Goal: Transaction & Acquisition: Obtain resource

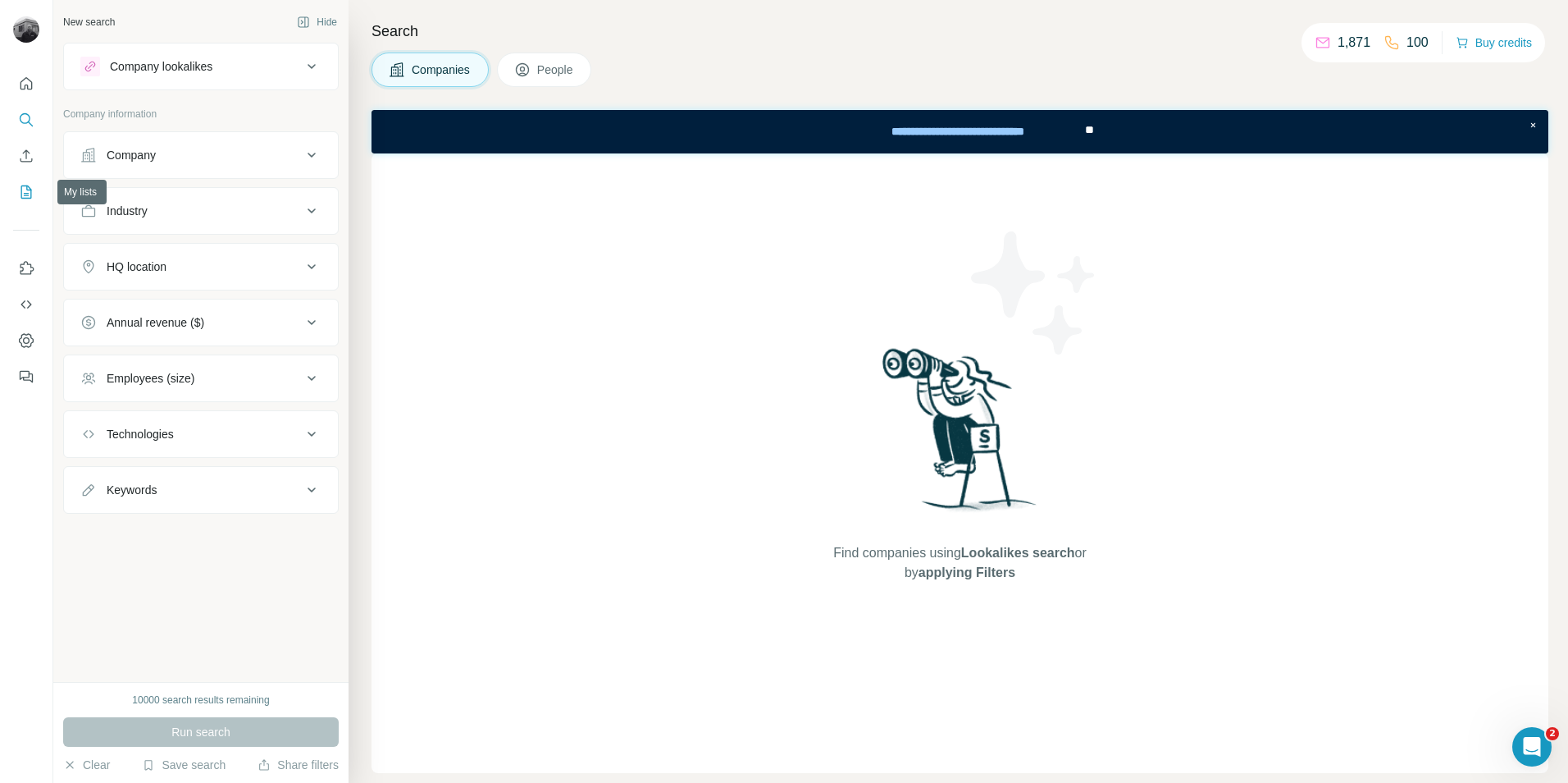
click at [31, 194] on icon "My lists" at bounding box center [26, 192] width 11 height 13
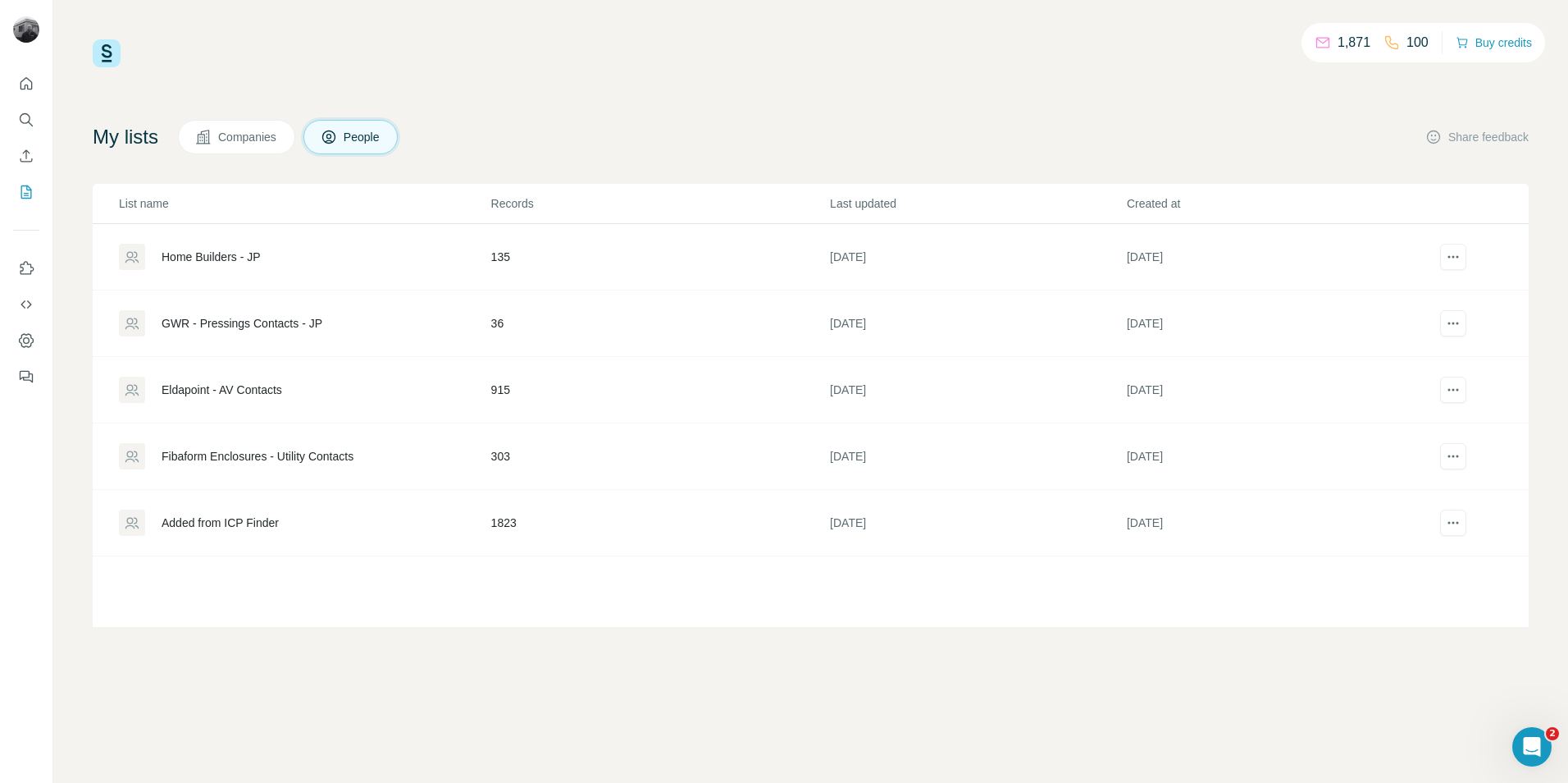
click at [241, 323] on div "GWR - Pressings Contacts - JP" at bounding box center [242, 323] width 161 height 17
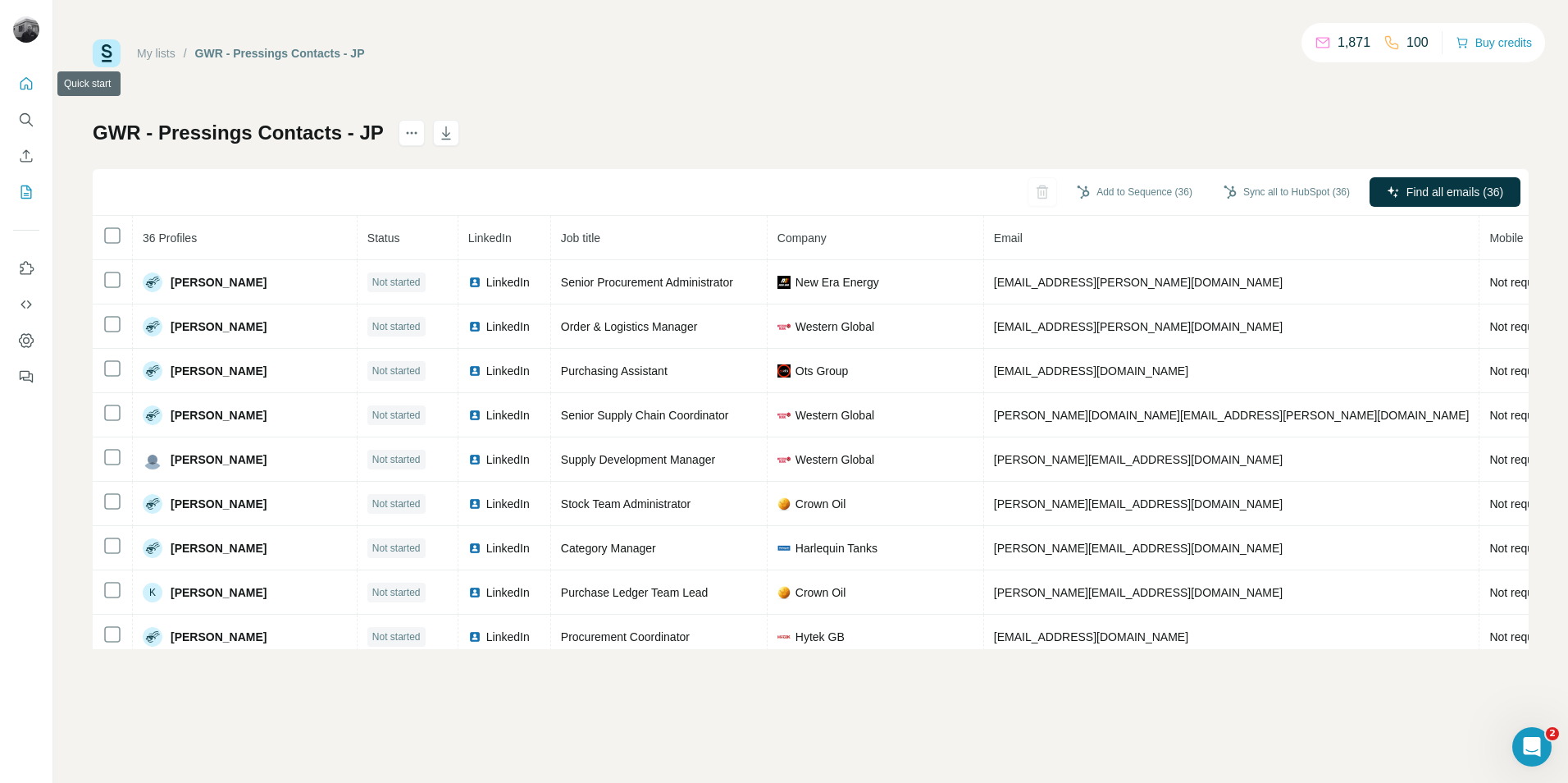
click at [28, 79] on icon "Quick start" at bounding box center [26, 84] width 12 height 12
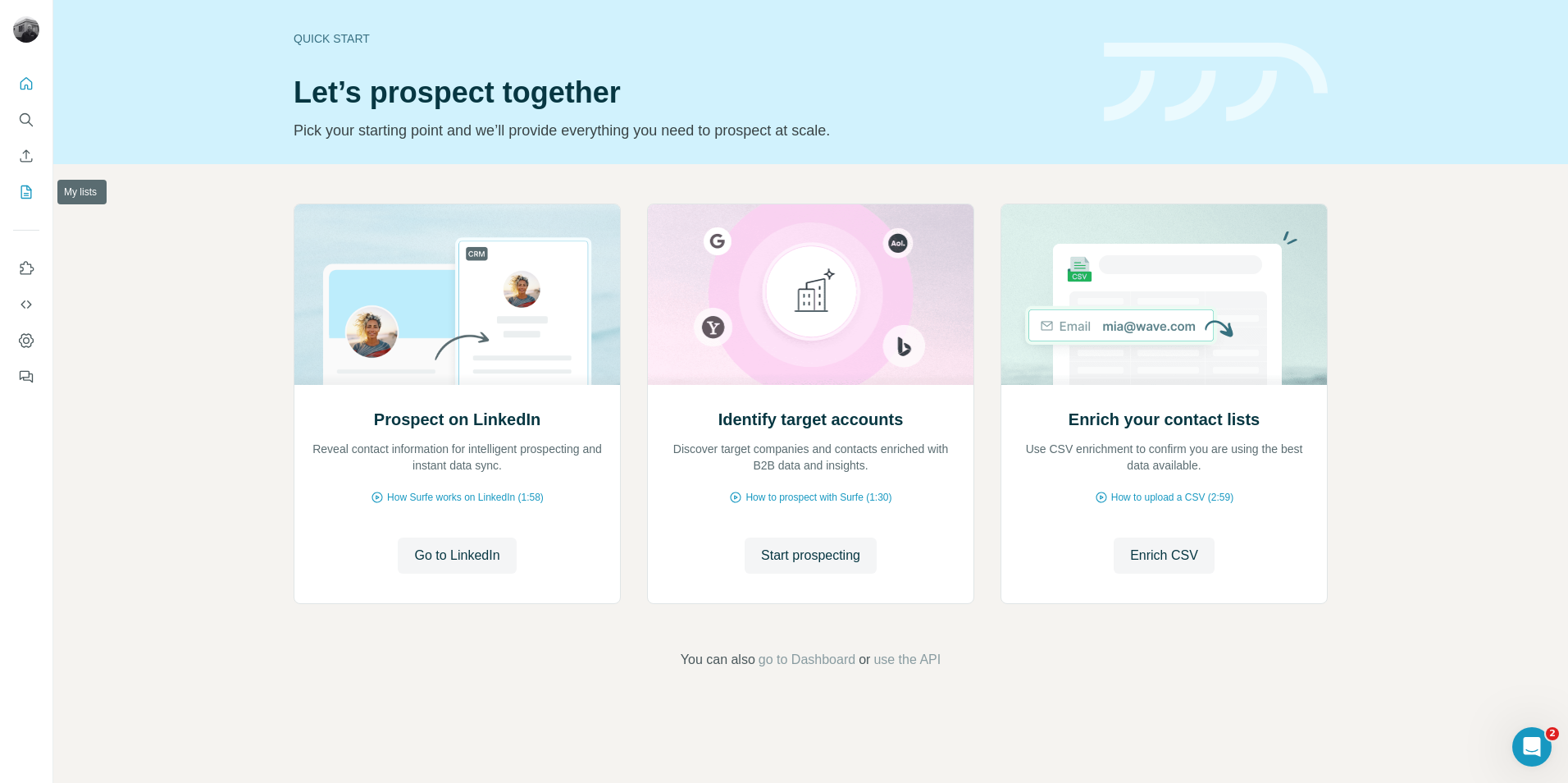
click at [25, 194] on icon "My lists" at bounding box center [27, 191] width 8 height 11
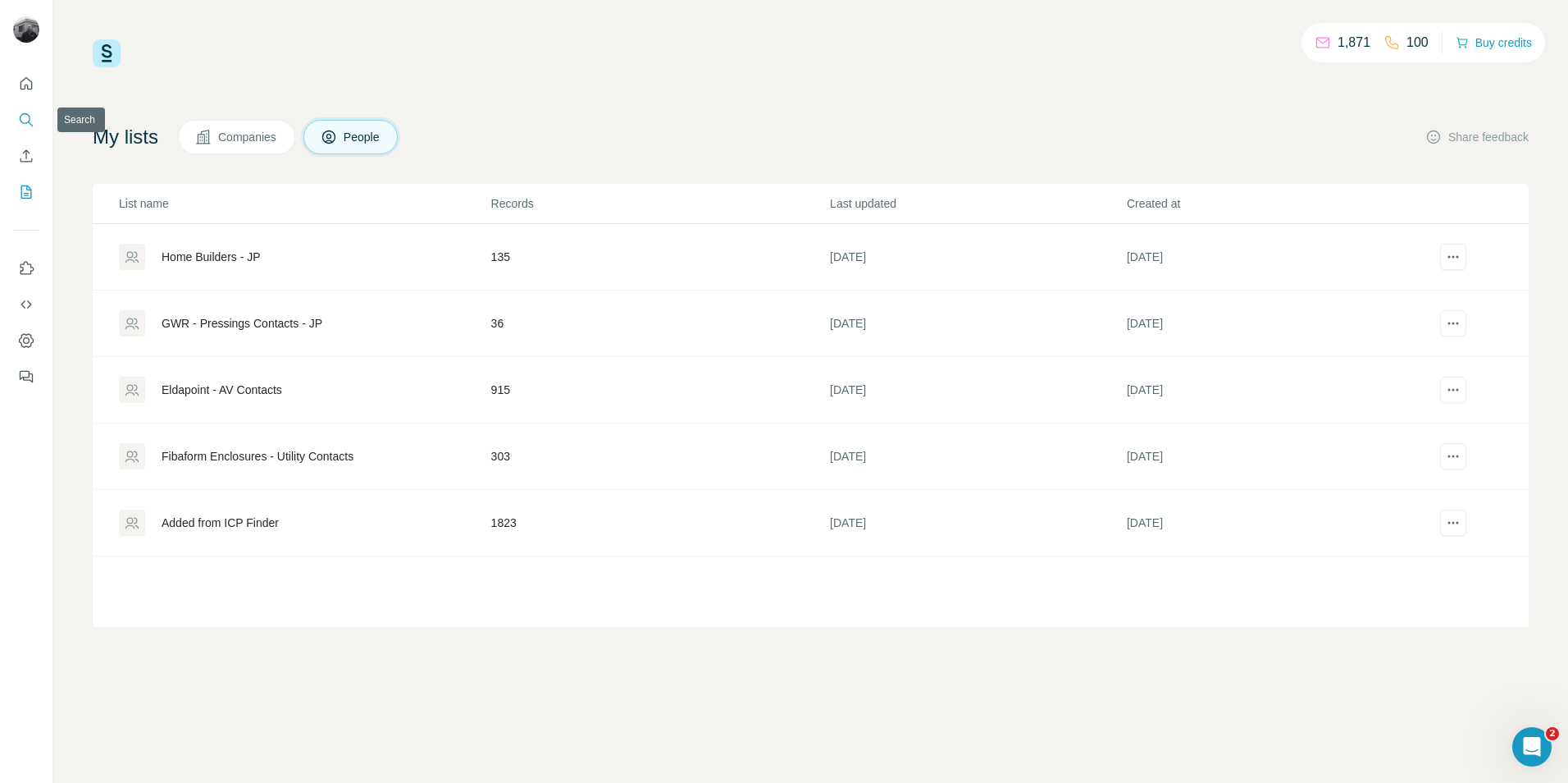
click at [27, 121] on icon "Search" at bounding box center [26, 120] width 17 height 17
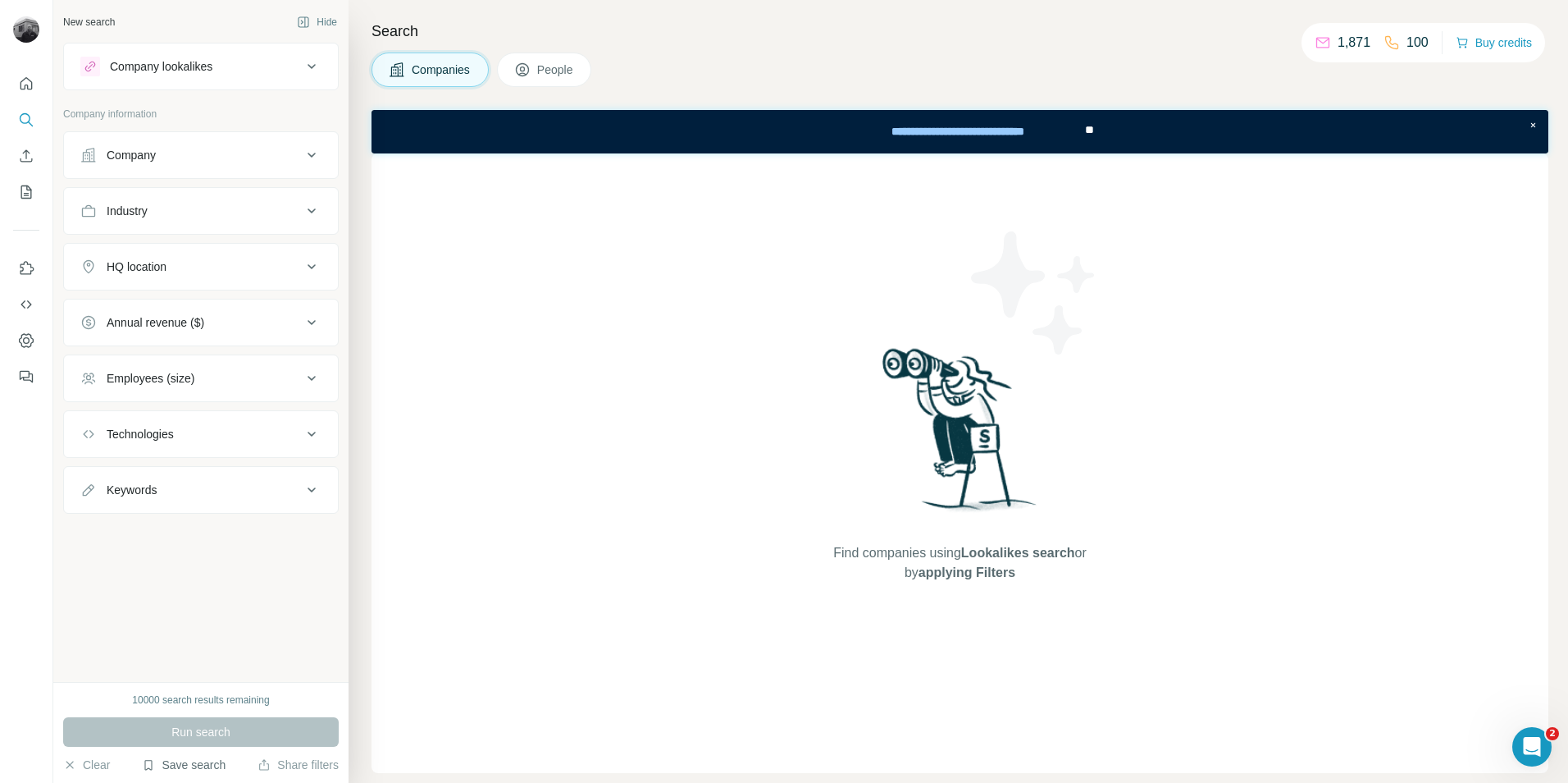
click at [175, 765] on button "Save search" at bounding box center [183, 765] width 84 height 17
click at [214, 735] on div "View my saved searches" at bounding box center [230, 735] width 173 height 33
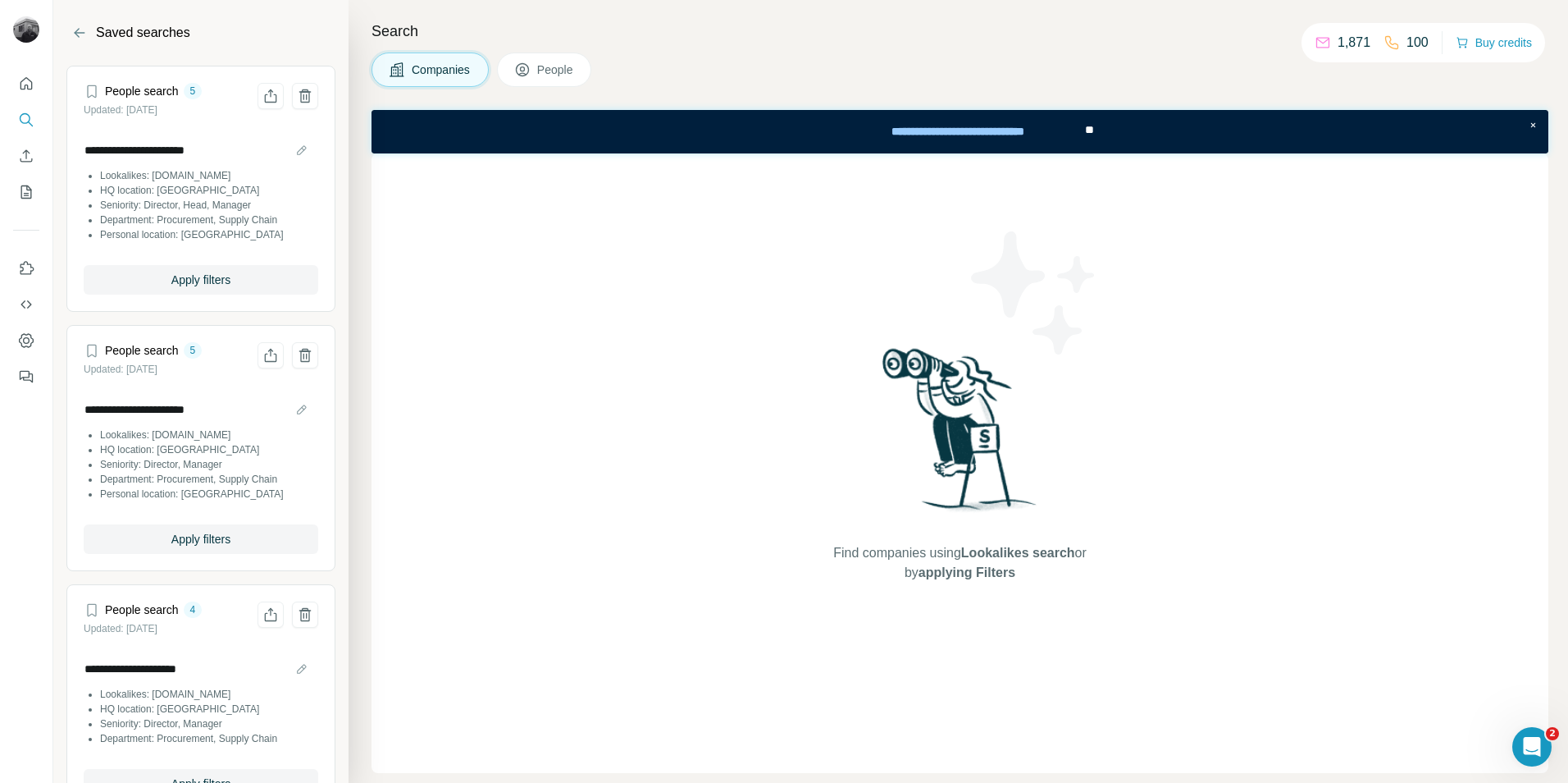
click at [294, 40] on header "Saved searches" at bounding box center [201, 42] width 295 height 46
click at [27, 87] on icon "Quick start" at bounding box center [26, 84] width 12 height 12
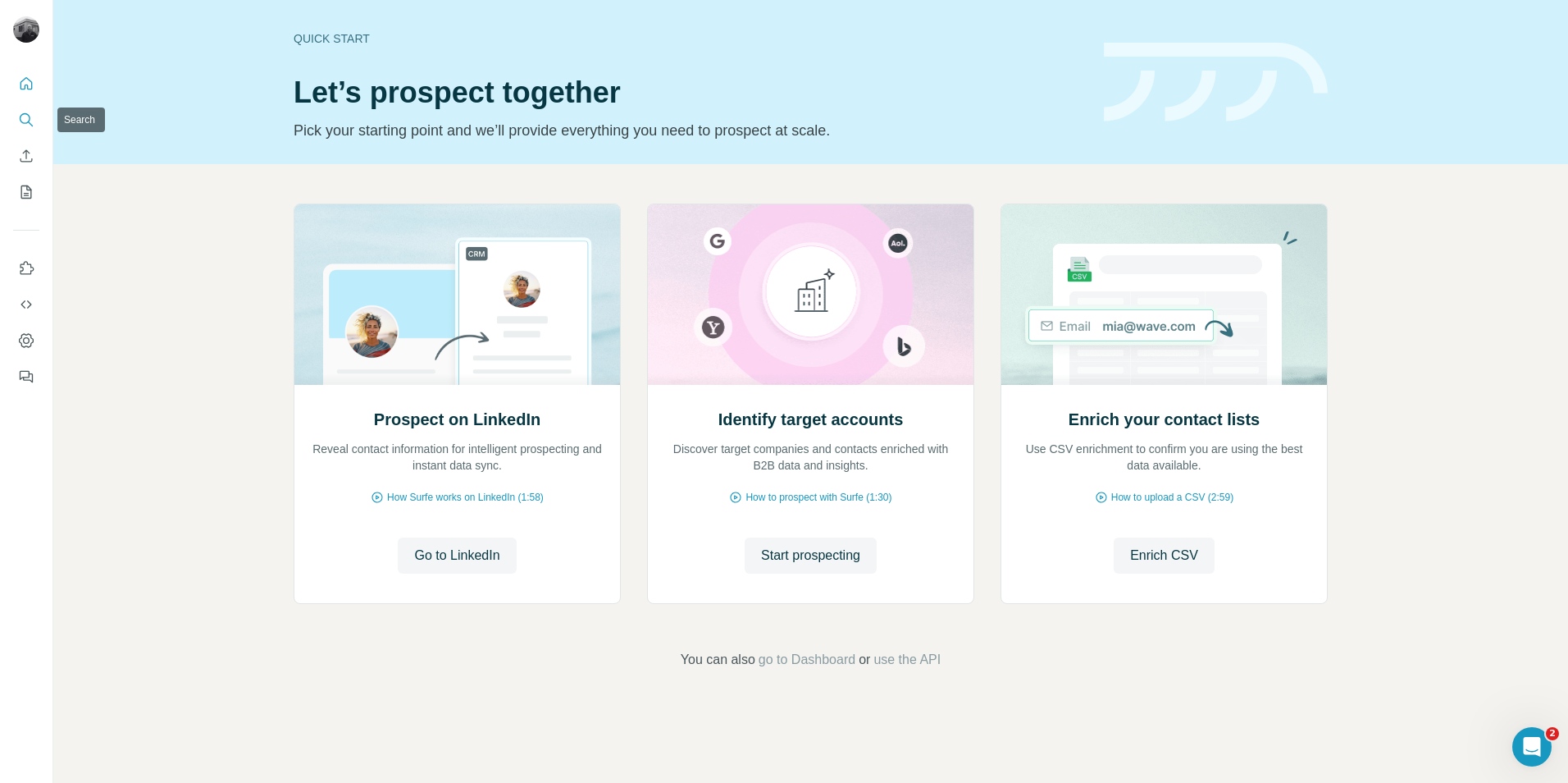
click at [22, 118] on icon "Search" at bounding box center [26, 120] width 17 height 17
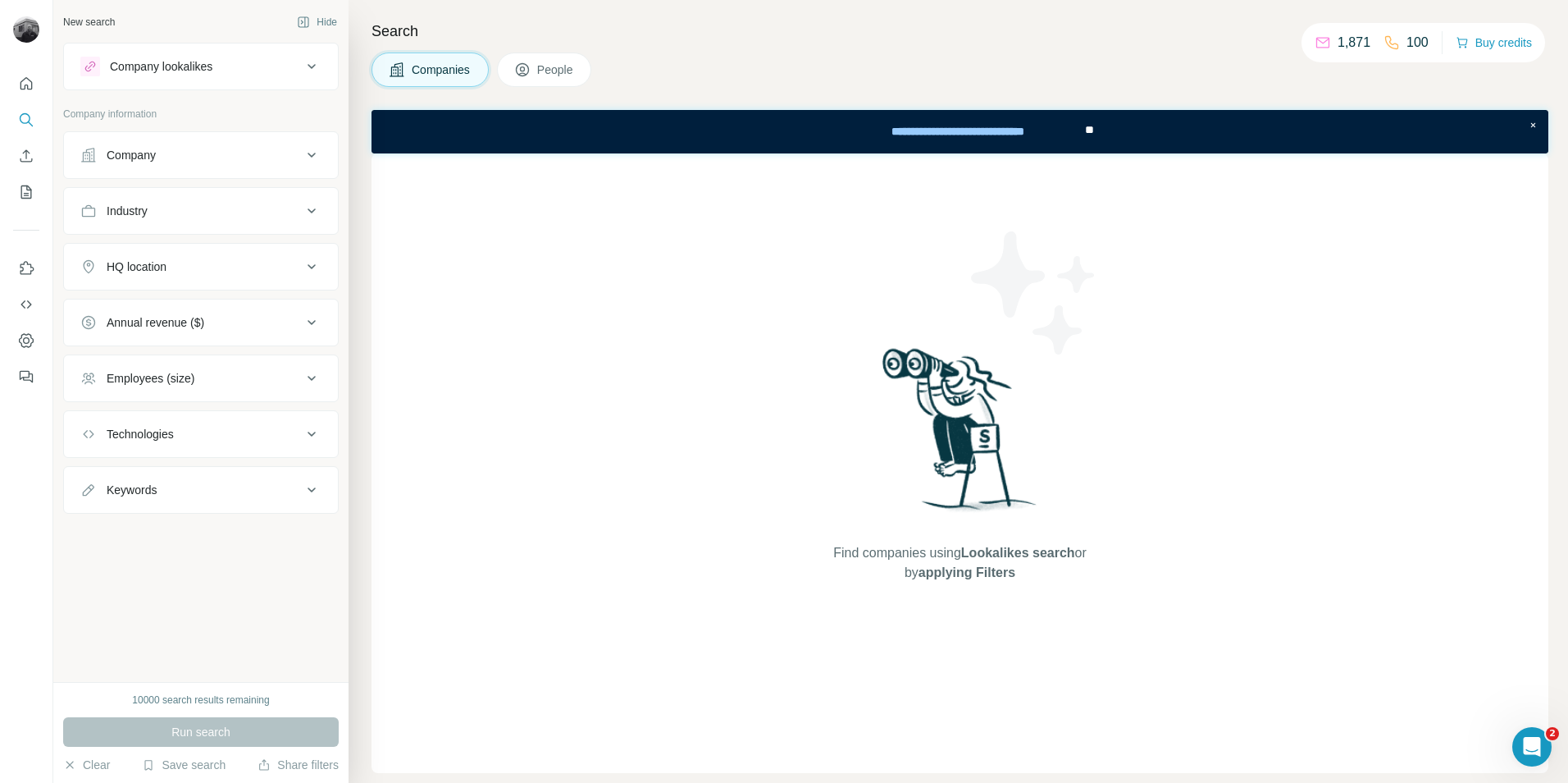
click at [223, 72] on div "Company lookalikes" at bounding box center [191, 66] width 222 height 19
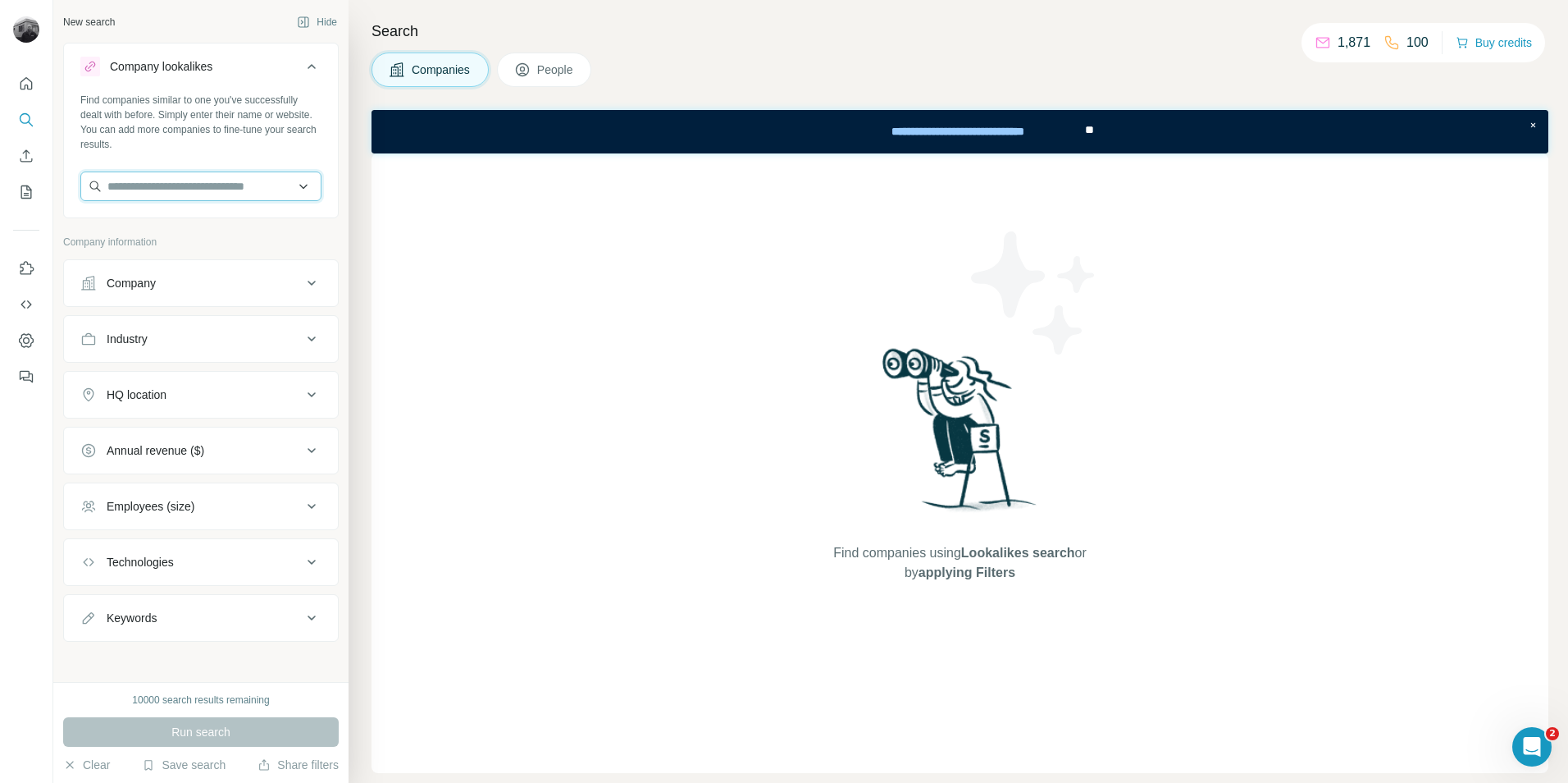
click at [191, 191] on input "text" at bounding box center [201, 187] width 241 height 30
type input "*"
click at [192, 185] on input "**********" at bounding box center [201, 187] width 241 height 30
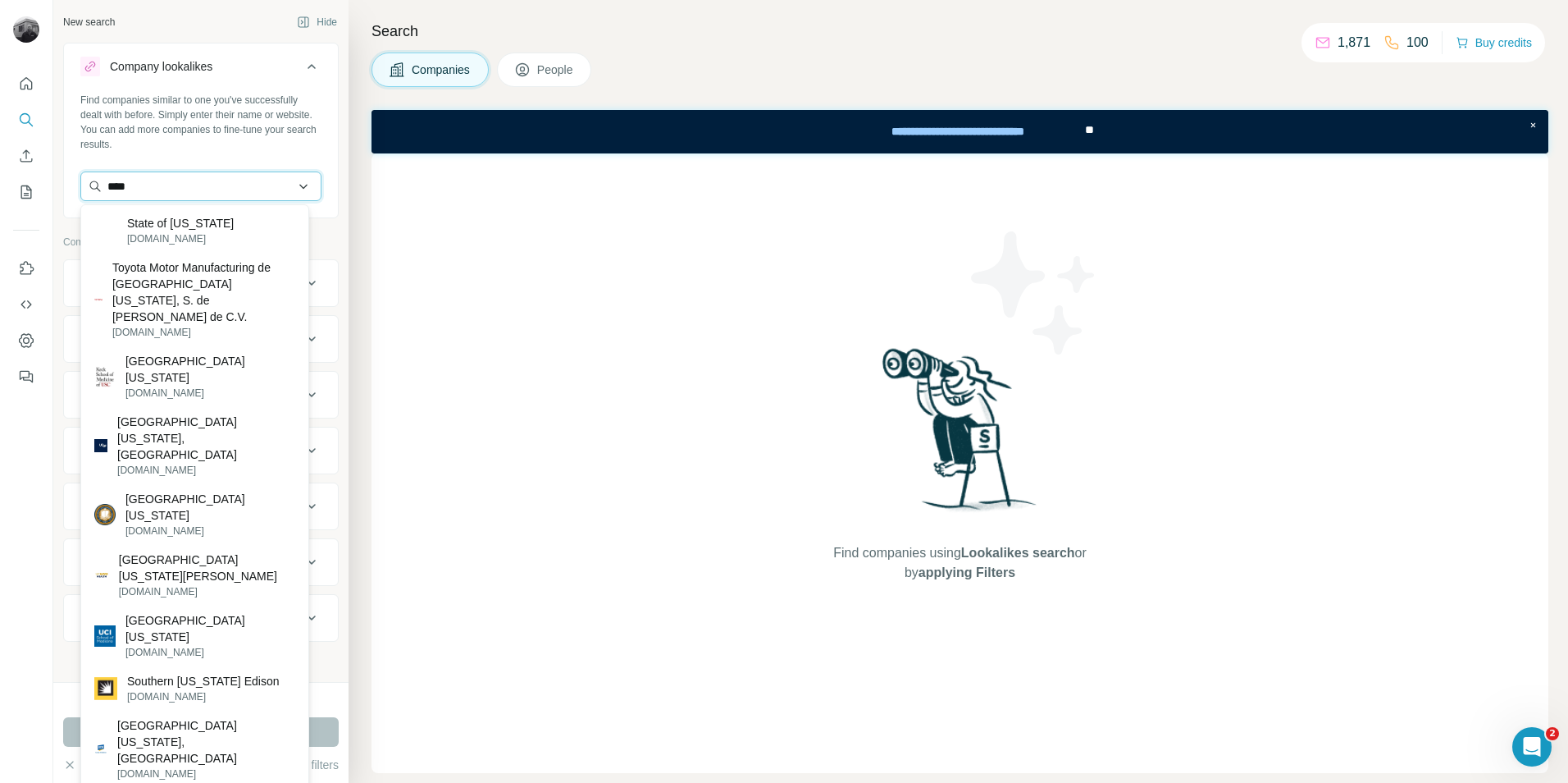
click at [156, 187] on input "****" at bounding box center [201, 187] width 241 height 30
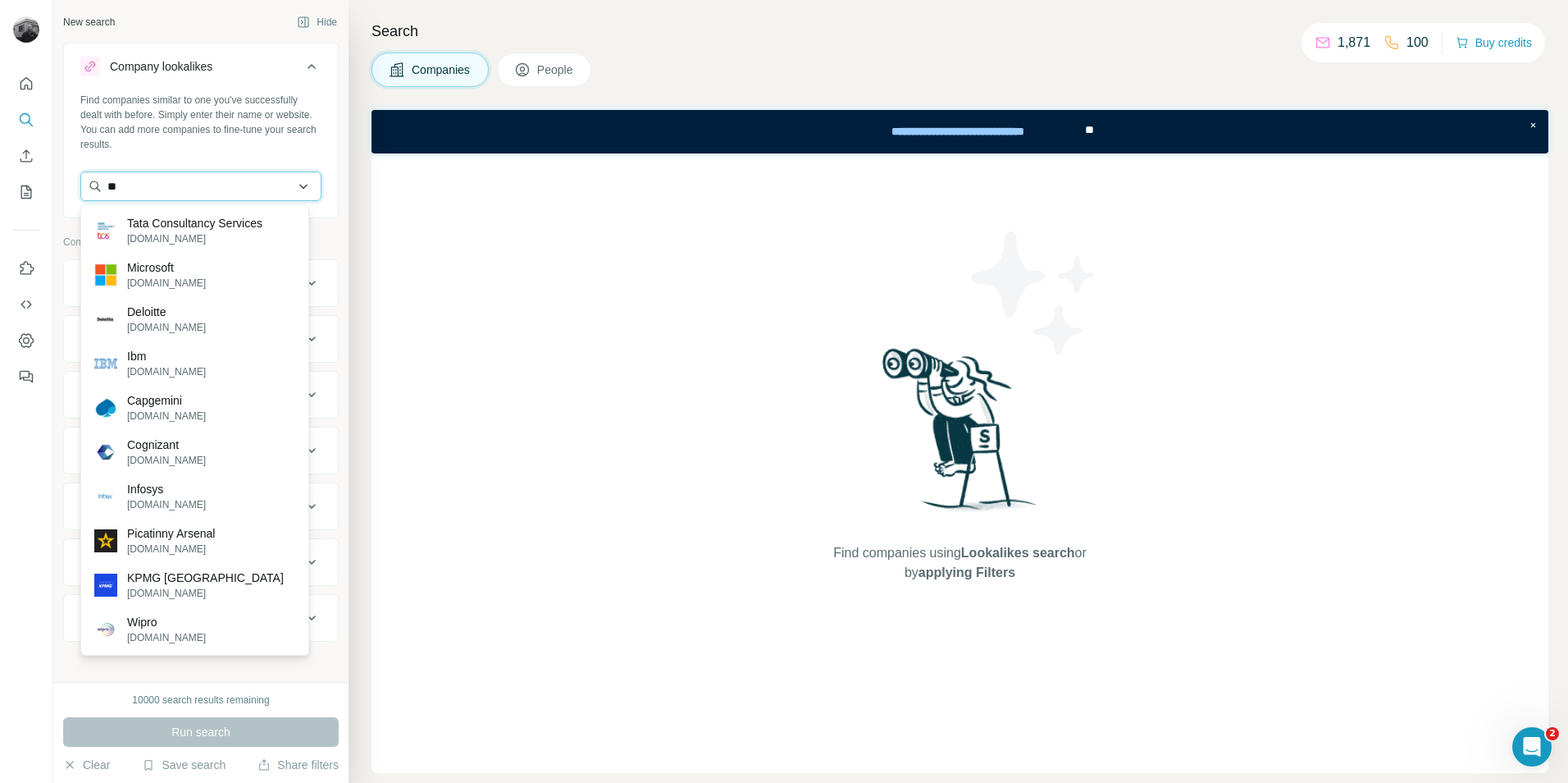
type input "***"
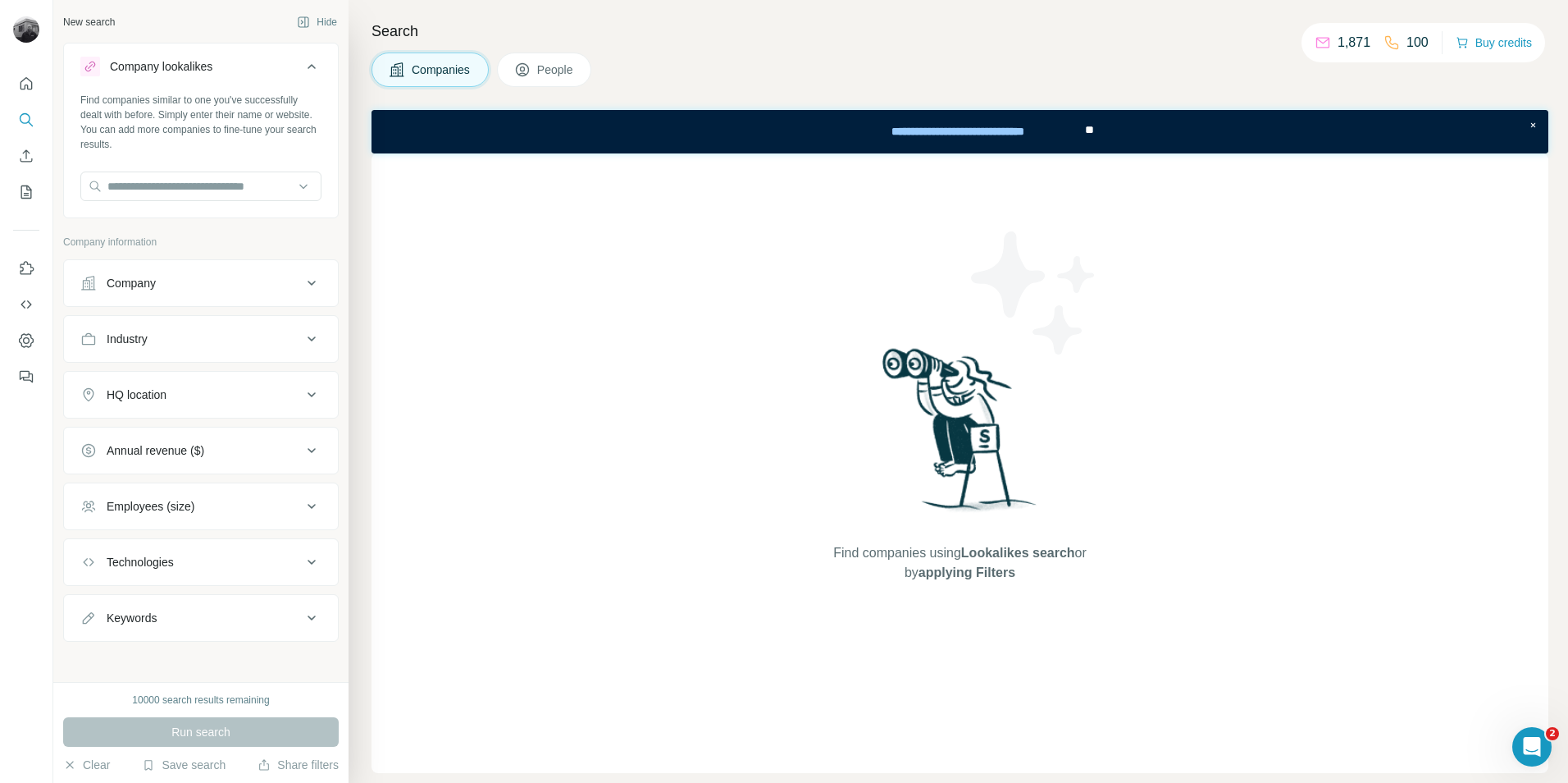
click at [261, 149] on div "Find companies similar to one you've successfully dealt with before. Simply ent…" at bounding box center [201, 121] width 241 height 59
click at [255, 401] on div "HQ location" at bounding box center [191, 394] width 222 height 17
click at [270, 187] on input "text" at bounding box center [201, 187] width 241 height 30
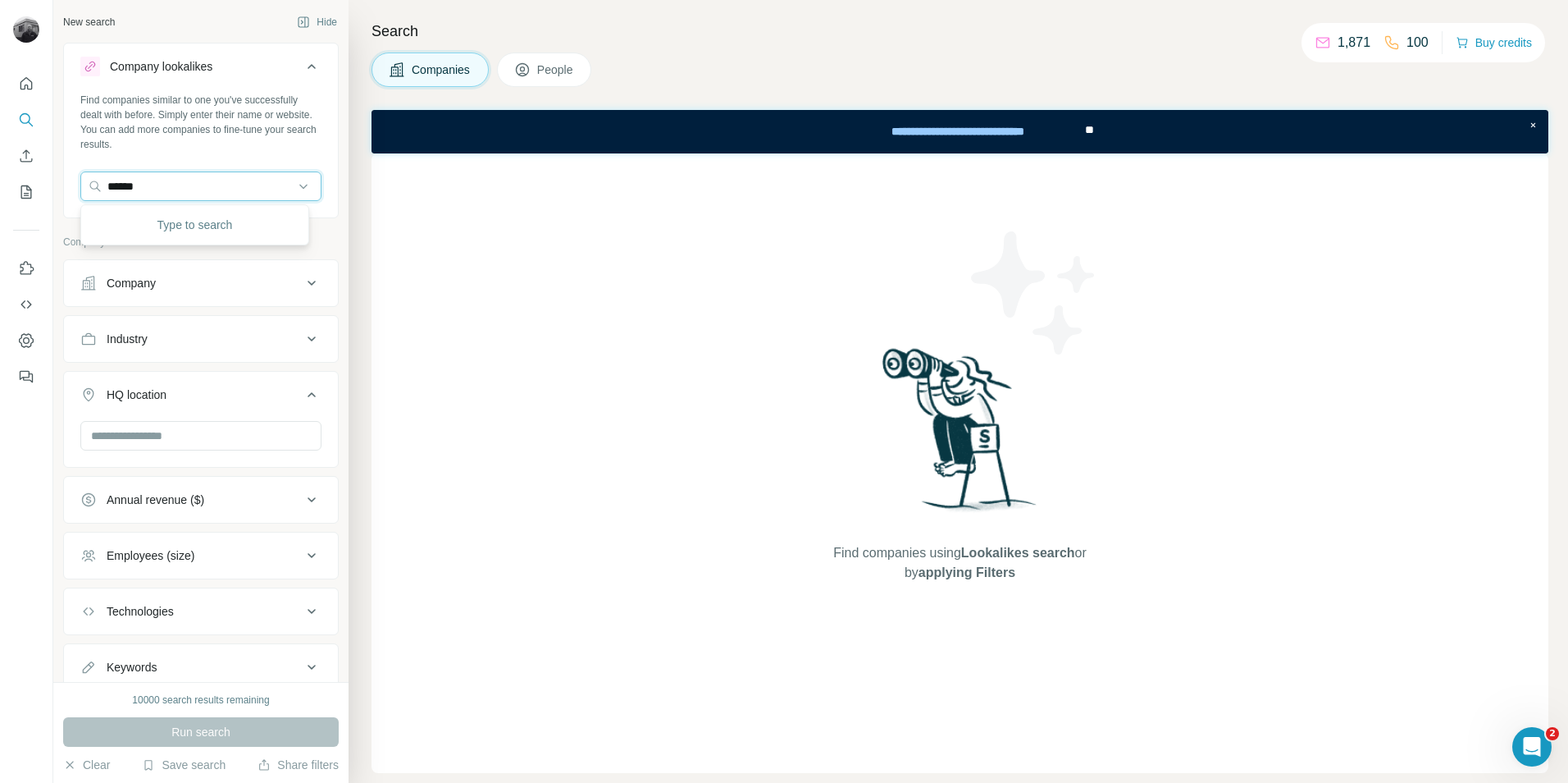
type input "*******"
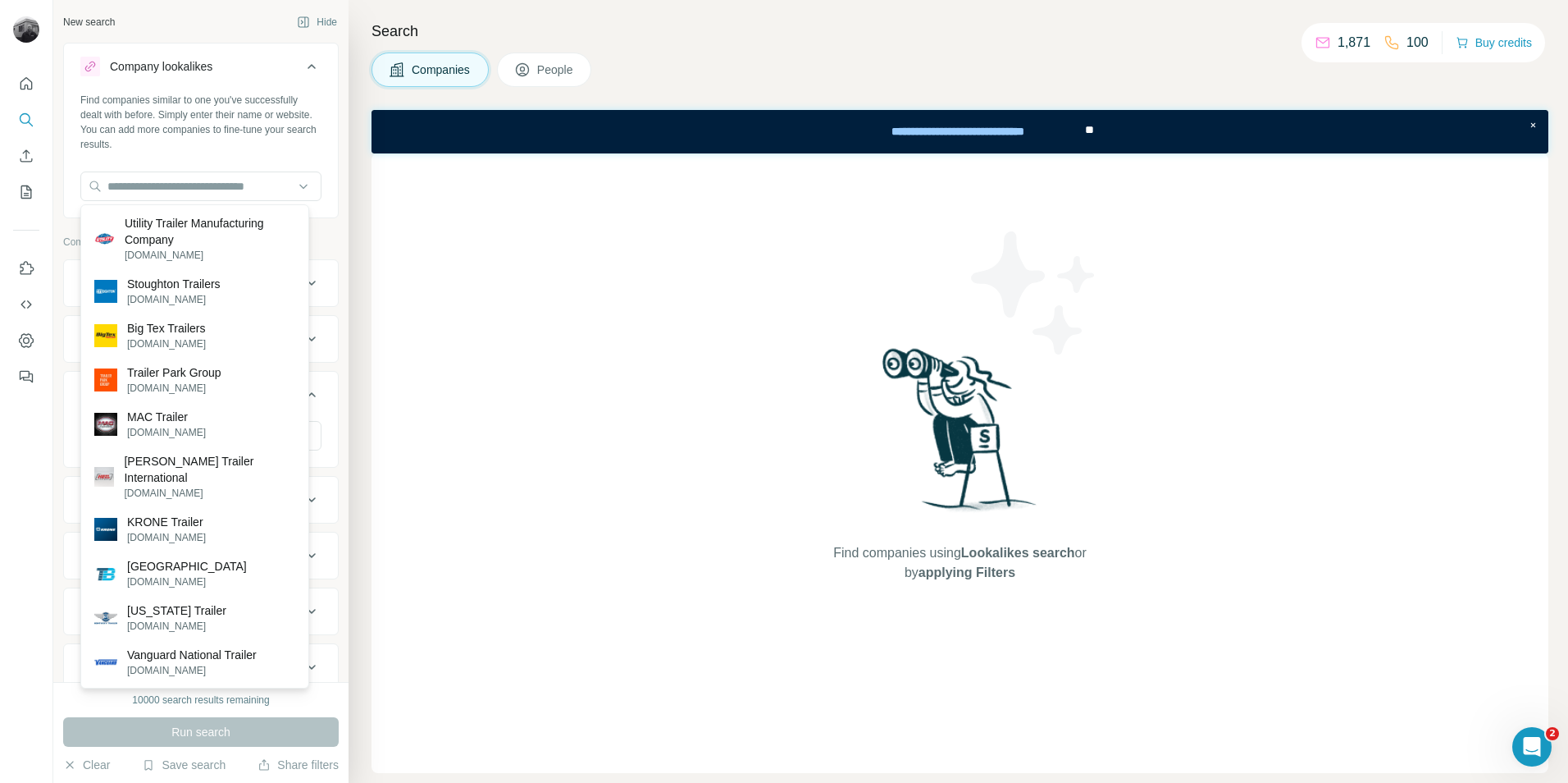
click at [297, 148] on div "Find companies similar to one you've successfully dealt with before. Simply ent…" at bounding box center [201, 121] width 241 height 59
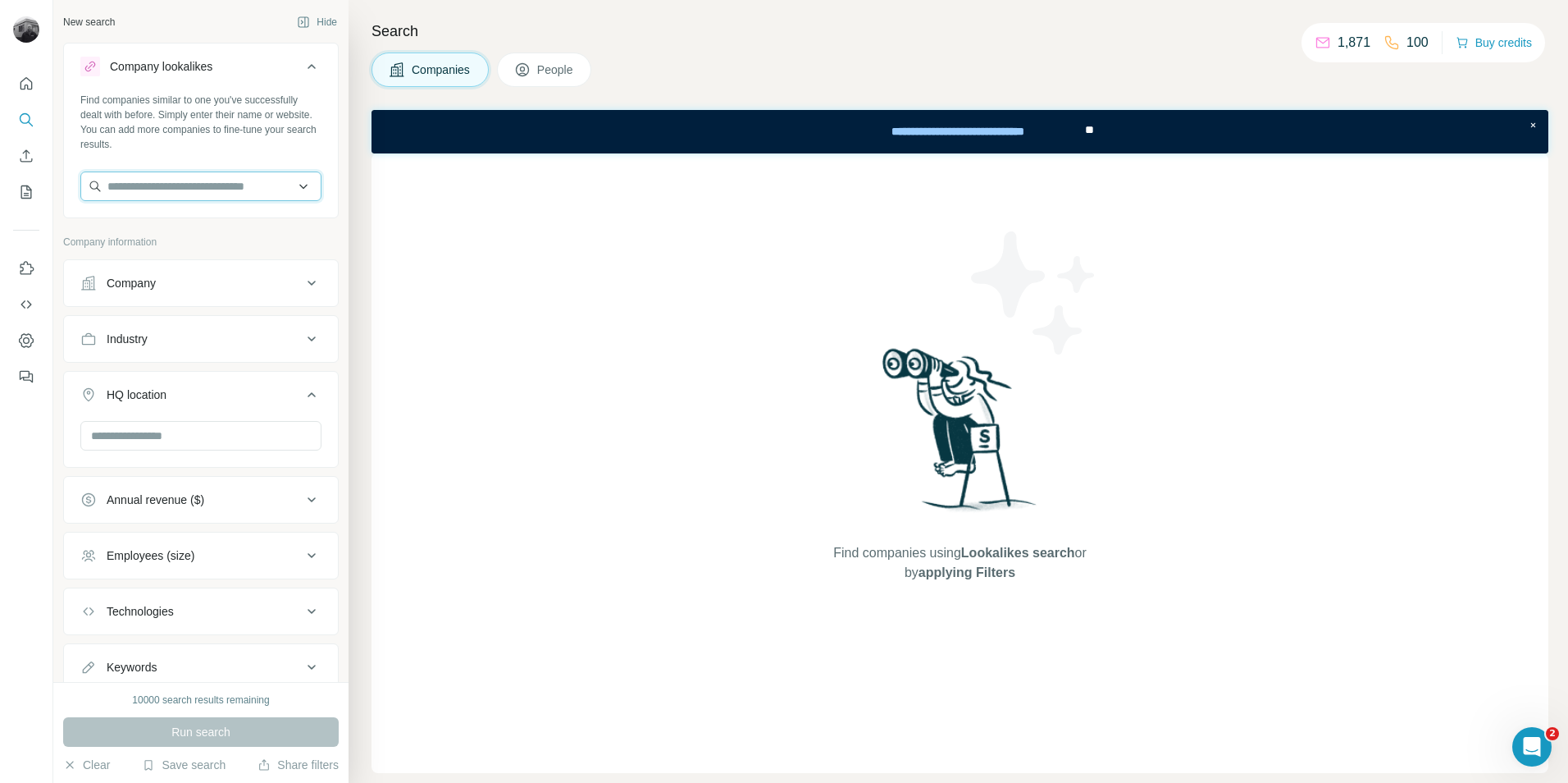
click at [230, 197] on input "text" at bounding box center [201, 187] width 241 height 30
click at [253, 188] on input "text" at bounding box center [201, 187] width 241 height 30
click at [198, 441] on input "text" at bounding box center [201, 435] width 241 height 30
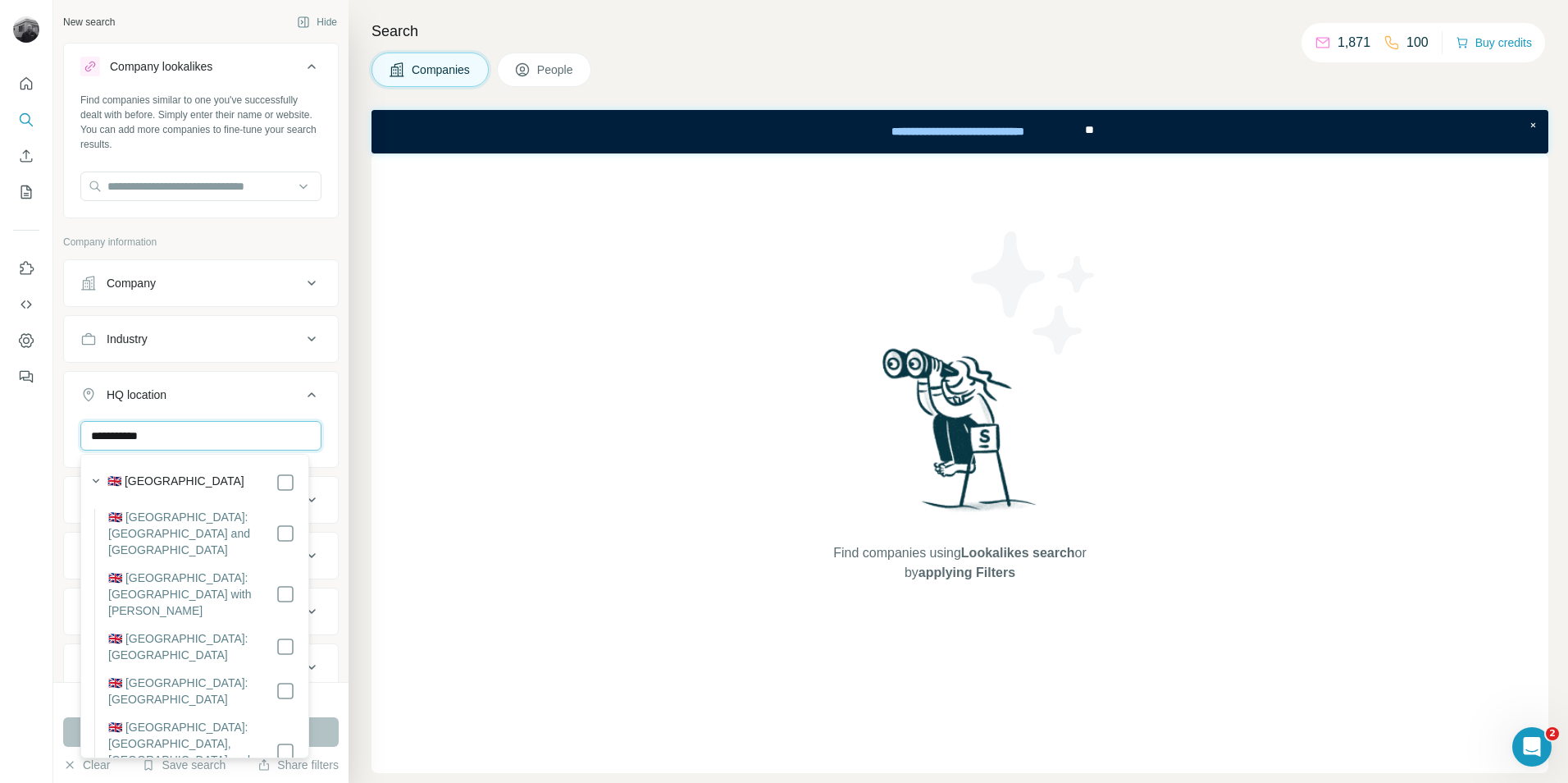
type input "**********"
click at [161, 469] on div "🇬🇧 [GEOGRAPHIC_DATA]" at bounding box center [190, 480] width 211 height 23
click at [268, 239] on p "Company information" at bounding box center [201, 242] width 275 height 15
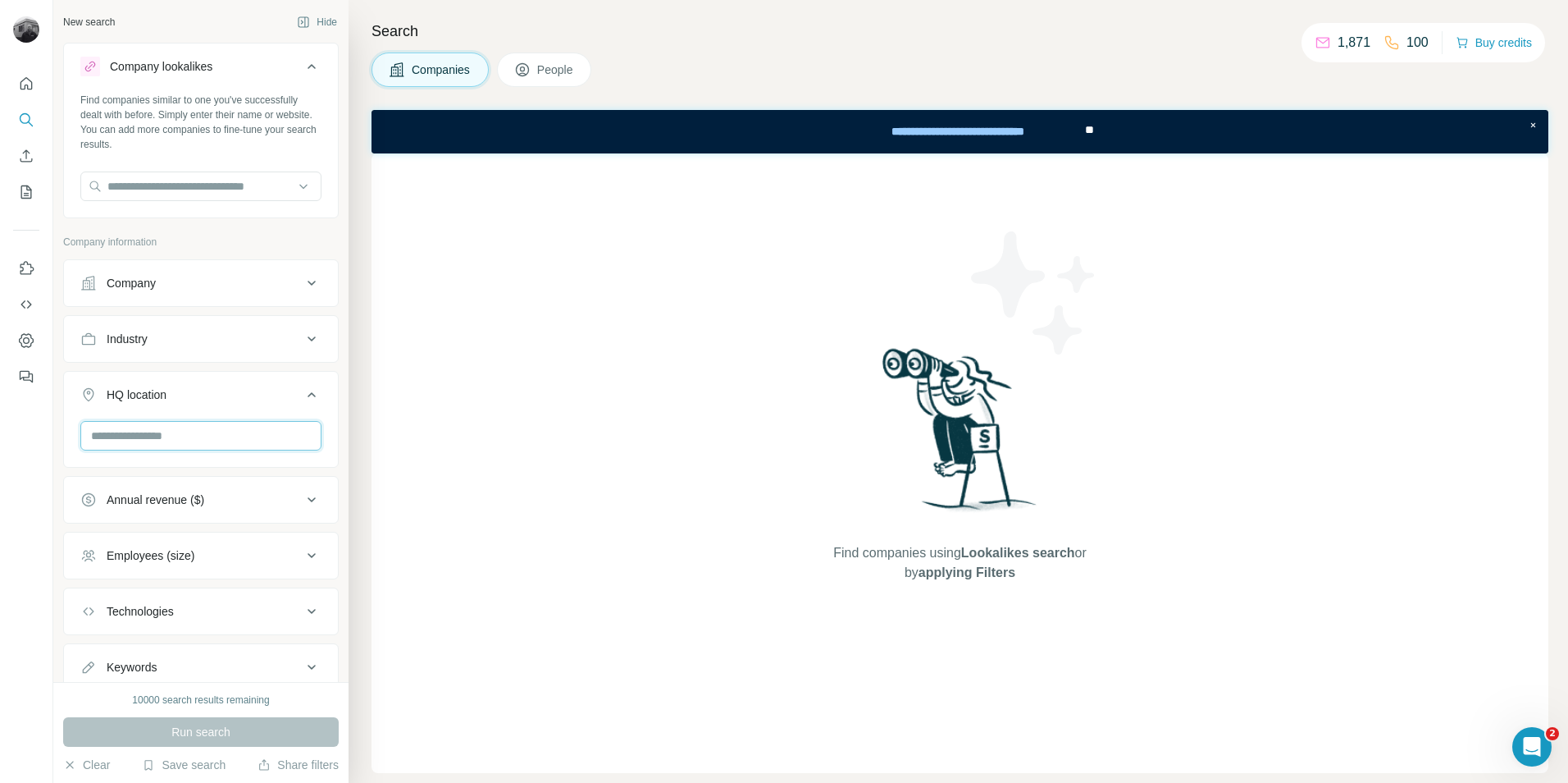
click at [222, 437] on input "text" at bounding box center [201, 435] width 241 height 30
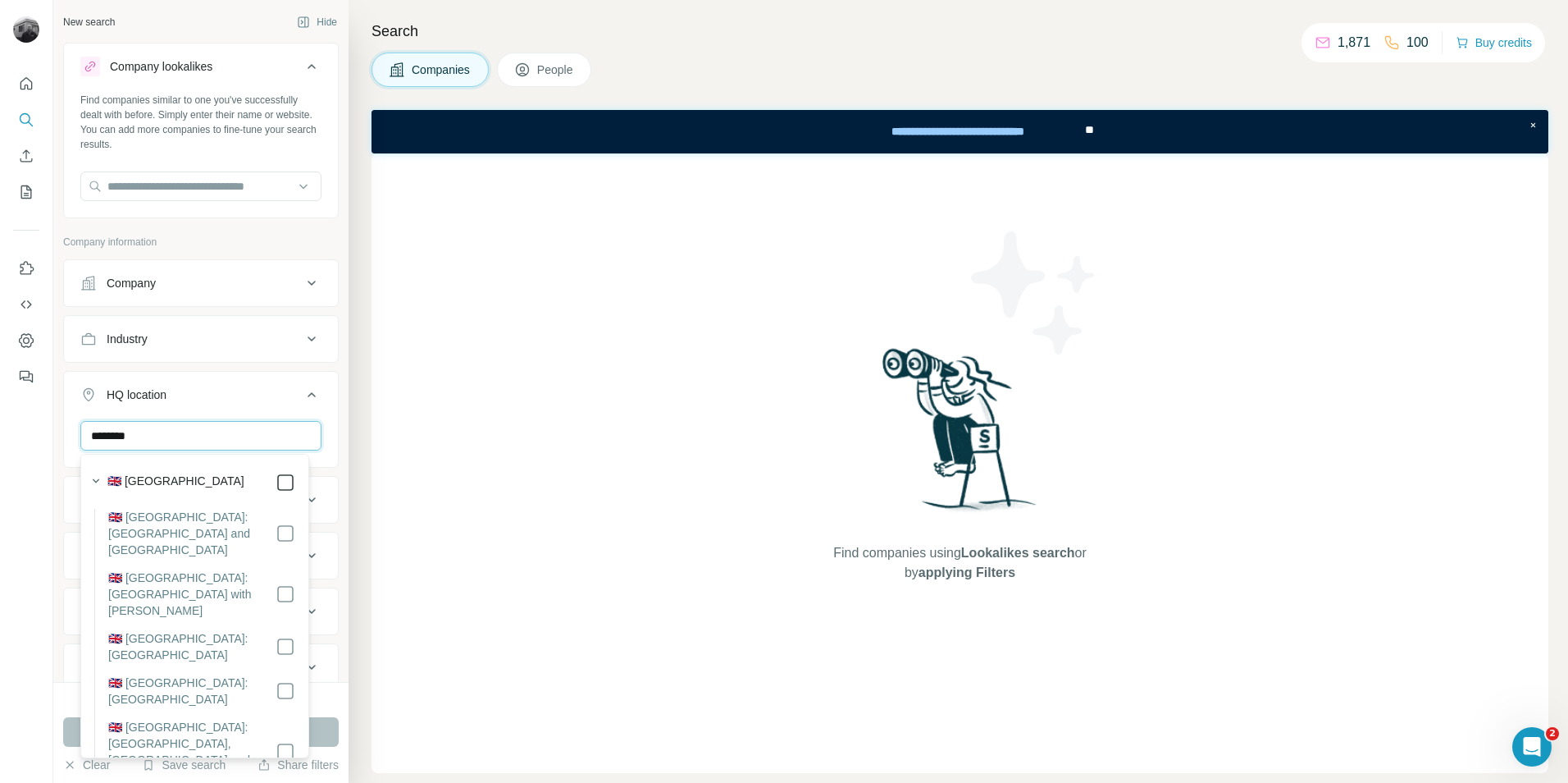
type input "********"
click at [273, 364] on ul "Company Industry HQ location 1 ******** [GEOGRAPHIC_DATA] Clear all Annual reve…" at bounding box center [201, 504] width 275 height 490
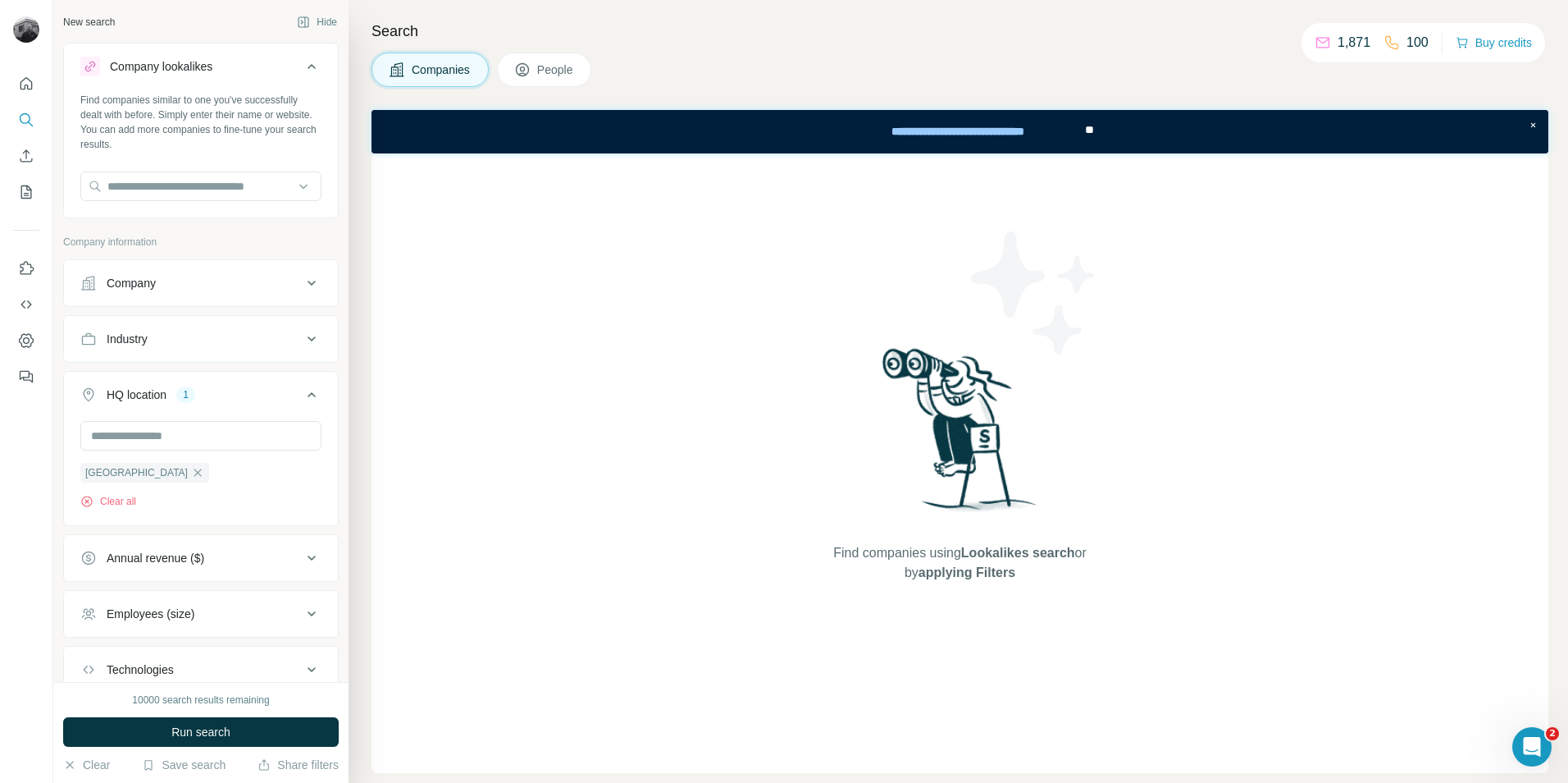
click at [205, 330] on button "Industry" at bounding box center [201, 339] width 273 height 40
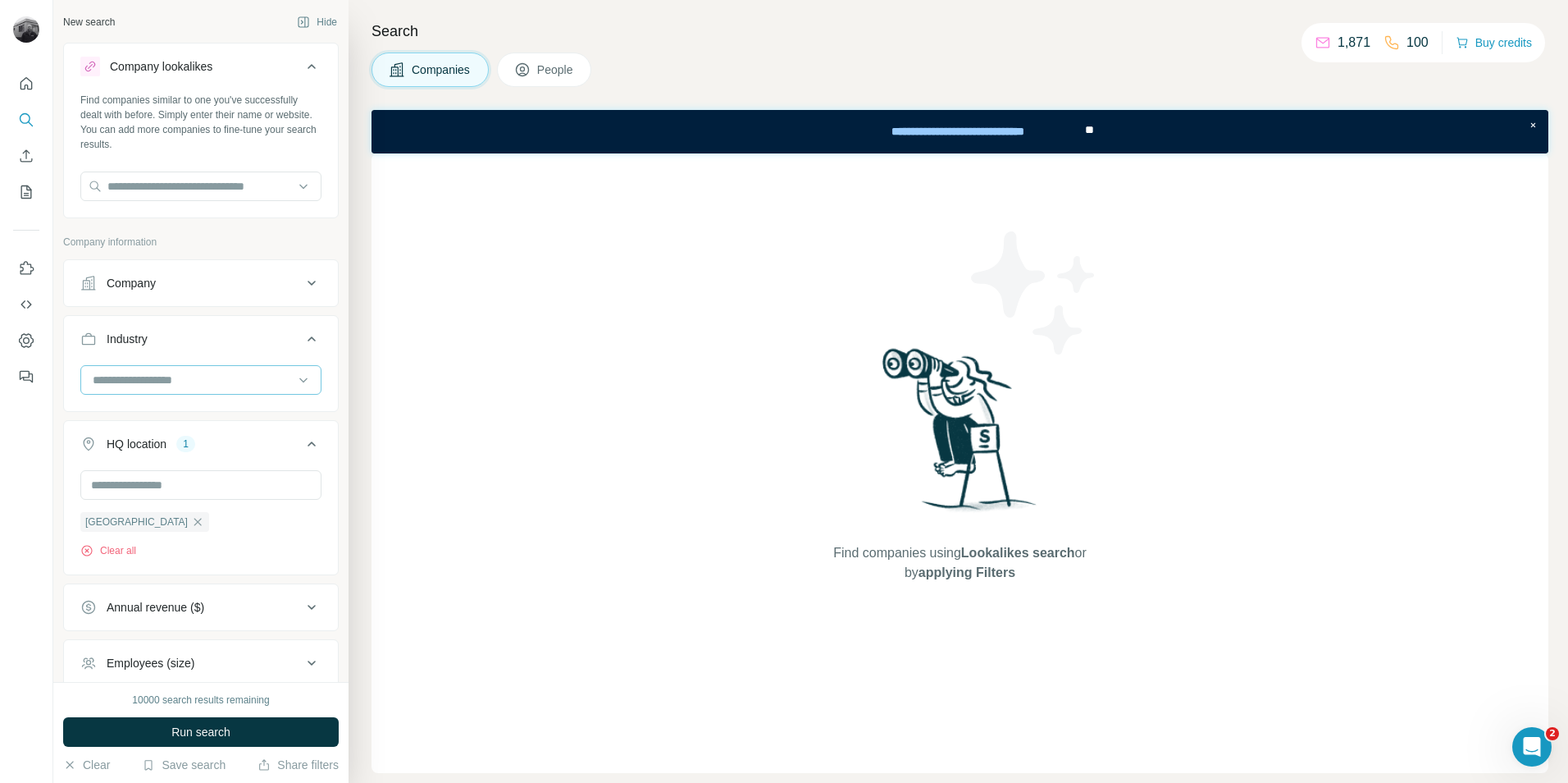
click at [281, 378] on input at bounding box center [193, 379] width 202 height 18
type input "****"
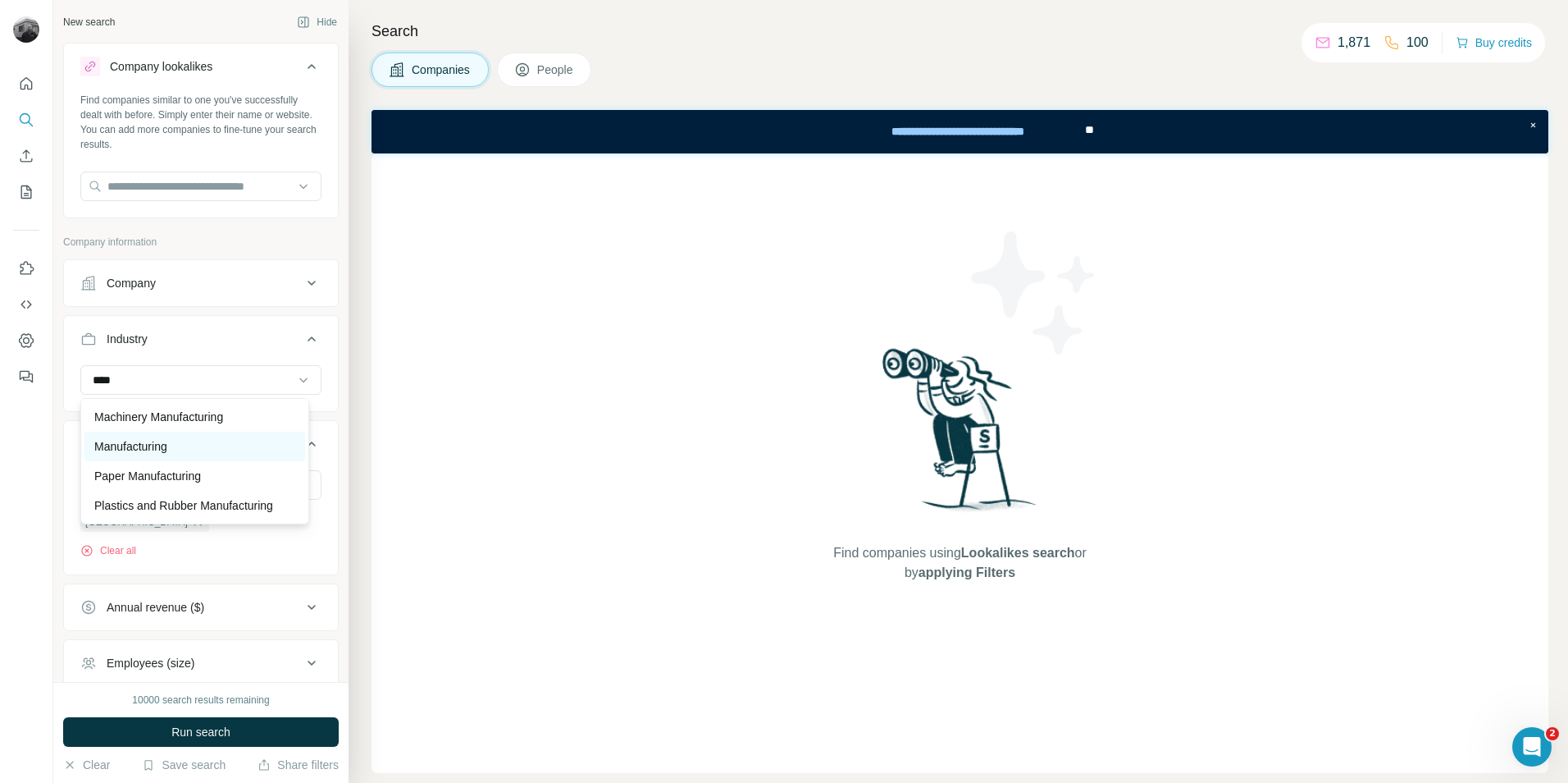
click at [164, 438] on p "Manufacturing" at bounding box center [130, 446] width 73 height 17
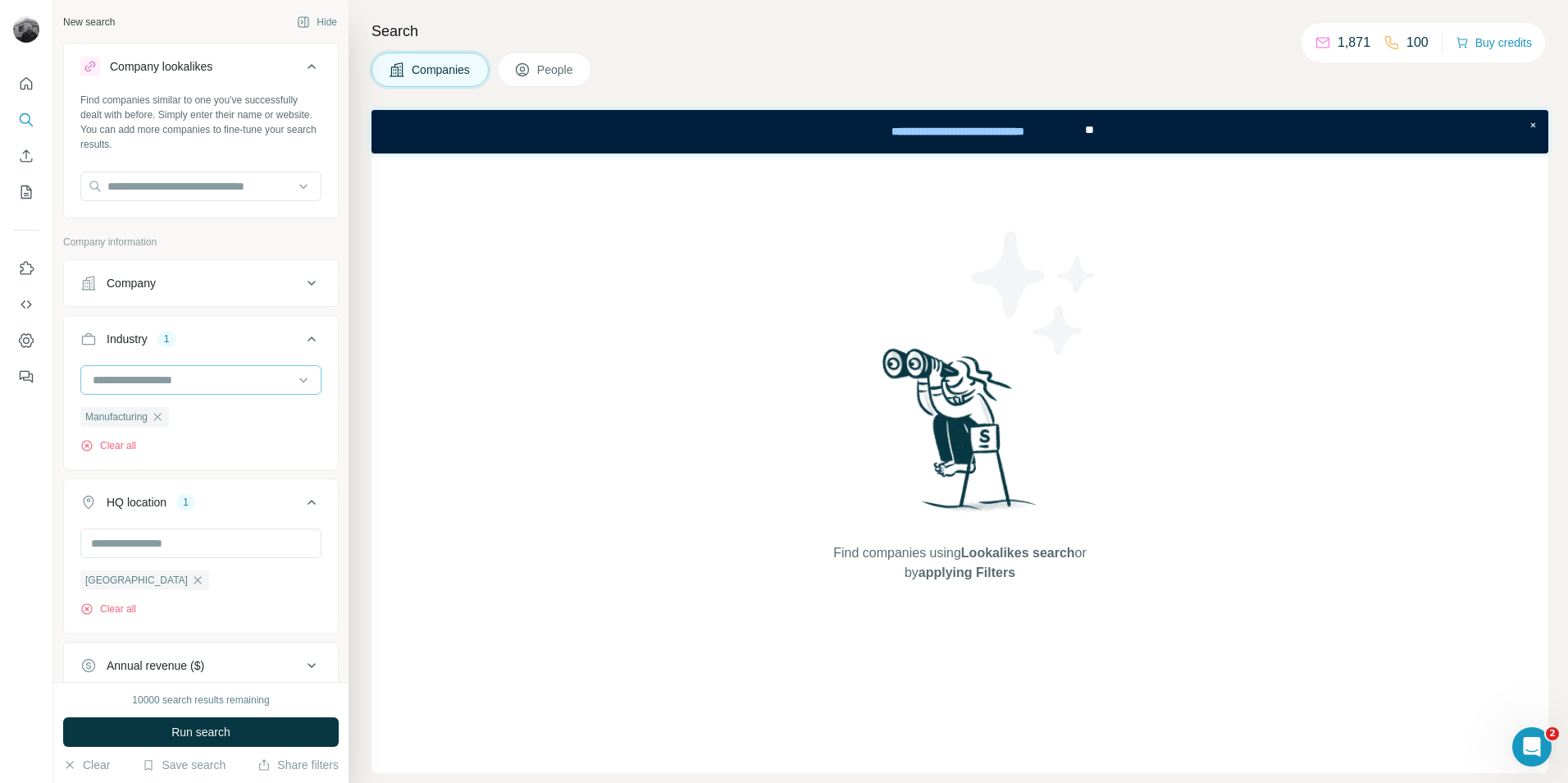
click at [211, 374] on input at bounding box center [193, 379] width 202 height 18
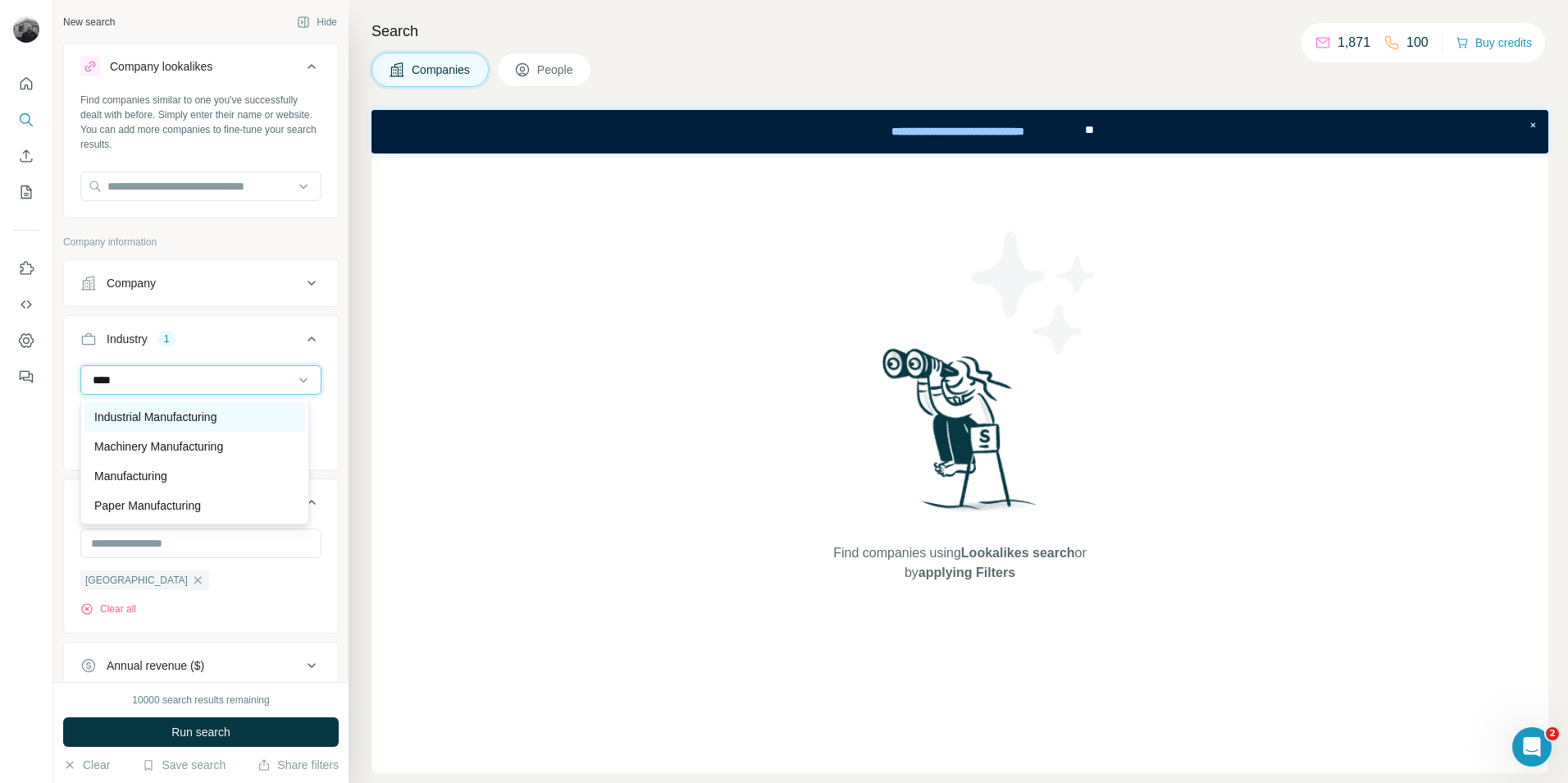
type input "****"
click at [215, 416] on p "Industrial Manufacturing" at bounding box center [155, 416] width 122 height 17
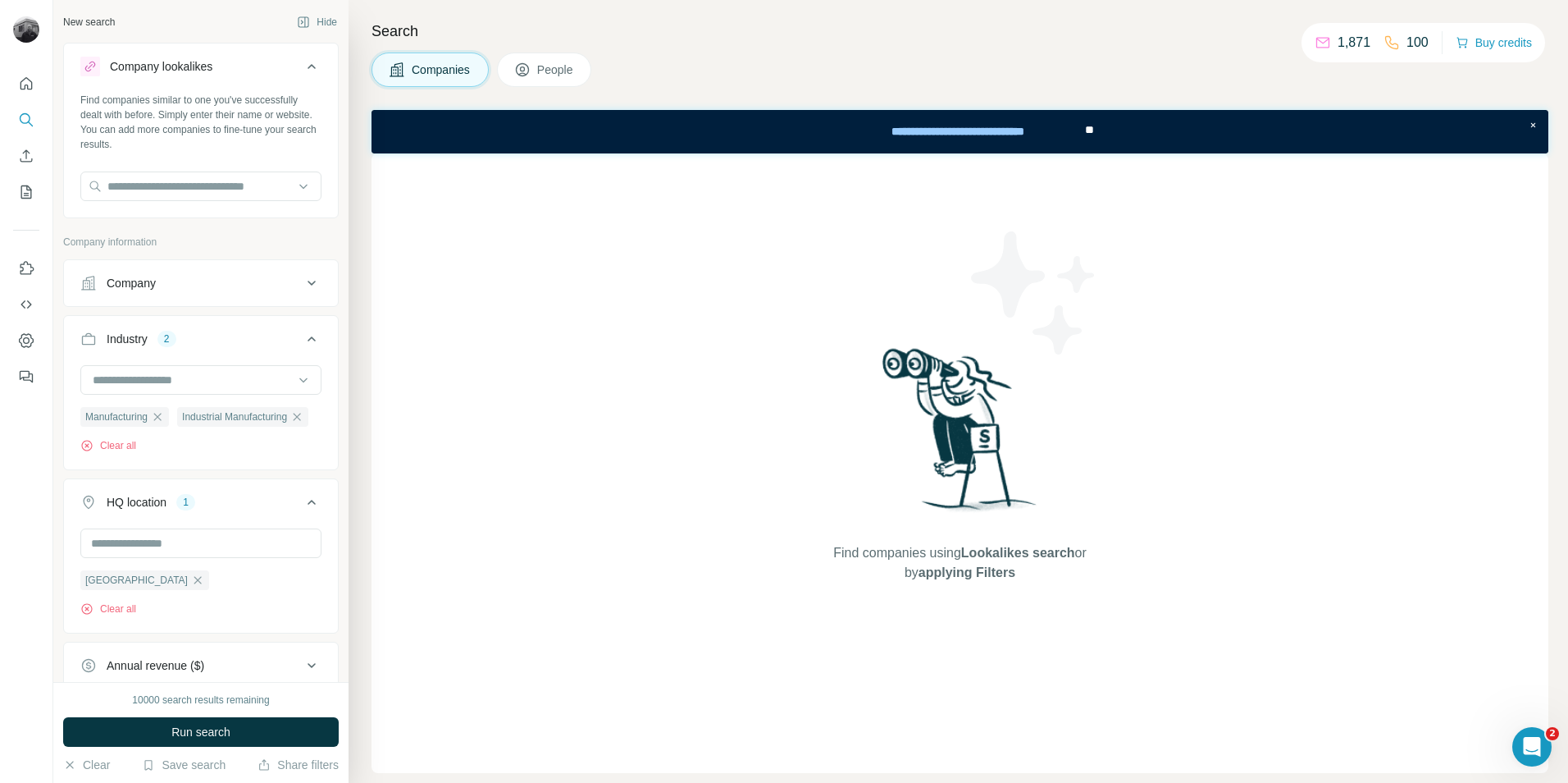
click at [279, 284] on div "Company" at bounding box center [191, 282] width 222 height 17
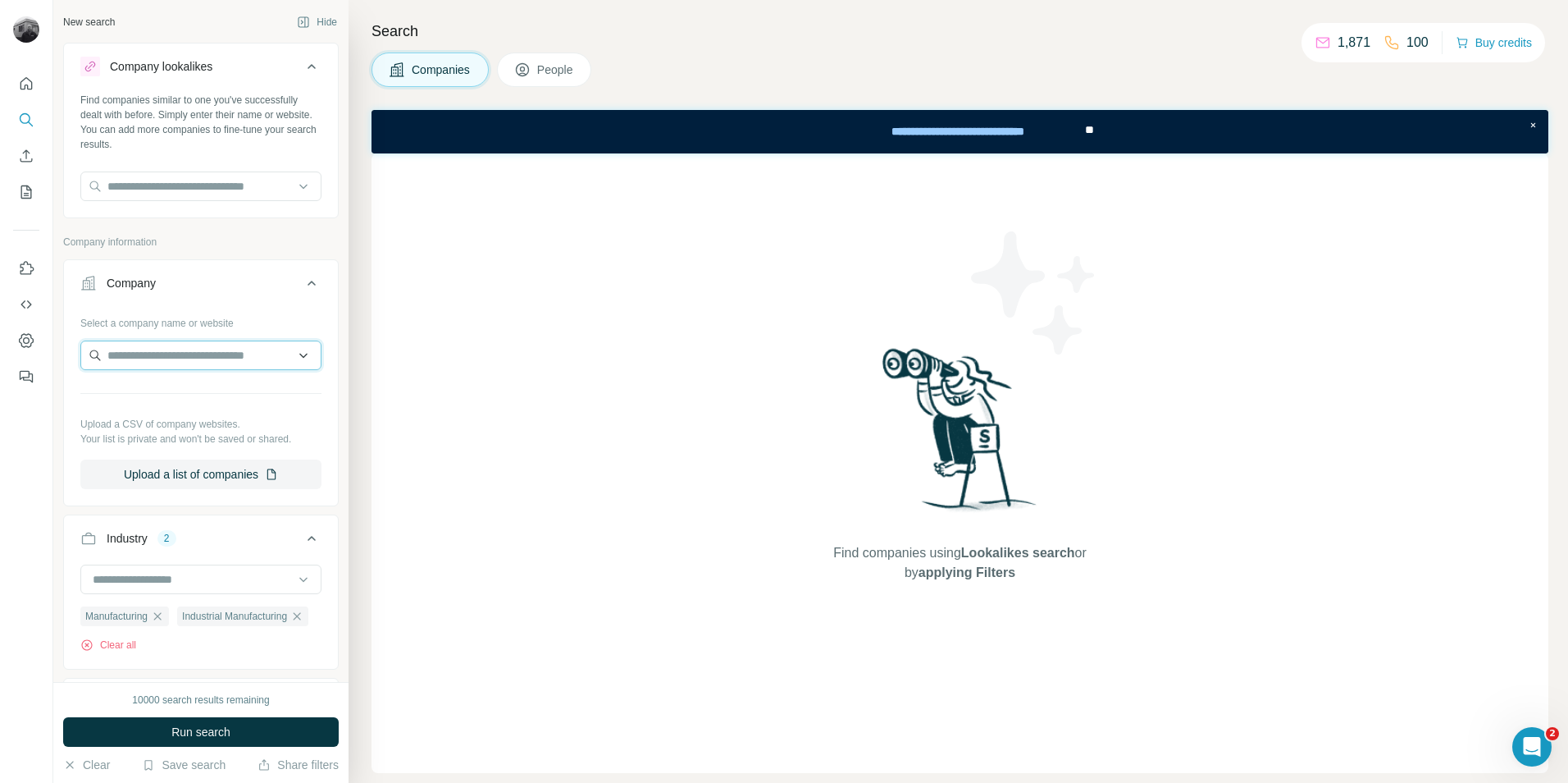
click at [200, 354] on input "text" at bounding box center [201, 355] width 241 height 30
type input "*"
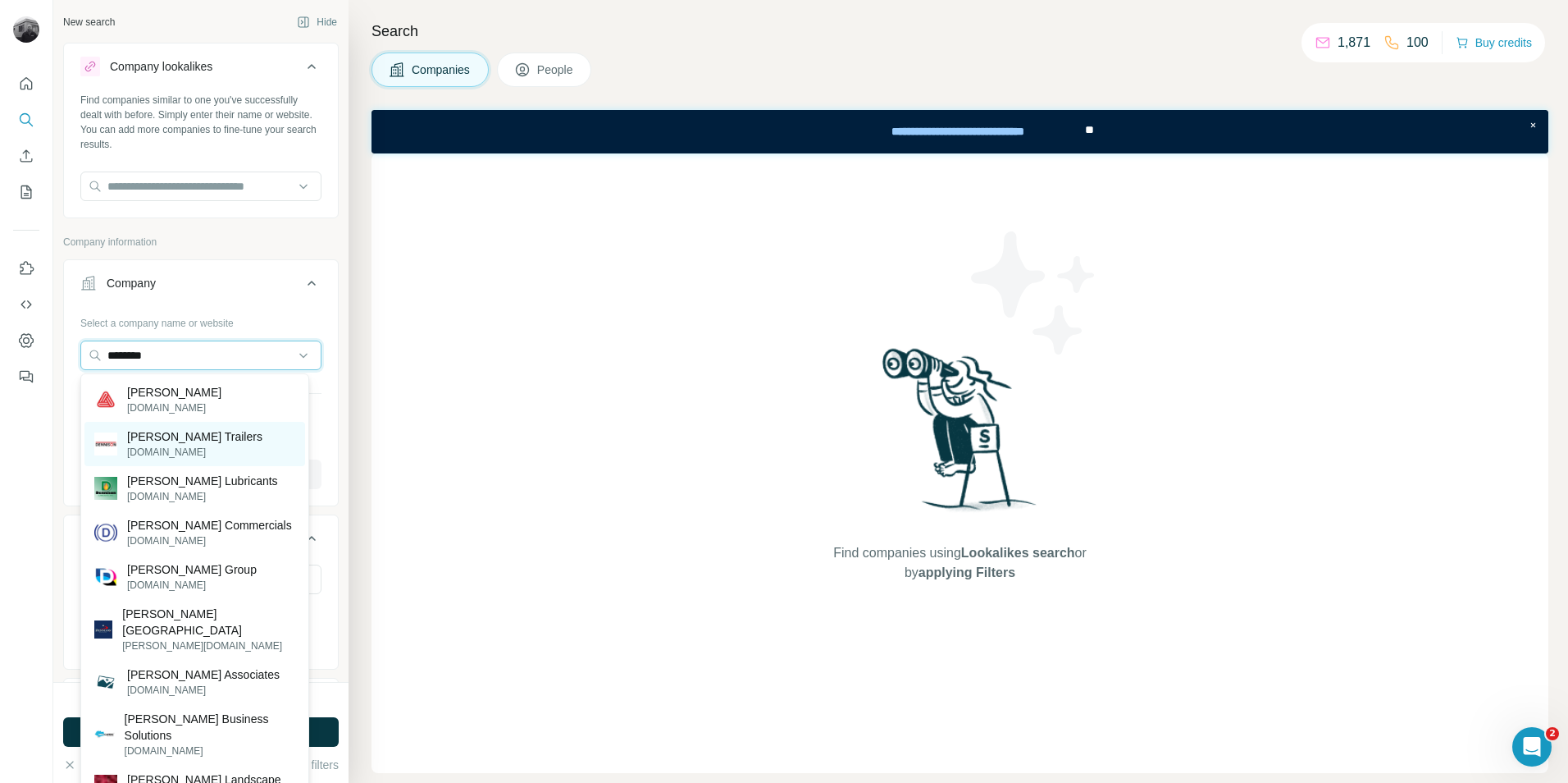
type input "********"
click at [170, 439] on p "[PERSON_NAME] Trailers" at bounding box center [195, 436] width 135 height 17
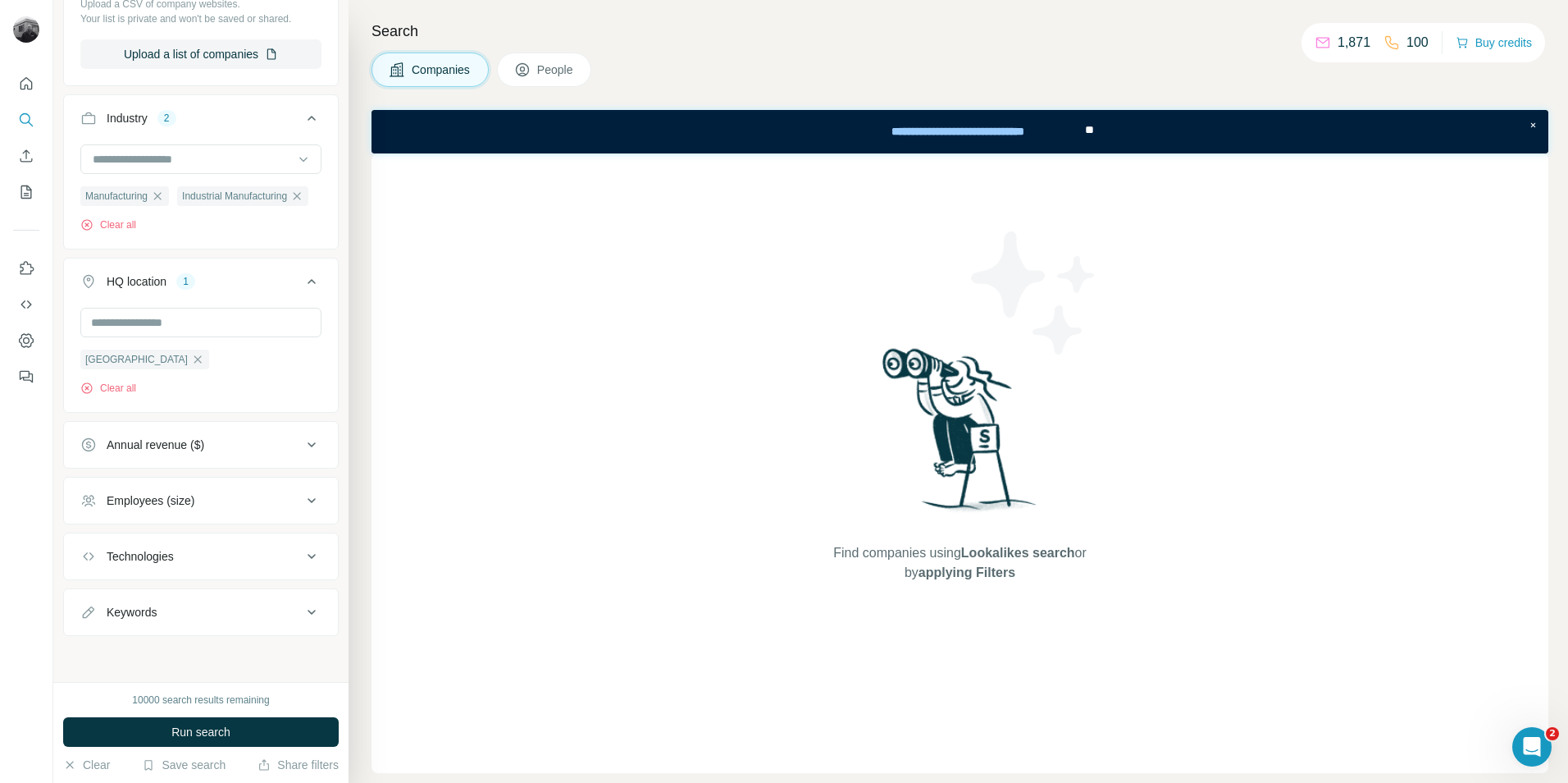
scroll to position [509, 0]
click at [191, 730] on span "Run search" at bounding box center [201, 731] width 59 height 17
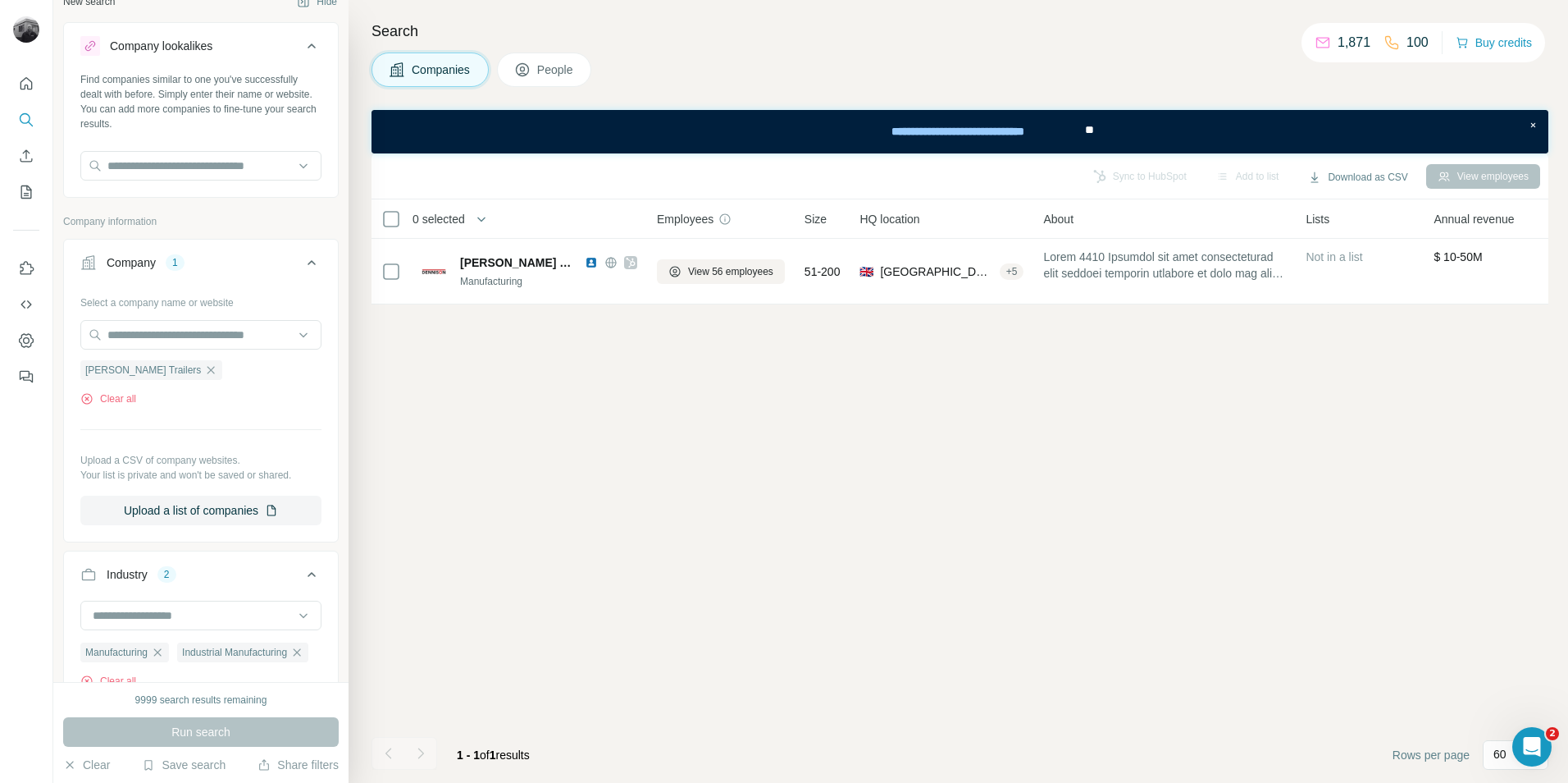
scroll to position [17, 0]
click at [204, 374] on icon "button" at bounding box center [210, 374] width 13 height 13
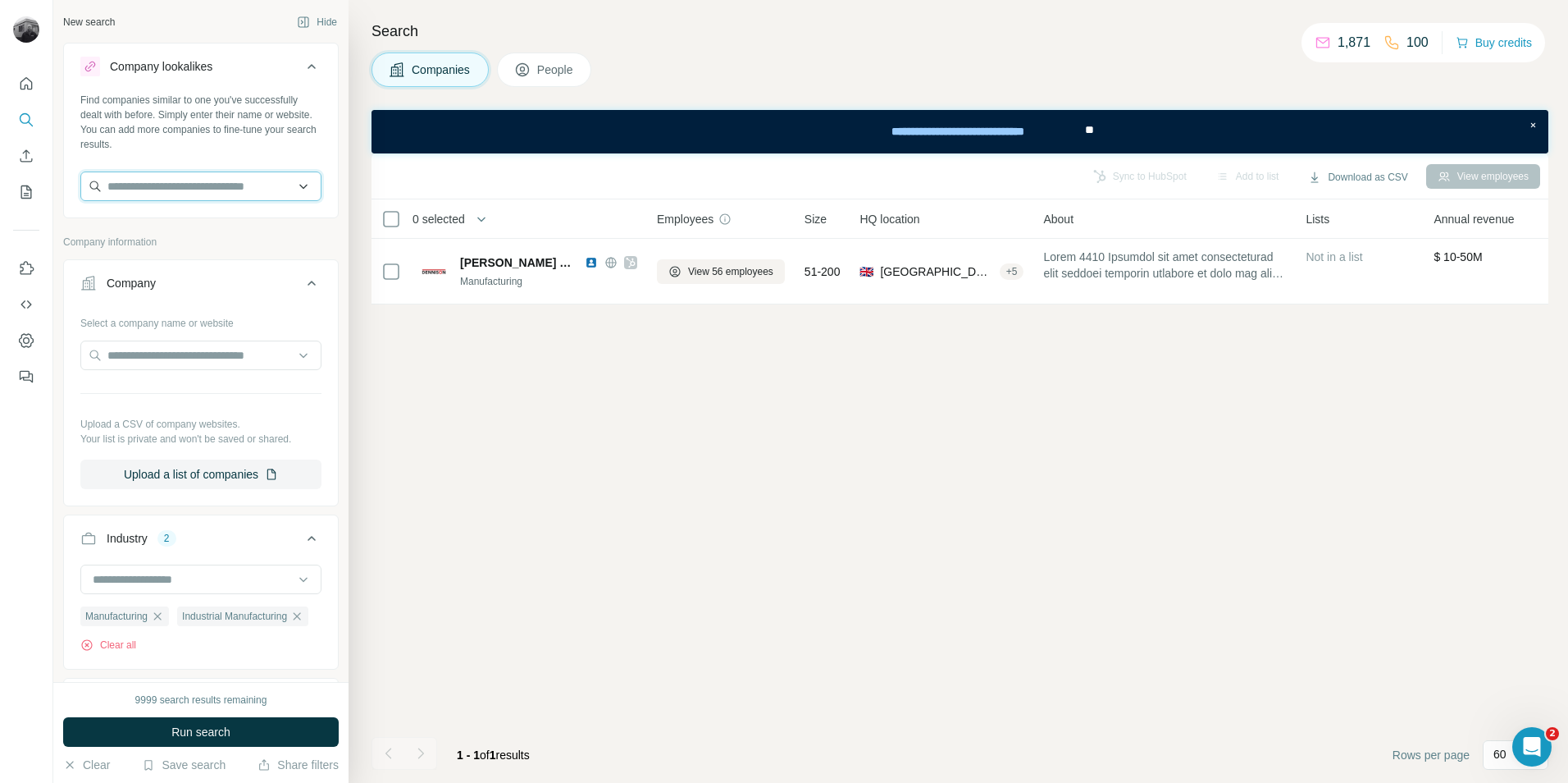
click at [288, 188] on input "text" at bounding box center [201, 187] width 241 height 30
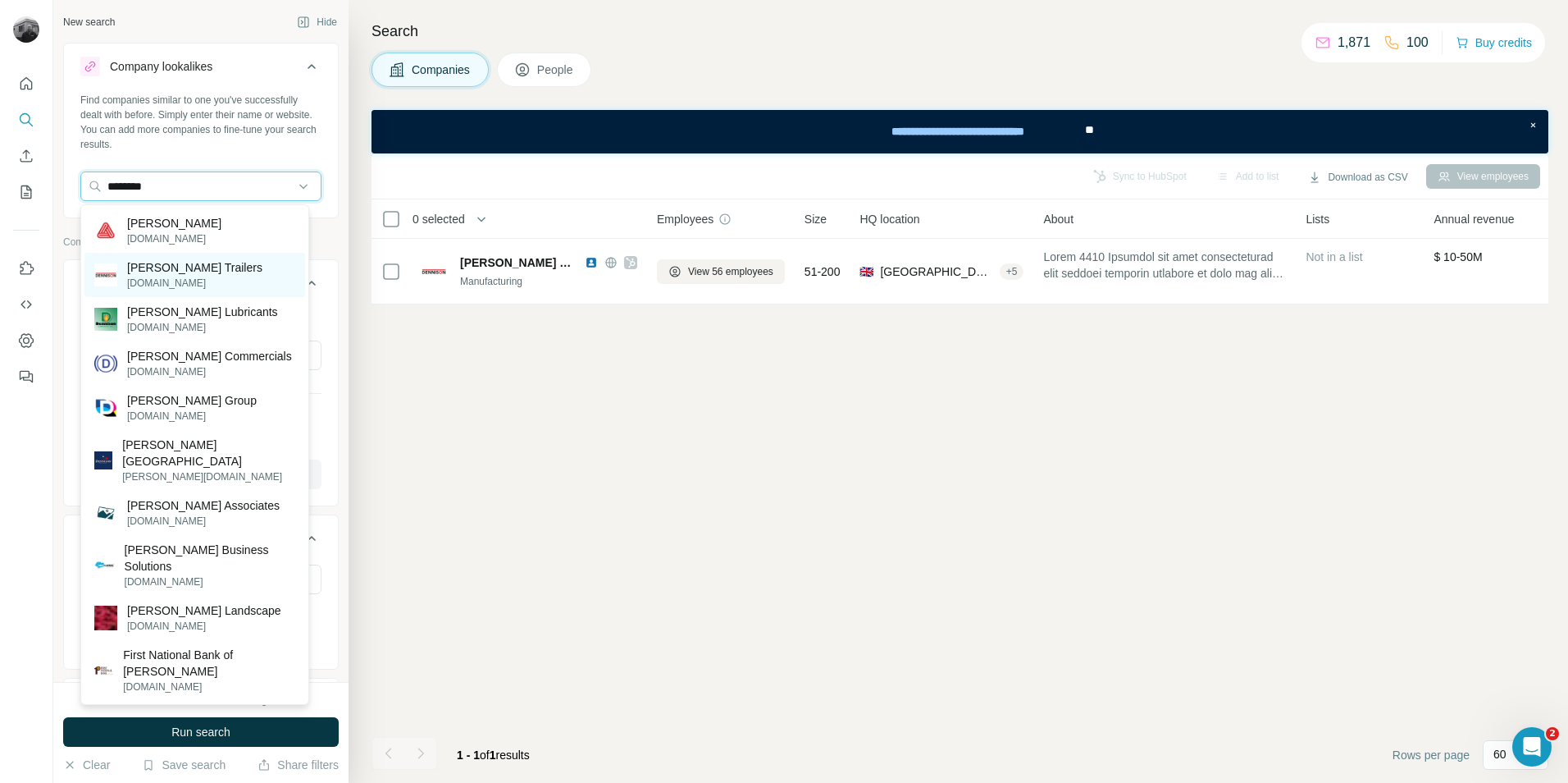
type input "********"
click at [202, 270] on p "[PERSON_NAME] Trailers" at bounding box center [195, 267] width 135 height 17
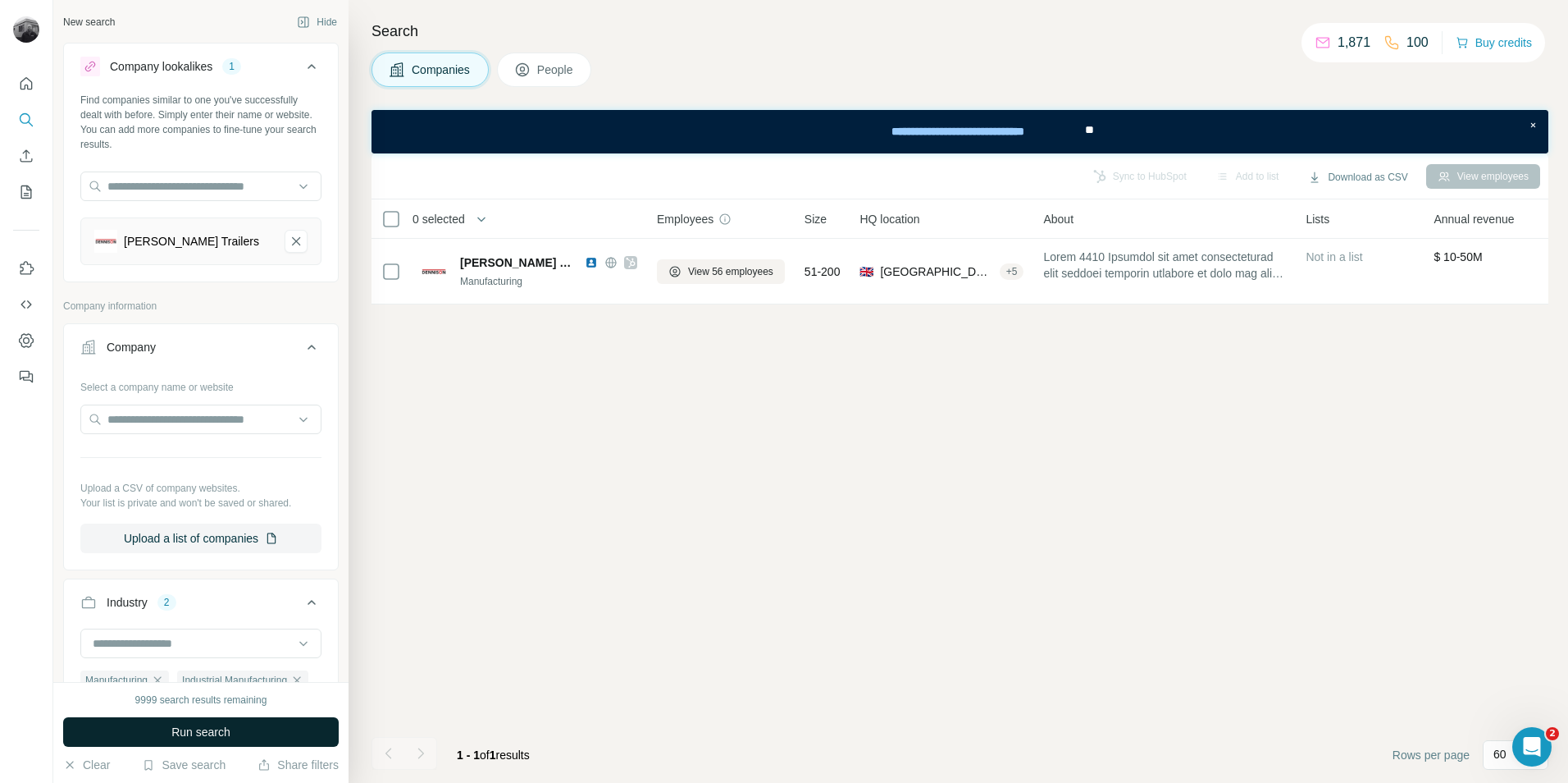
click at [204, 721] on button "Run search" at bounding box center [201, 732] width 275 height 30
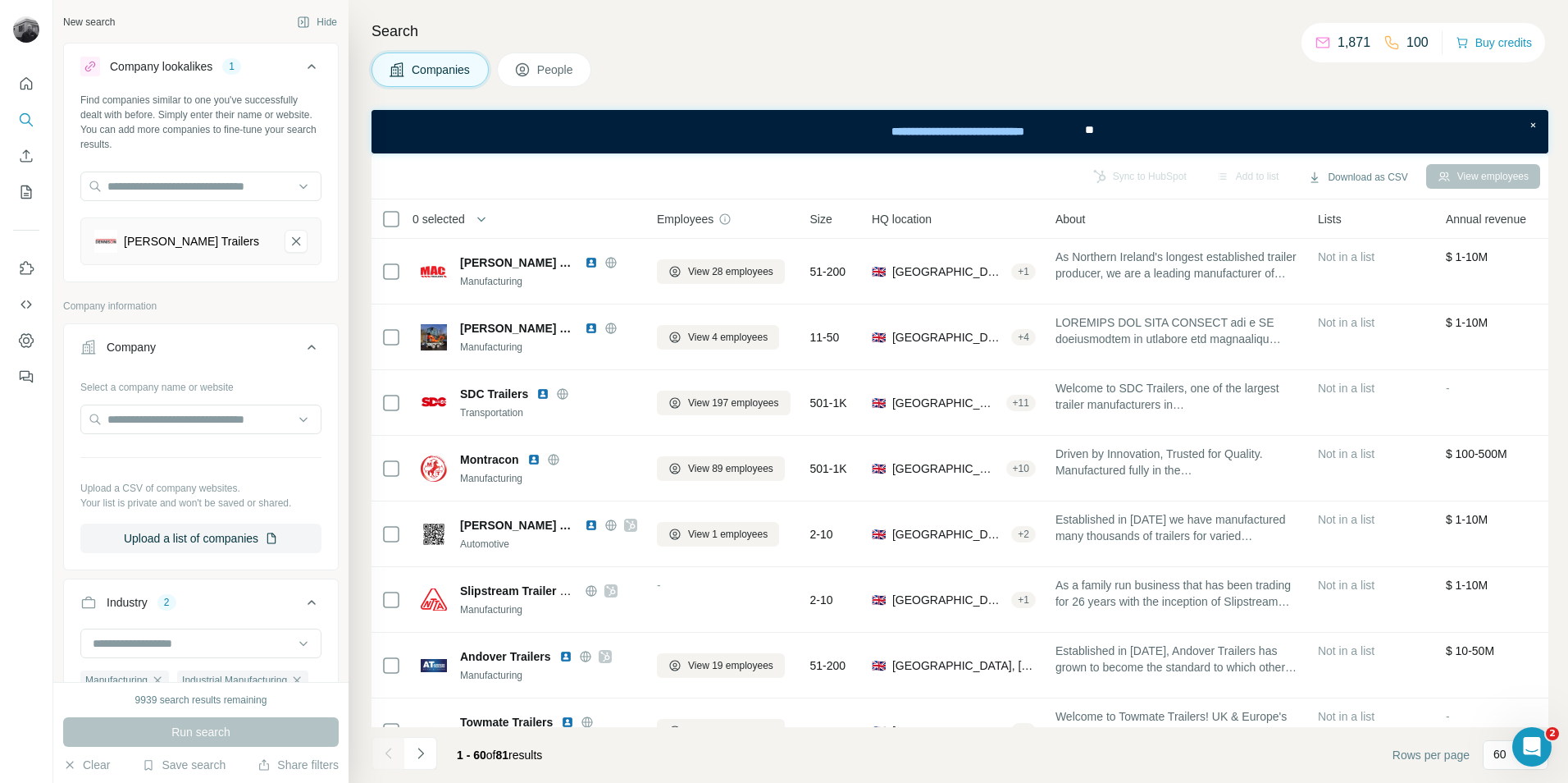
click at [575, 68] on span "People" at bounding box center [556, 70] width 38 height 17
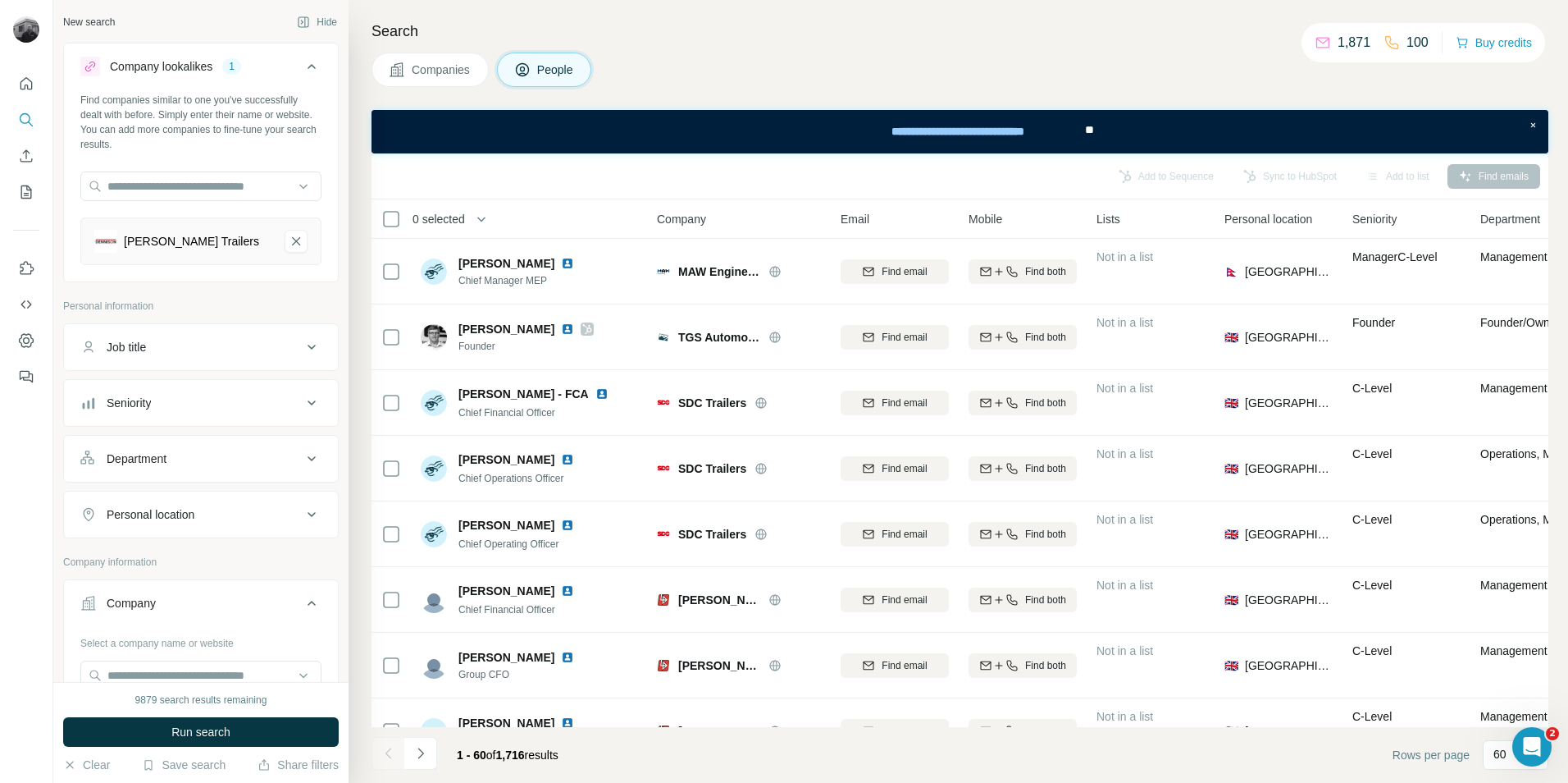
click at [278, 455] on div "Department" at bounding box center [191, 458] width 222 height 17
click at [235, 496] on input at bounding box center [193, 500] width 202 height 18
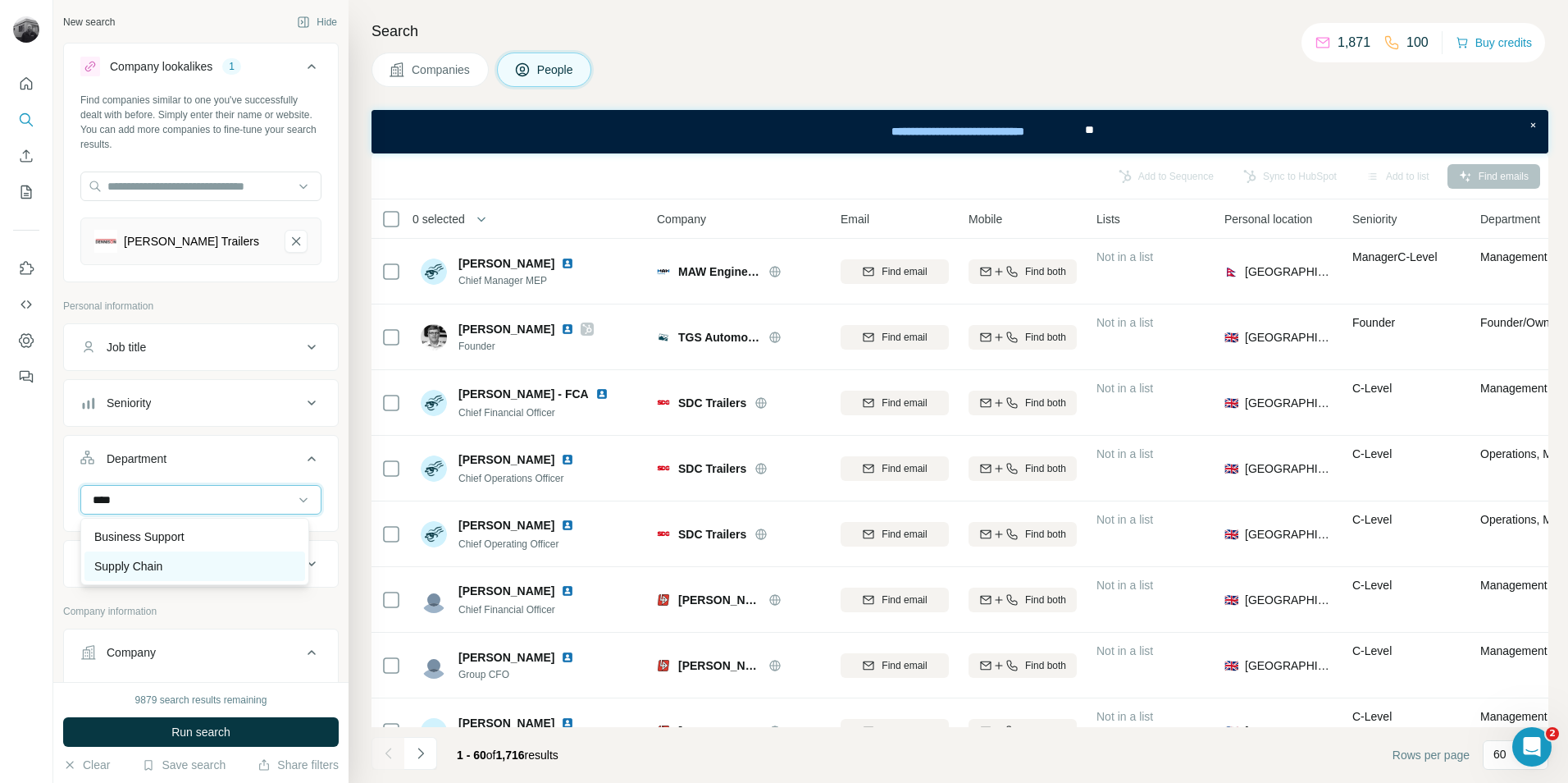
type input "****"
click at [158, 565] on p "Supply Chain" at bounding box center [128, 566] width 68 height 17
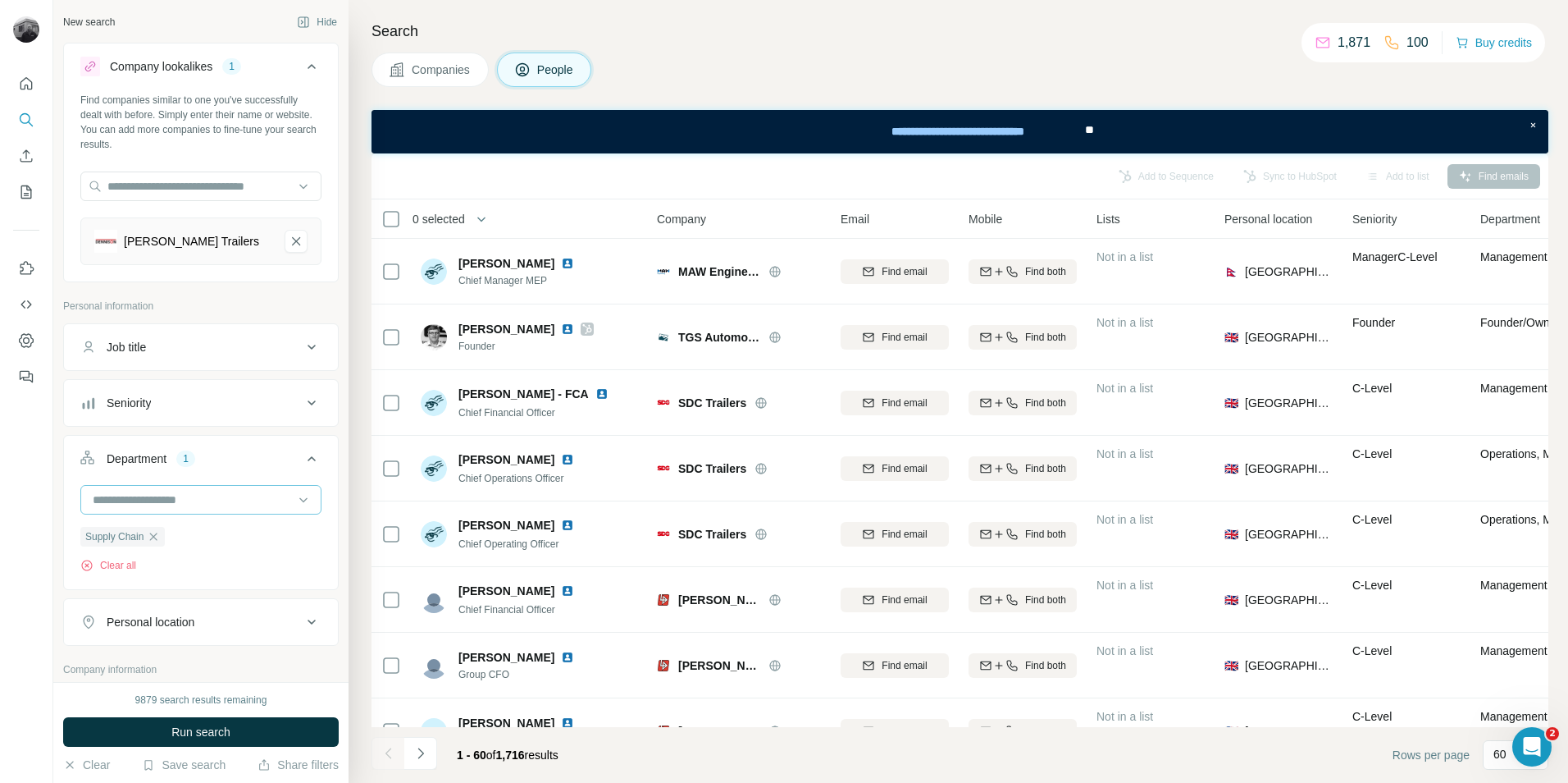
click at [201, 496] on input at bounding box center [193, 500] width 202 height 18
type input "*"
click at [168, 546] on div "Procurement" at bounding box center [194, 546] width 201 height 17
click at [249, 729] on button "Run search" at bounding box center [201, 732] width 275 height 30
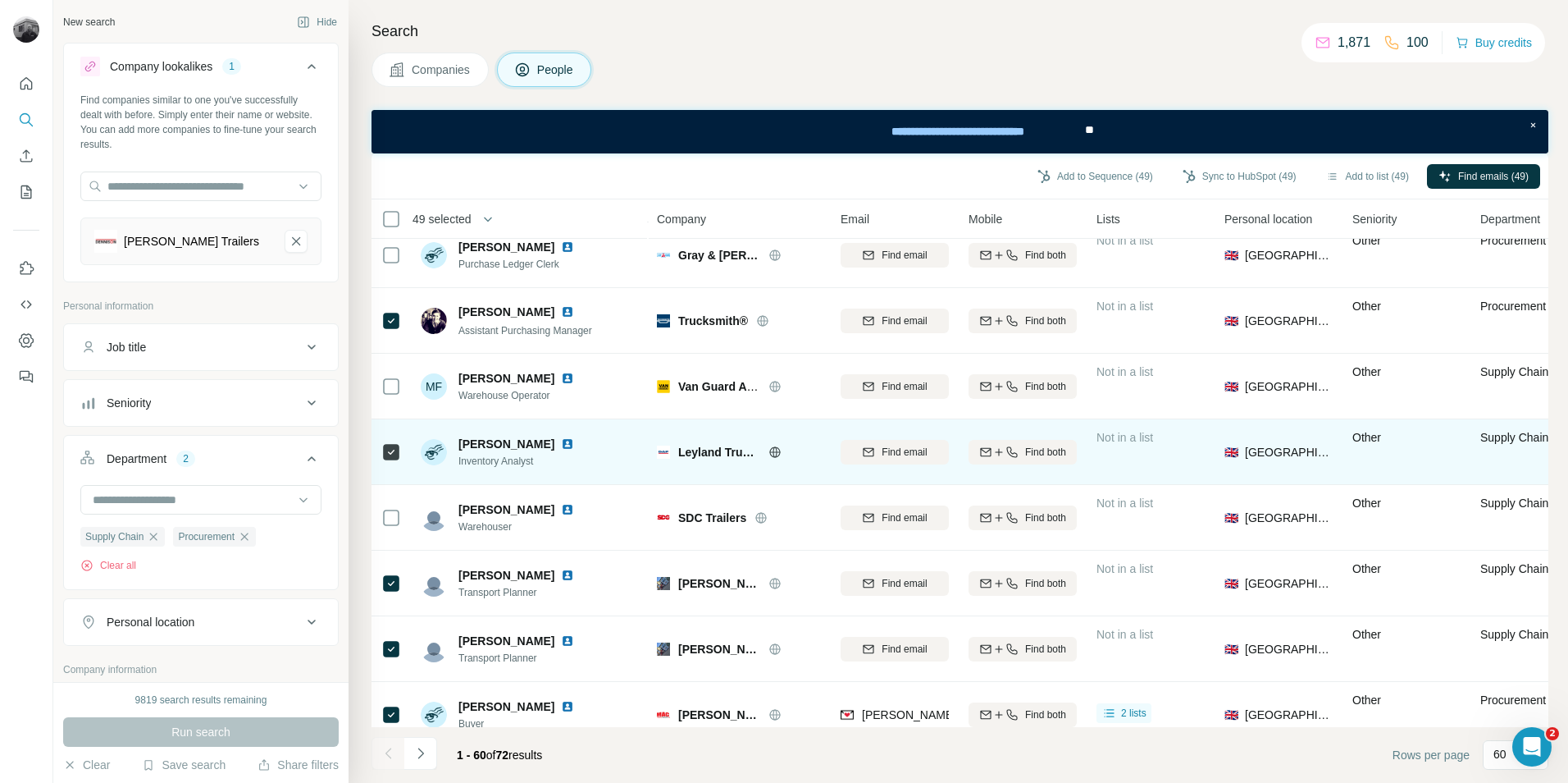
scroll to position [3458, 0]
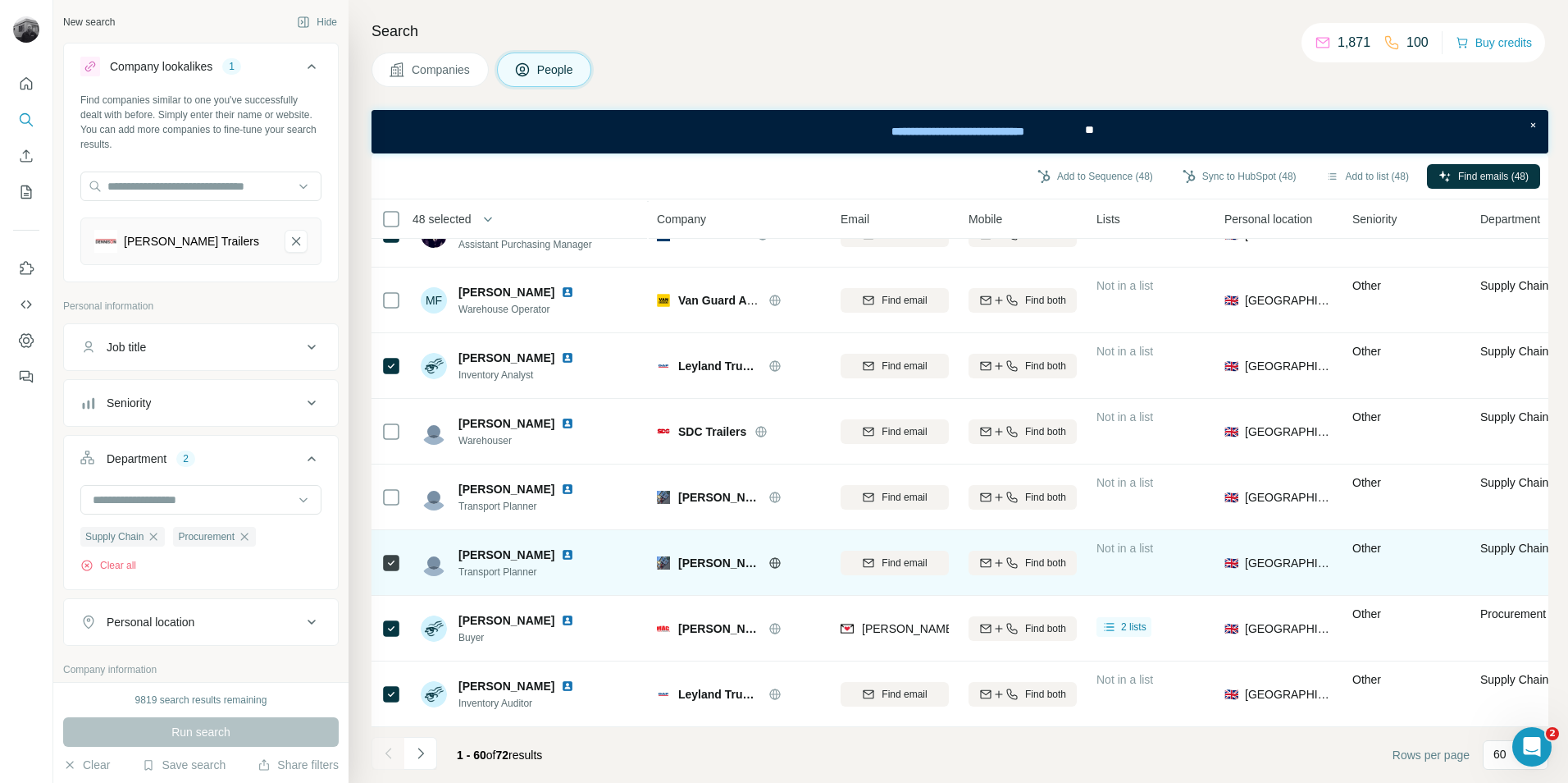
click at [398, 552] on div at bounding box center [391, 562] width 19 height 19
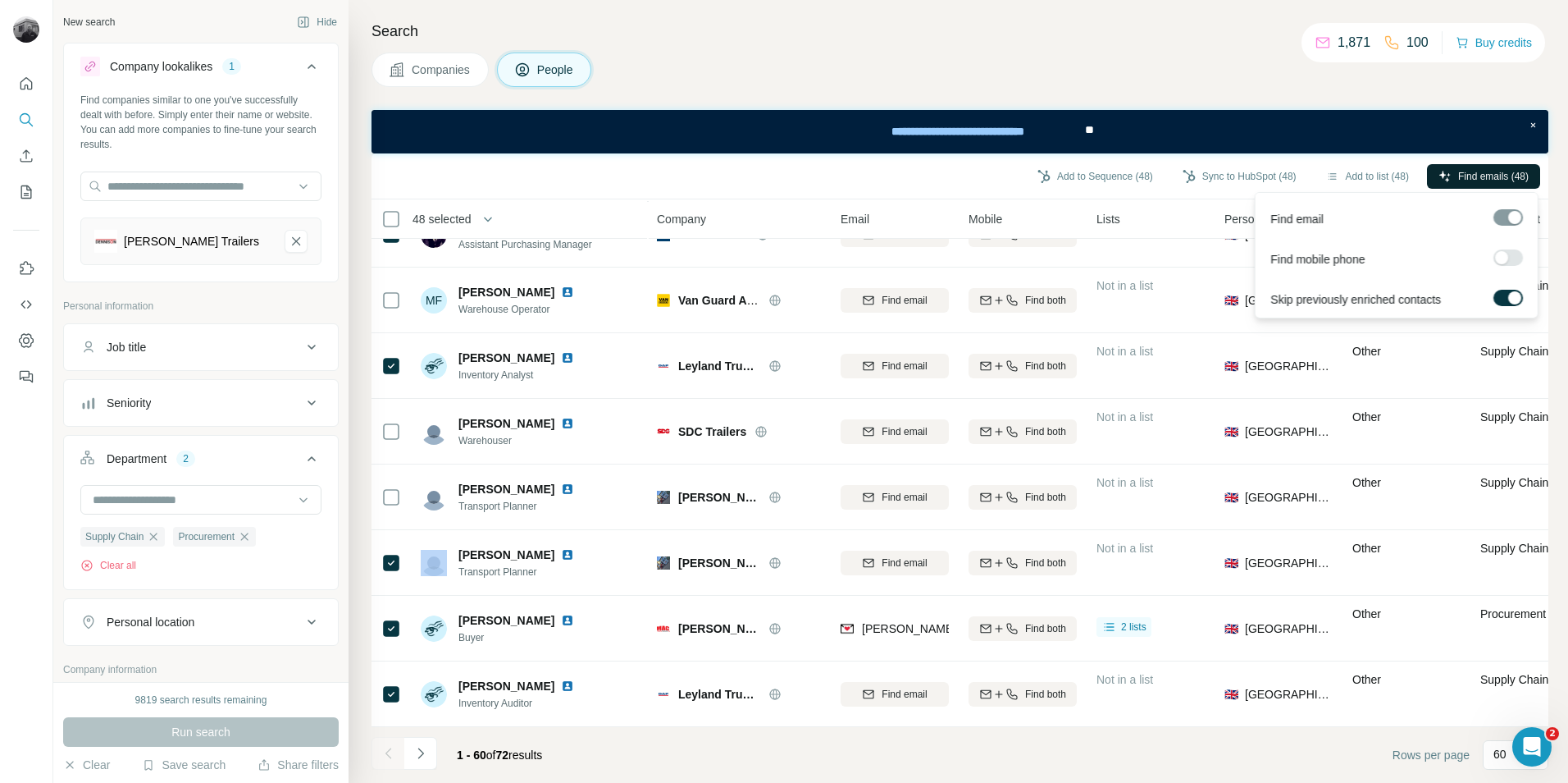
click at [1465, 177] on span "Find emails (48)" at bounding box center [1493, 176] width 70 height 15
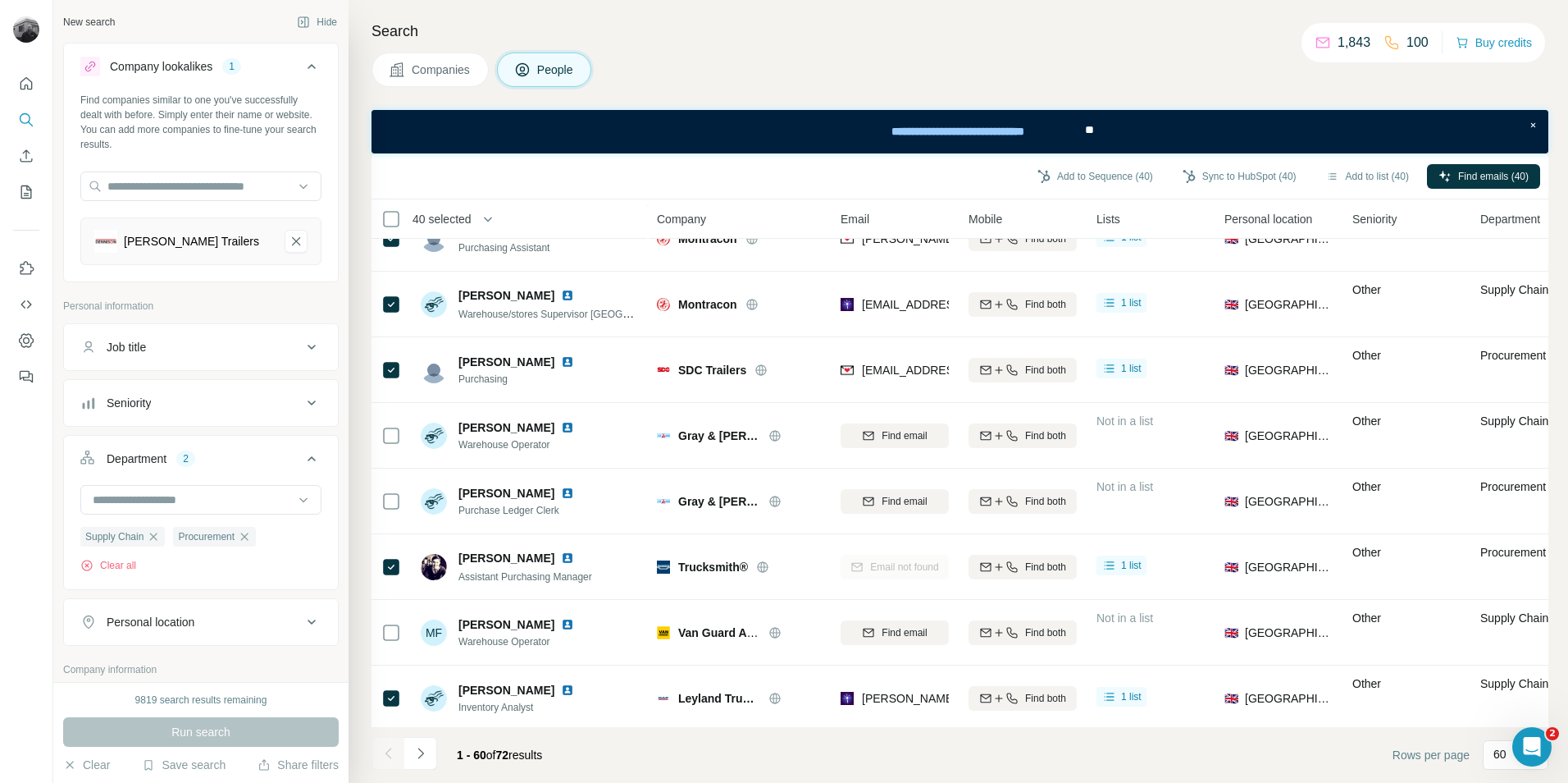
scroll to position [3200, 0]
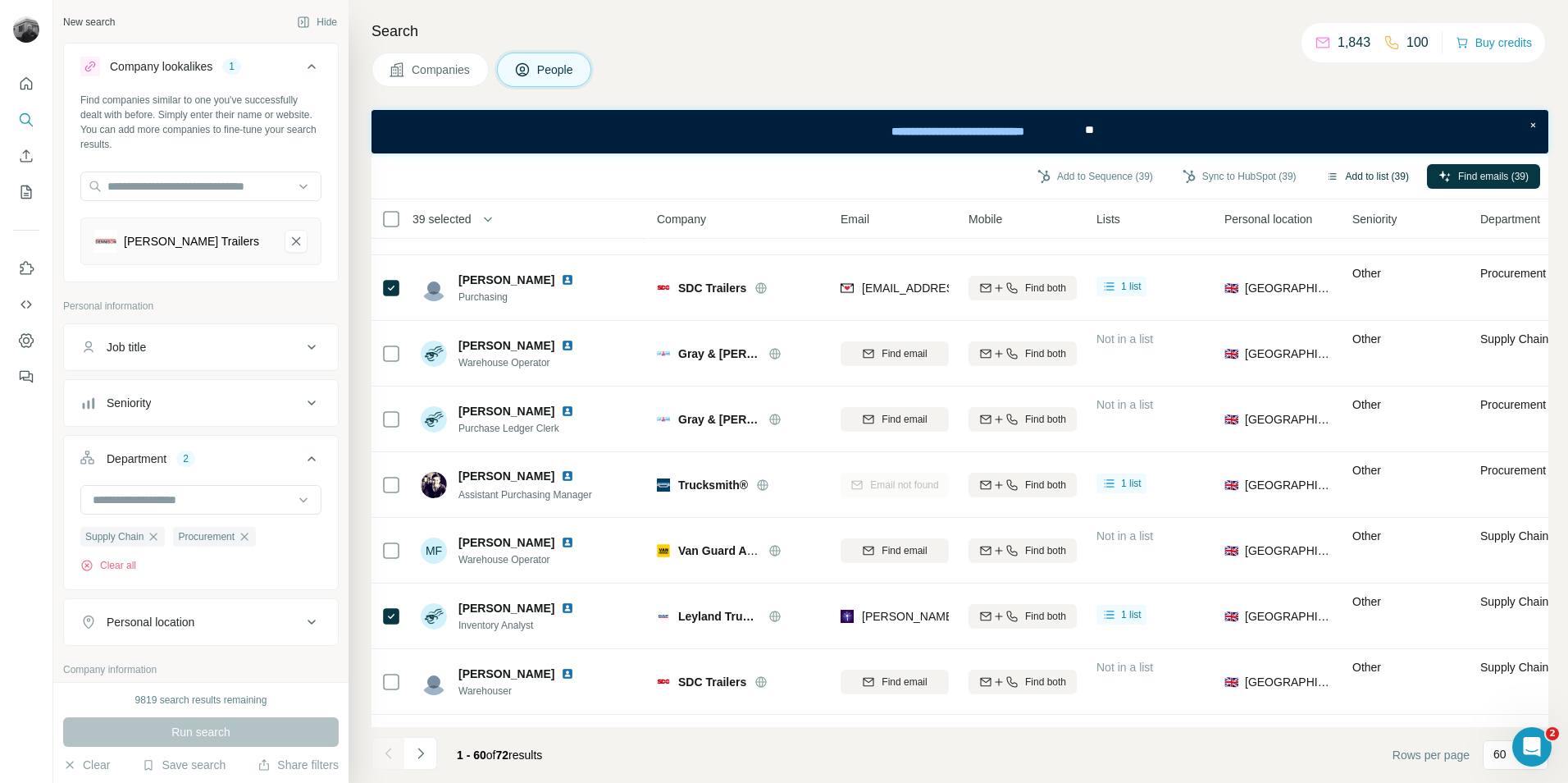
click at [1366, 174] on button "Add to list (39)" at bounding box center [1367, 176] width 106 height 25
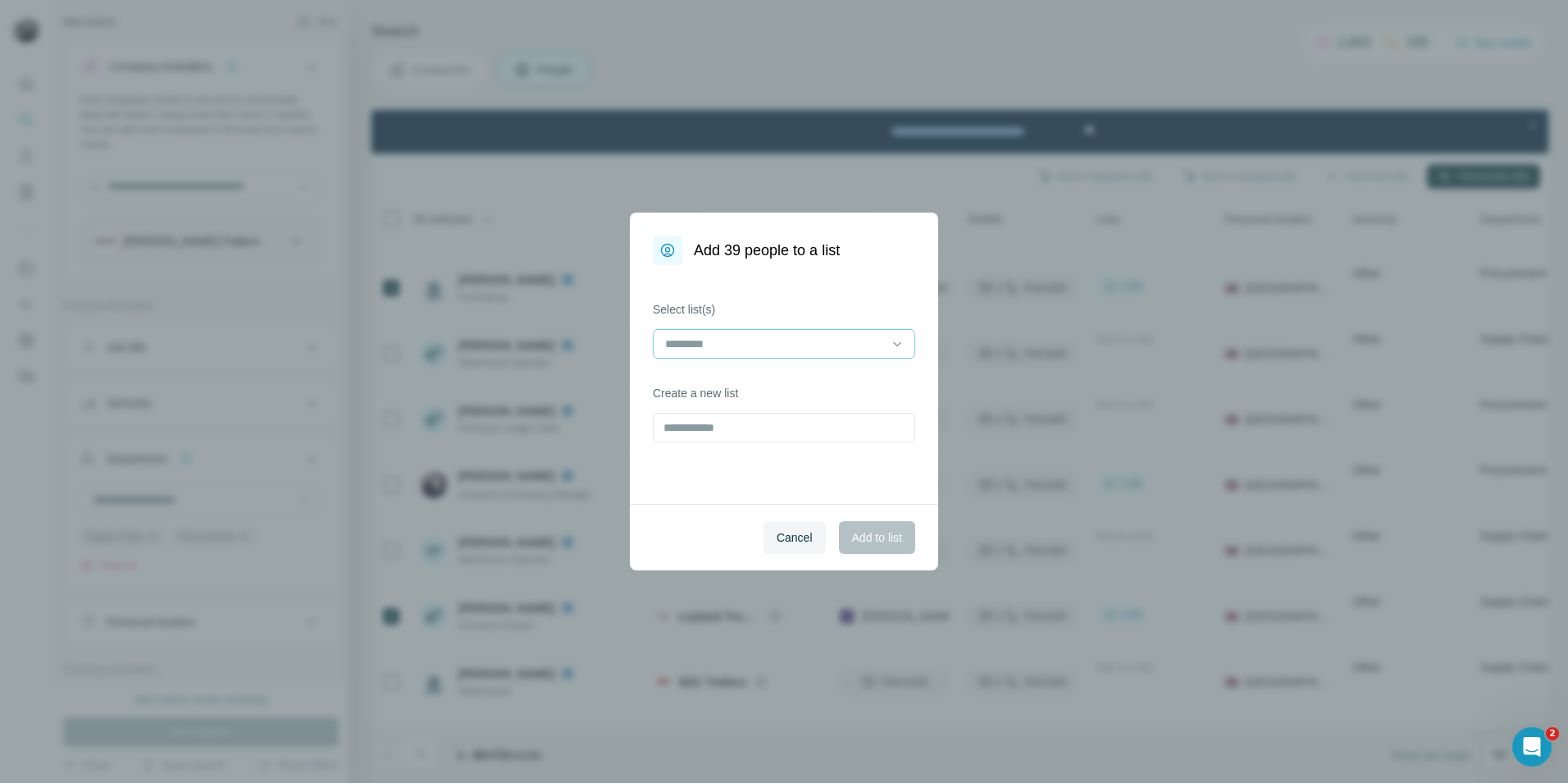
click at [780, 335] on input at bounding box center [774, 343] width 222 height 18
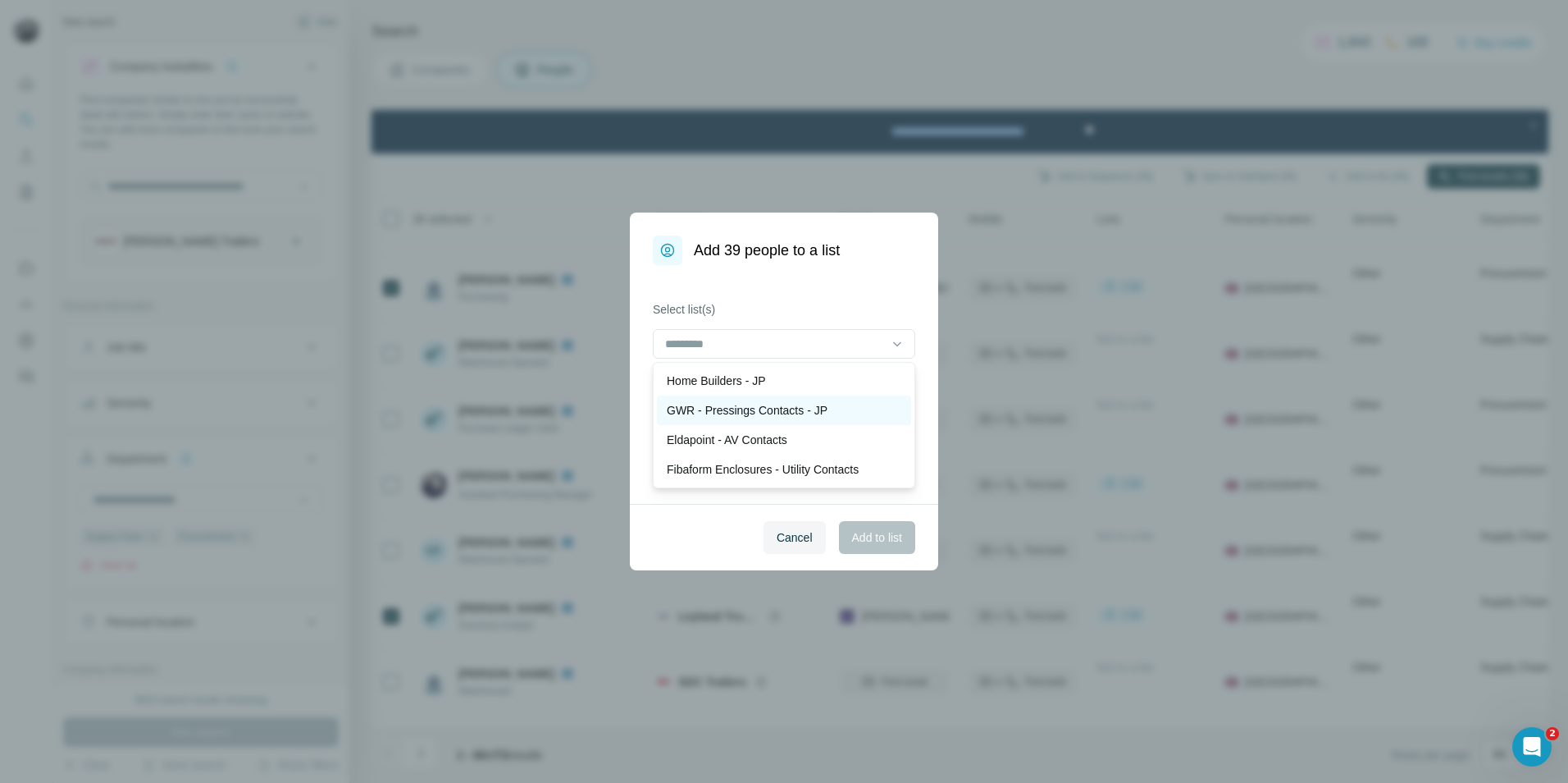
click at [771, 409] on p "GWR - Pressings Contacts - JP" at bounding box center [747, 410] width 161 height 17
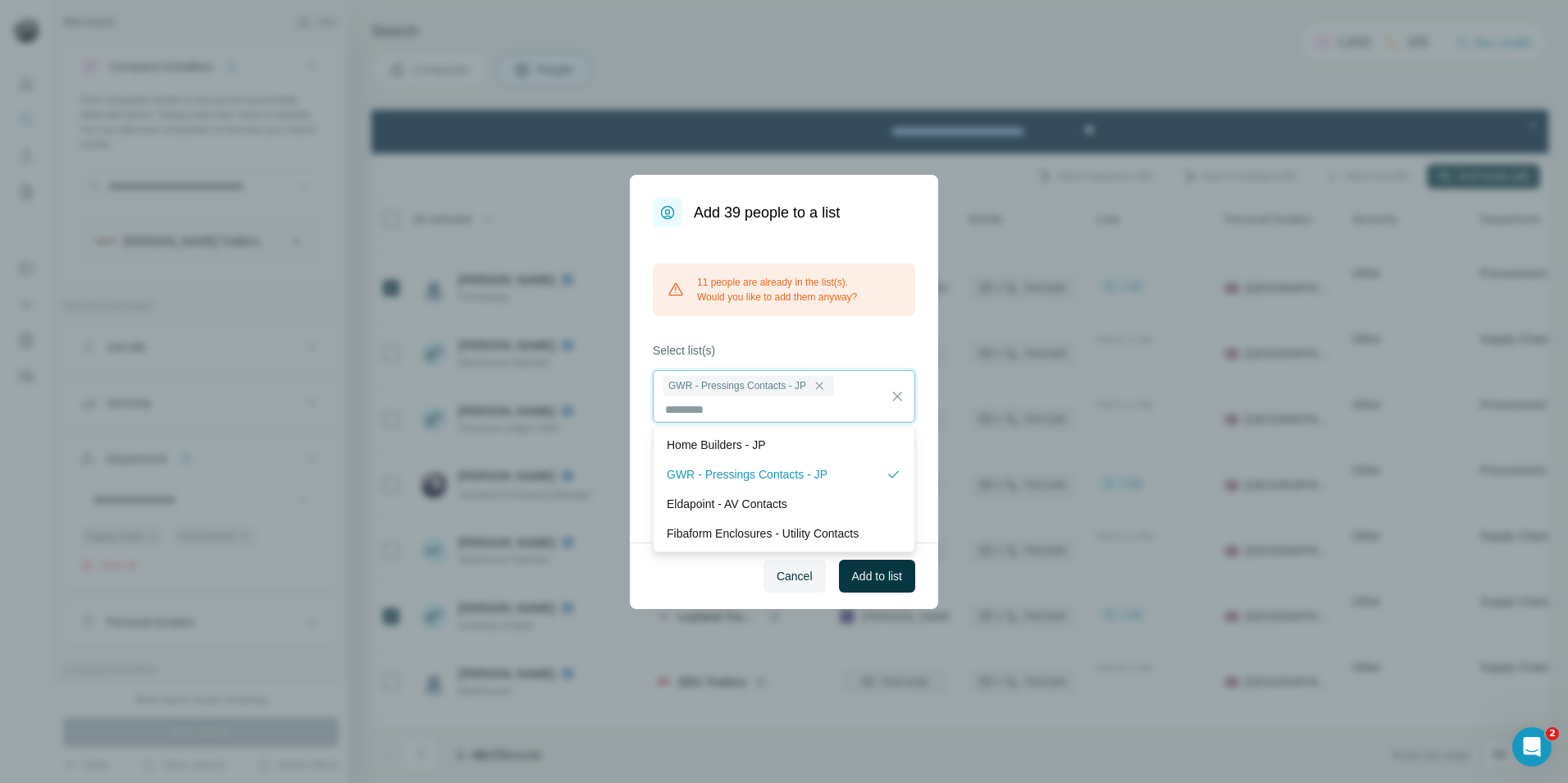
scroll to position [2, 0]
click at [873, 581] on span "Add to list" at bounding box center [877, 575] width 50 height 17
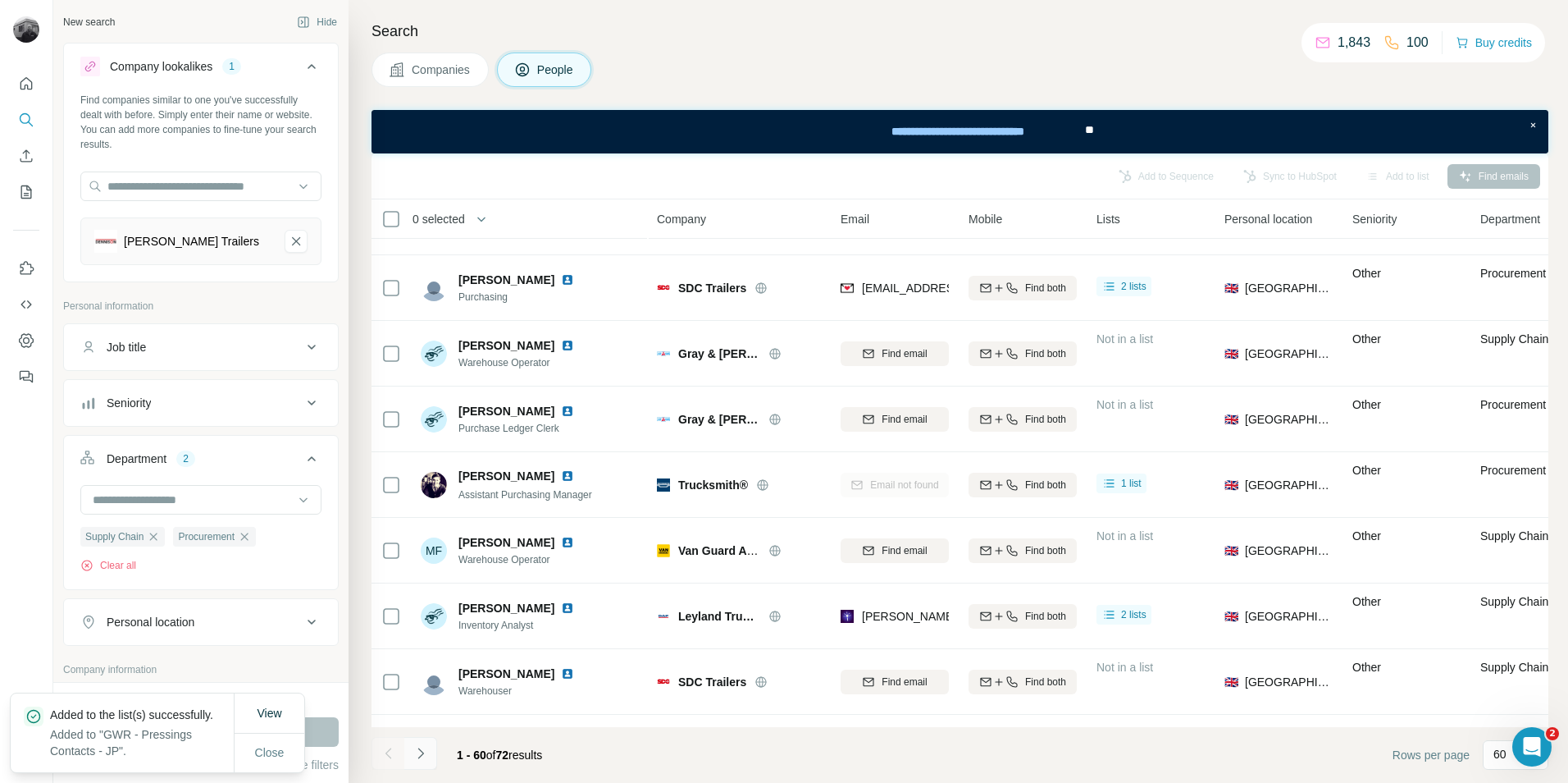
click at [420, 756] on icon "Navigate to next page" at bounding box center [420, 752] width 6 height 11
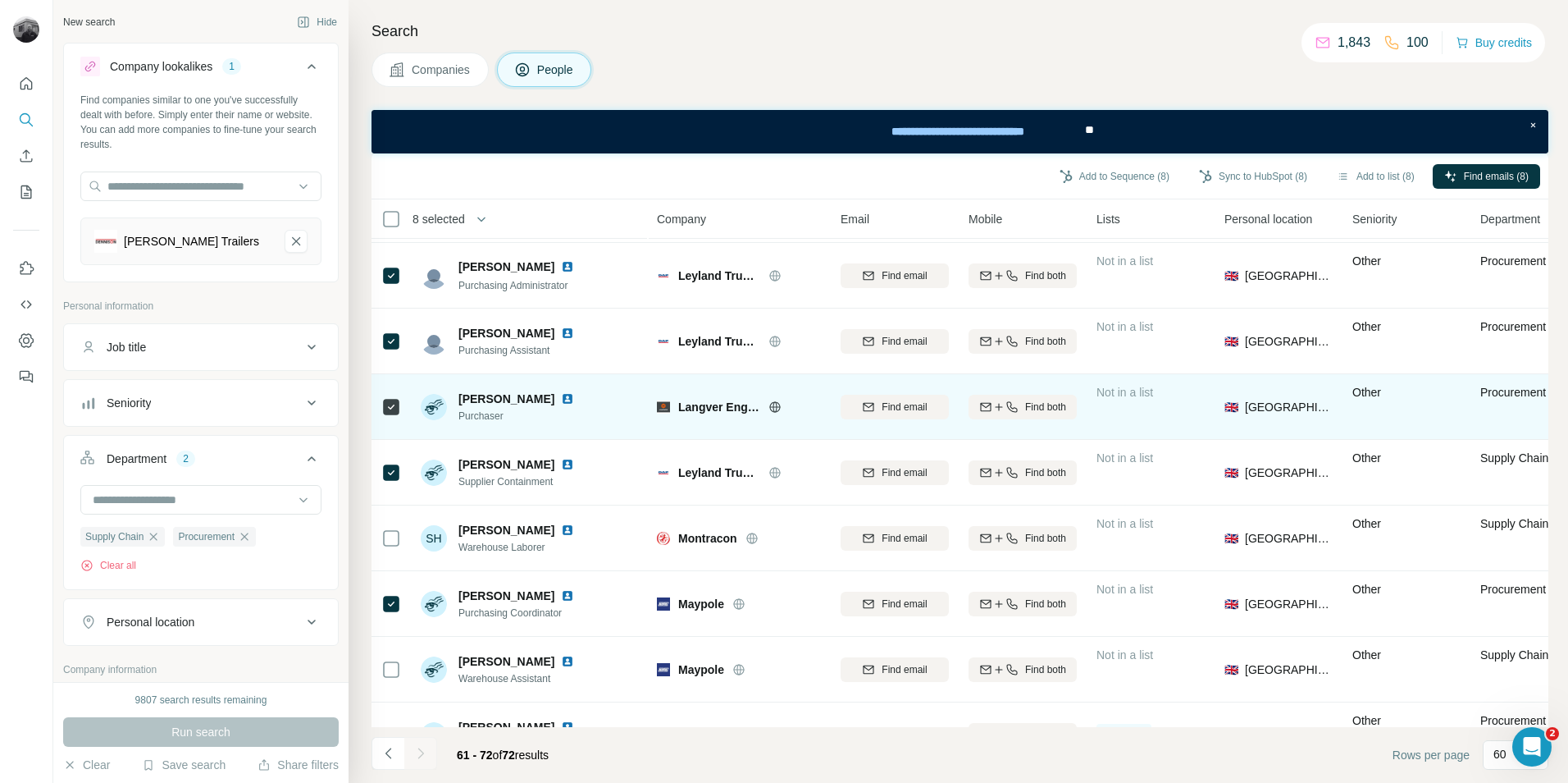
scroll to position [0, 0]
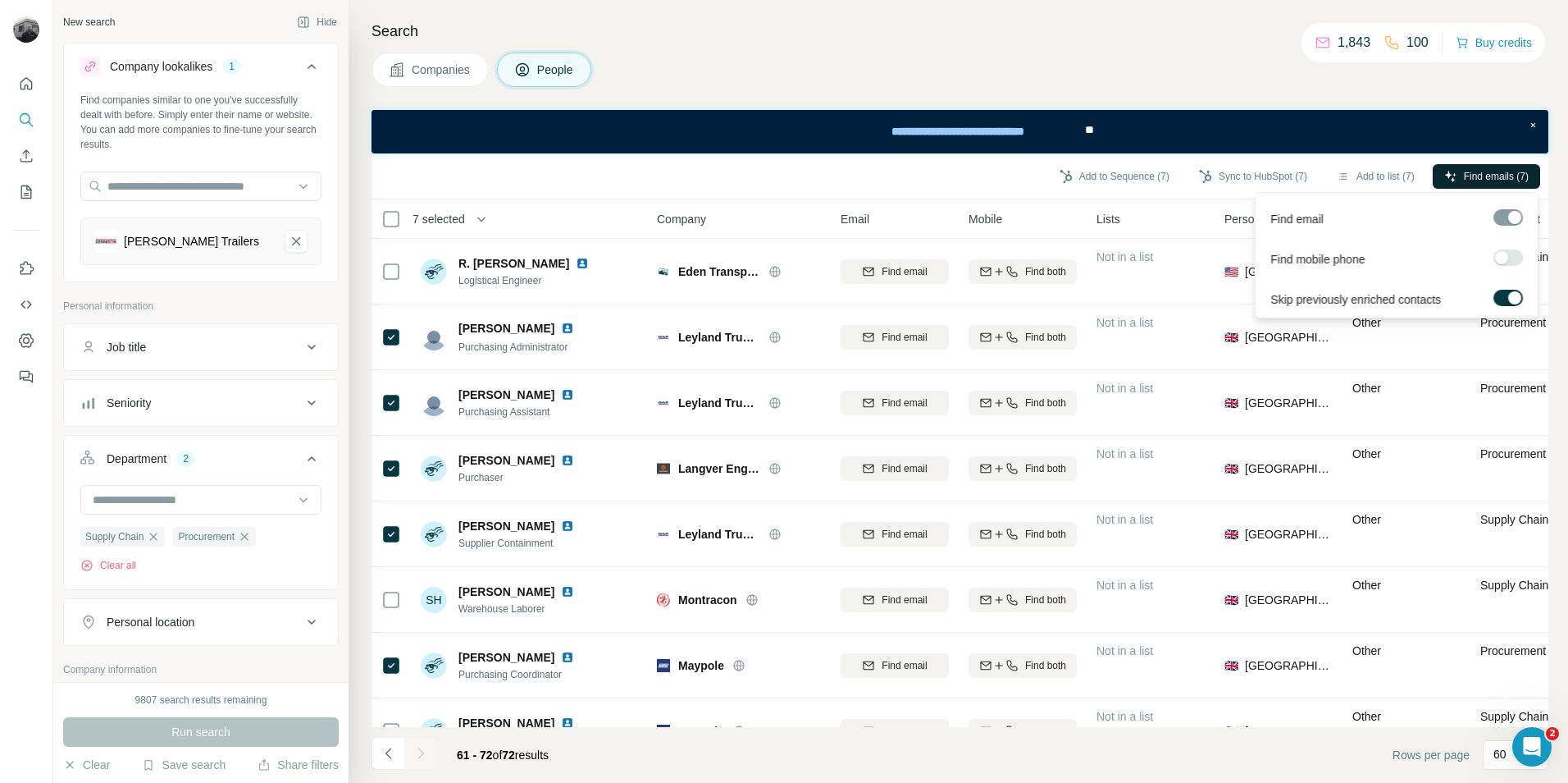
click at [1482, 180] on span "Find emails (7)" at bounding box center [1496, 176] width 65 height 15
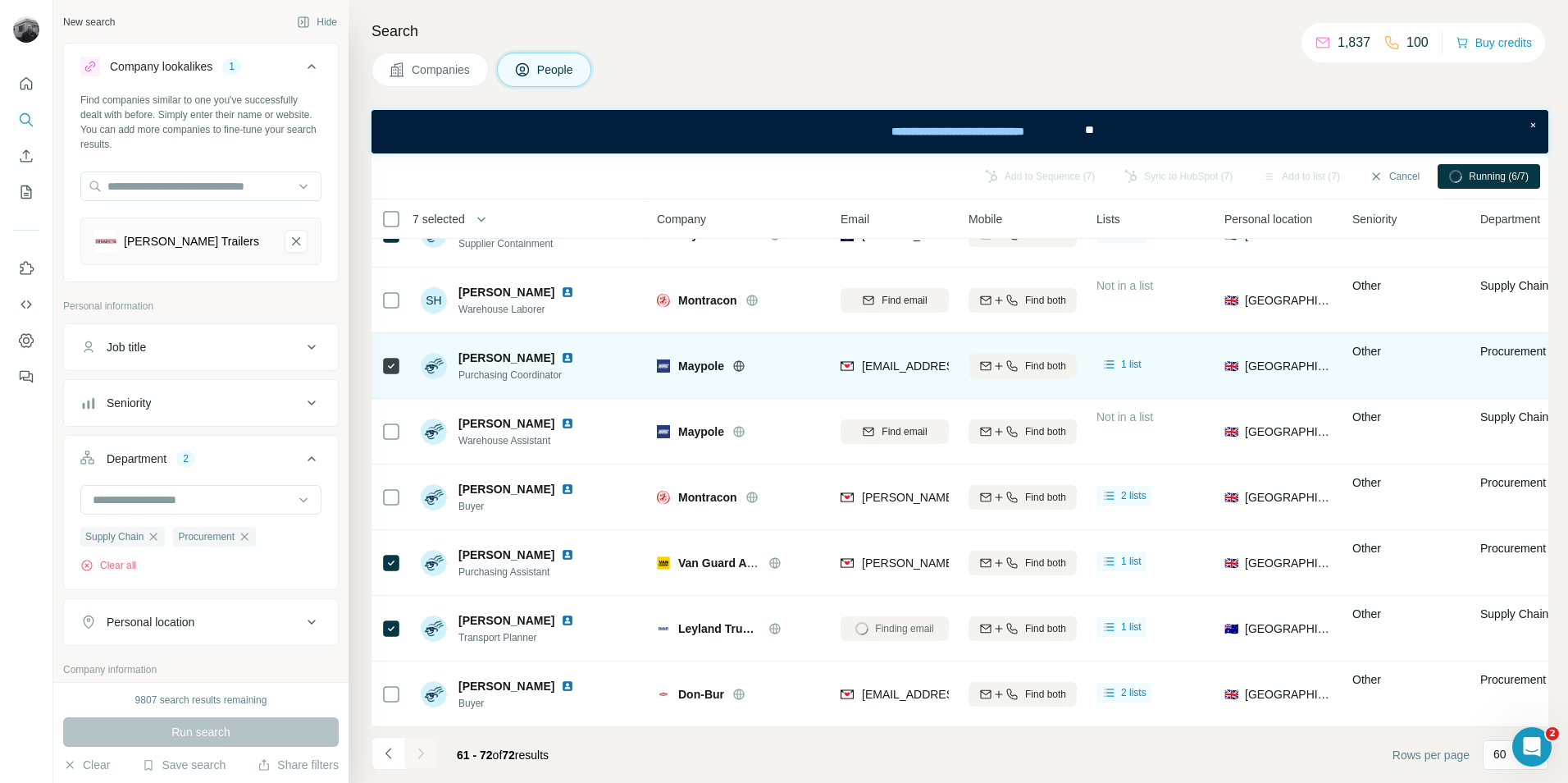
scroll to position [308, 0]
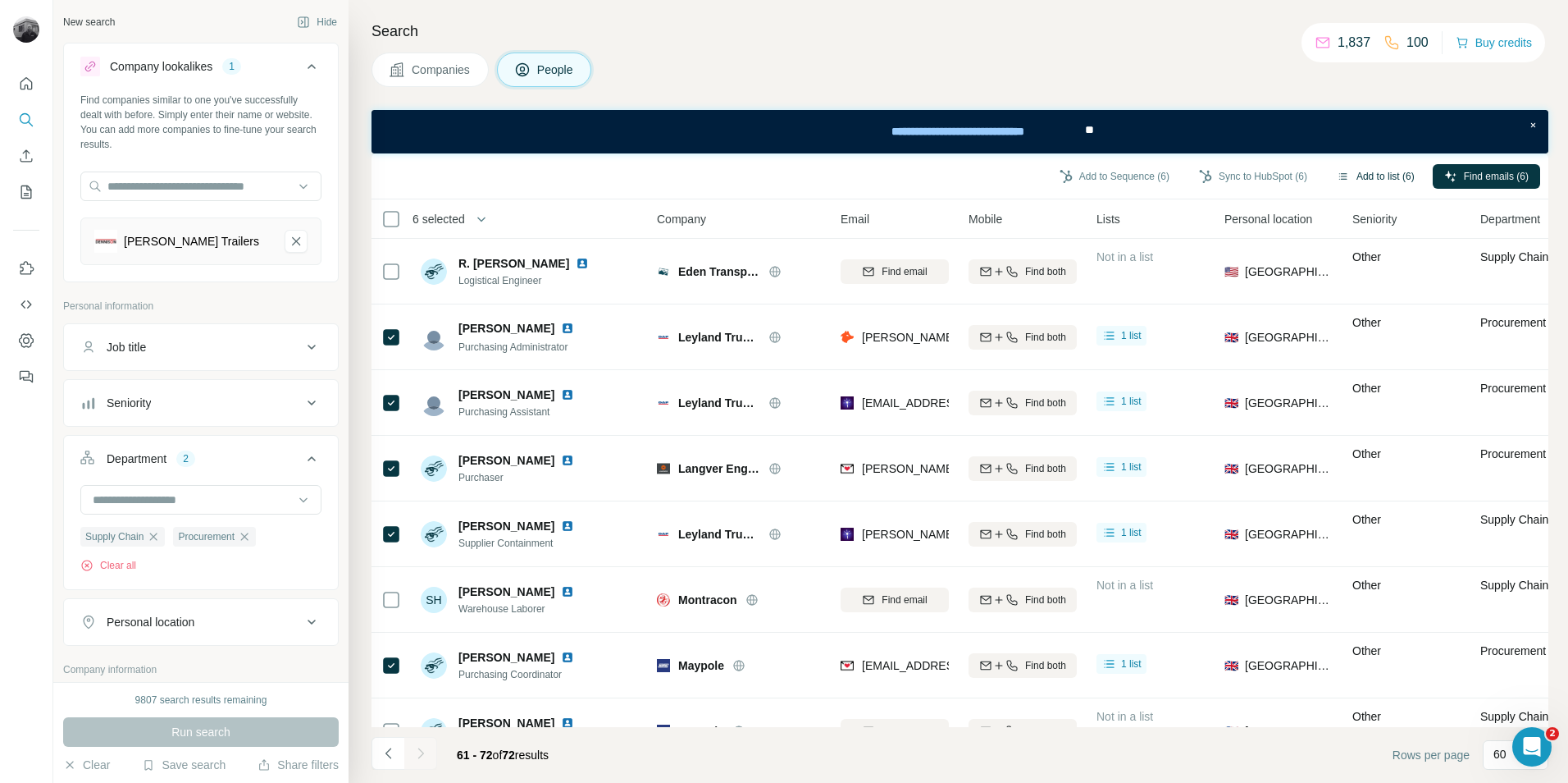
click at [1362, 172] on button "Add to list (6)" at bounding box center [1375, 176] width 101 height 25
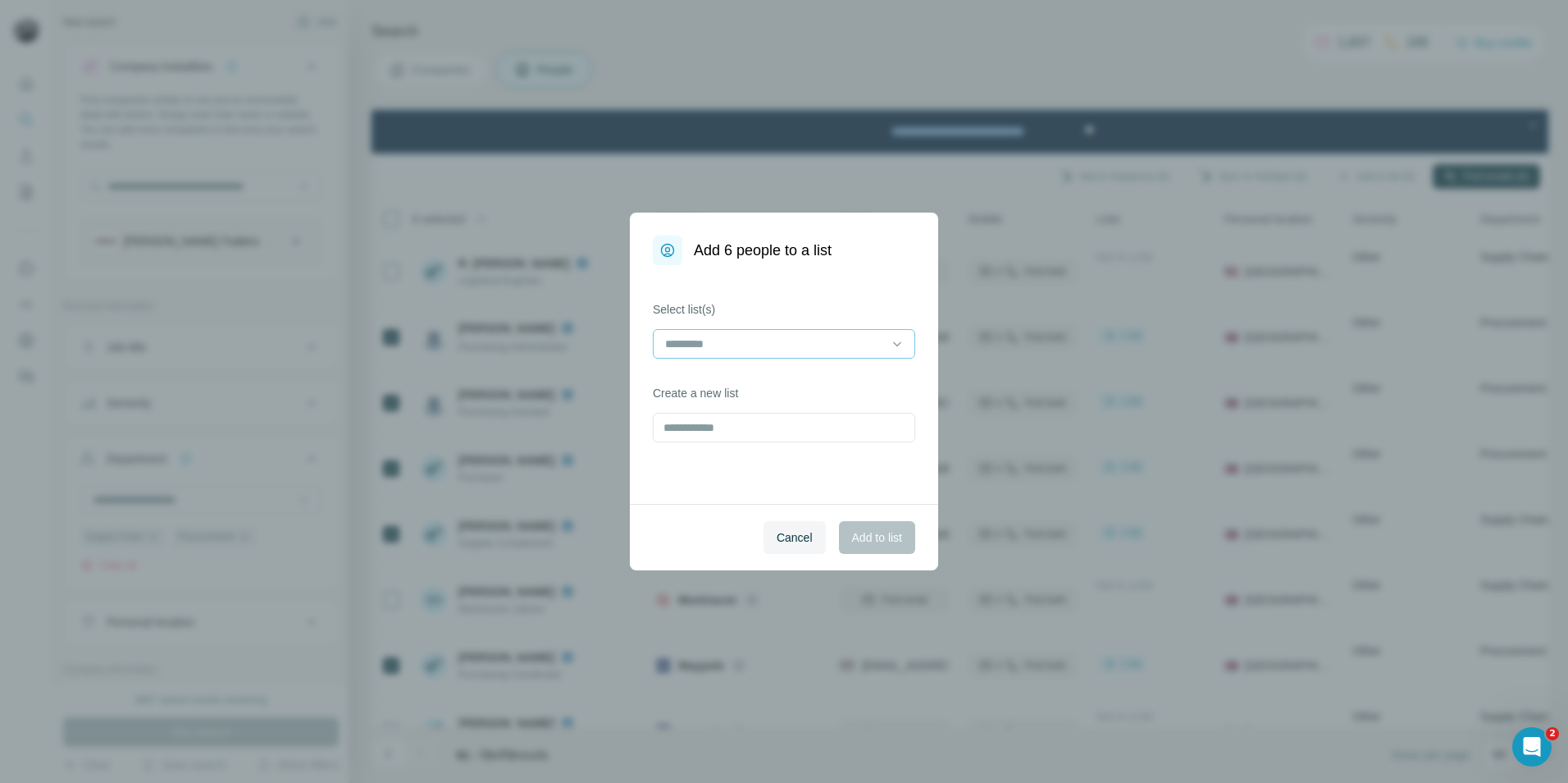
click at [768, 339] on input at bounding box center [774, 343] width 222 height 18
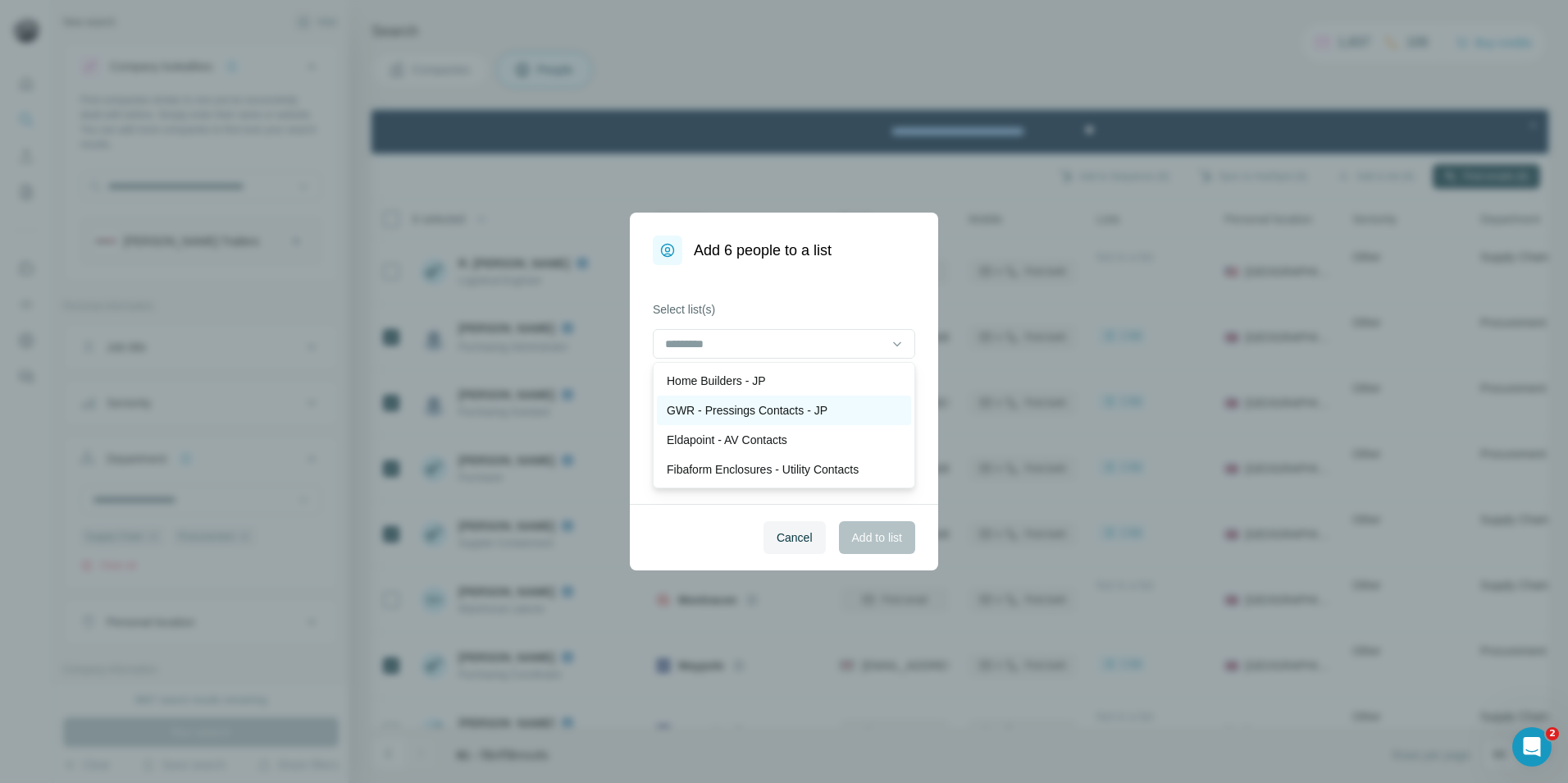
click at [741, 415] on p "GWR - Pressings Contacts - JP" at bounding box center [747, 410] width 161 height 17
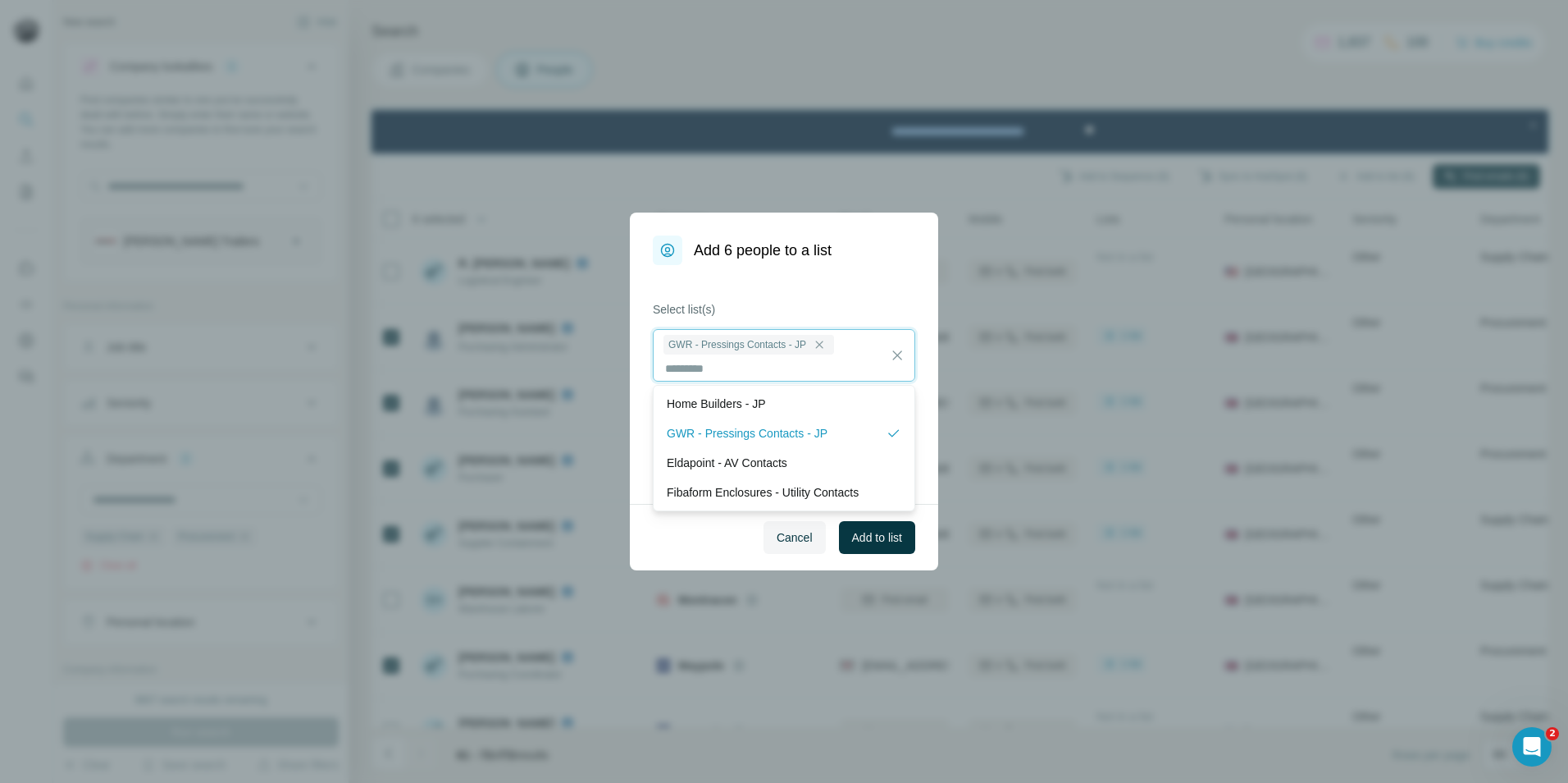
scroll to position [2, 0]
click at [879, 535] on span "Add to list" at bounding box center [877, 537] width 50 height 17
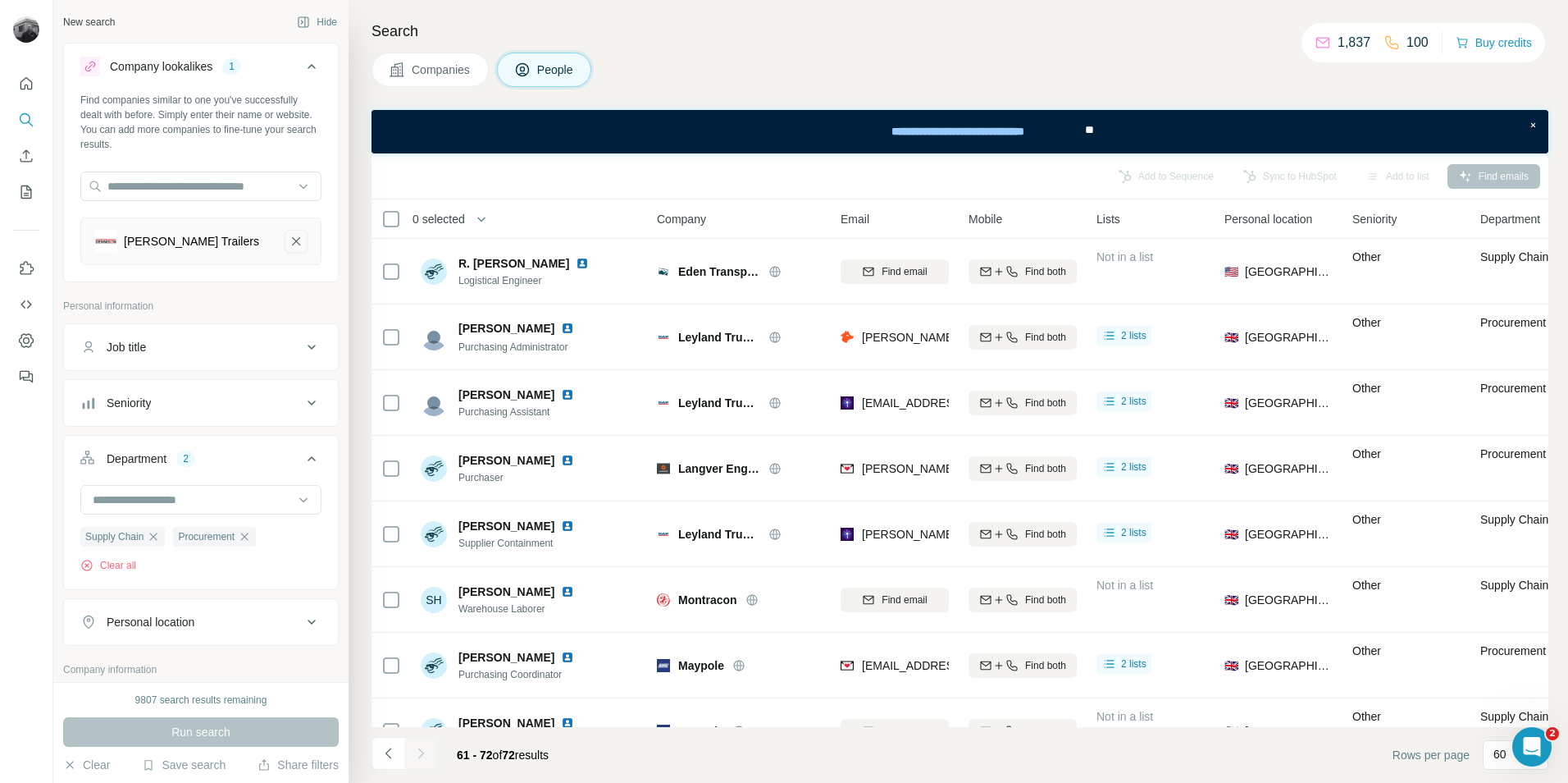
click at [288, 238] on icon "Dennison Trailers-remove-button" at bounding box center [295, 241] width 15 height 17
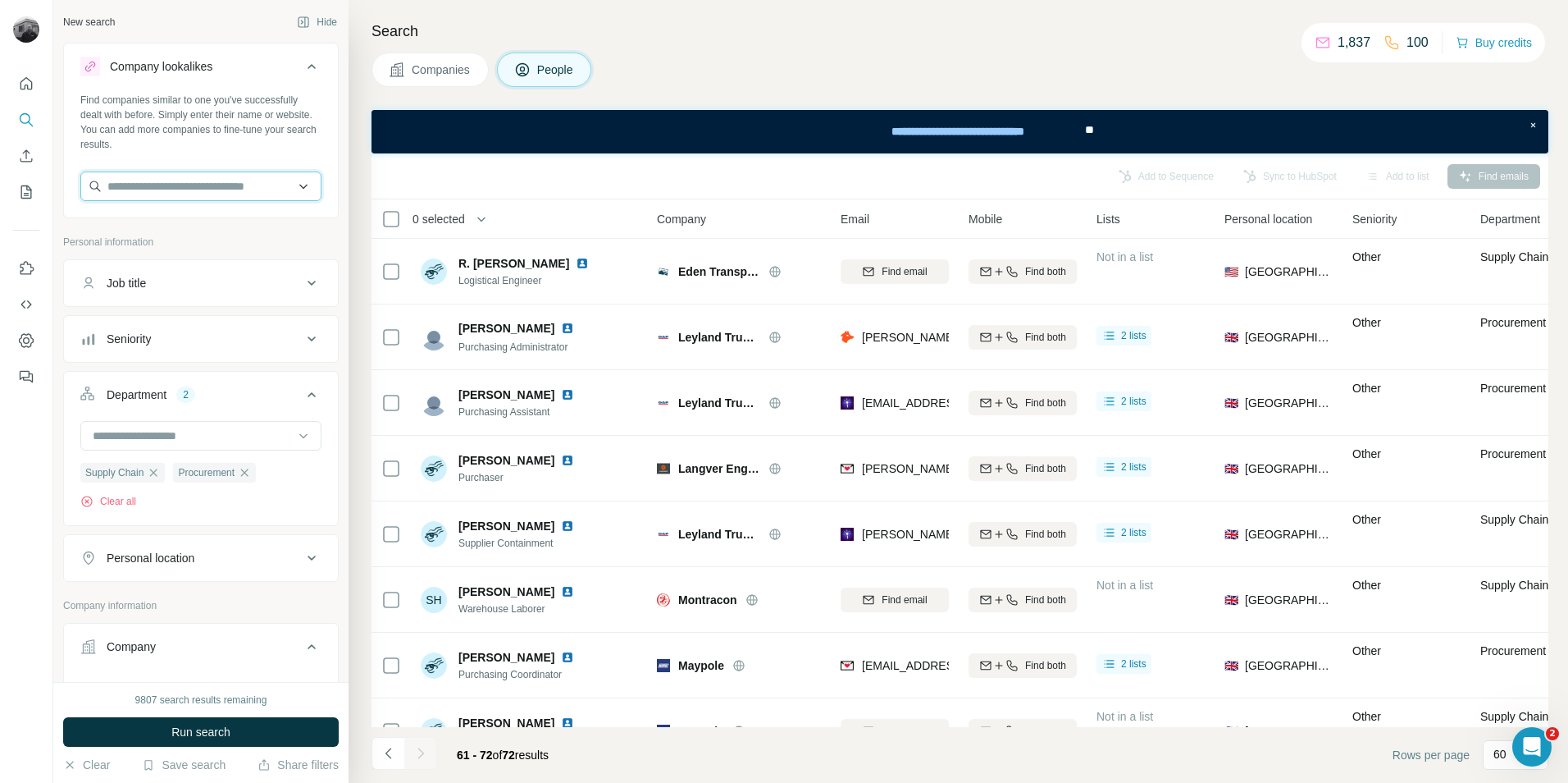
click at [190, 187] on input "text" at bounding box center [201, 187] width 241 height 30
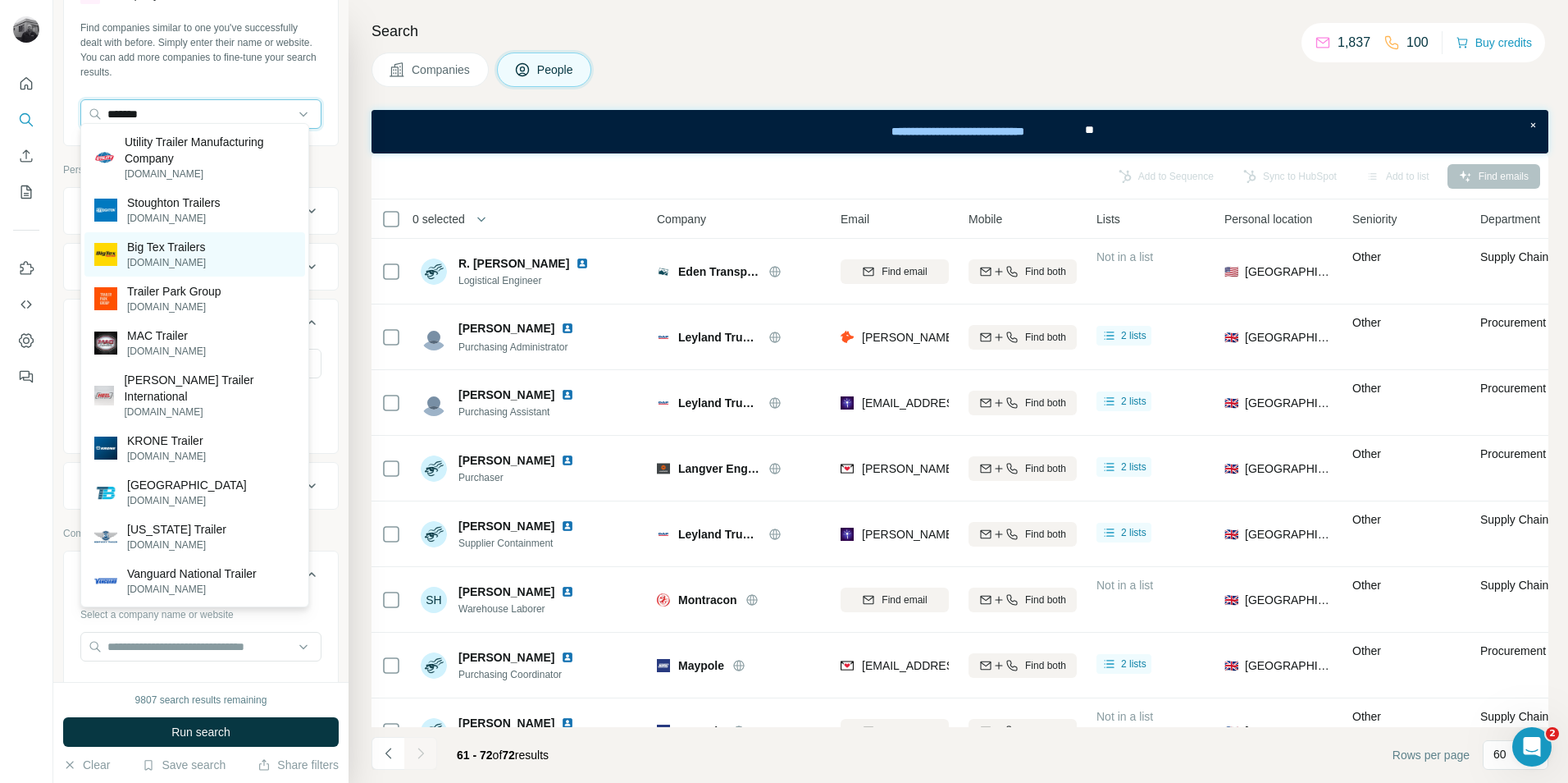
scroll to position [82, 0]
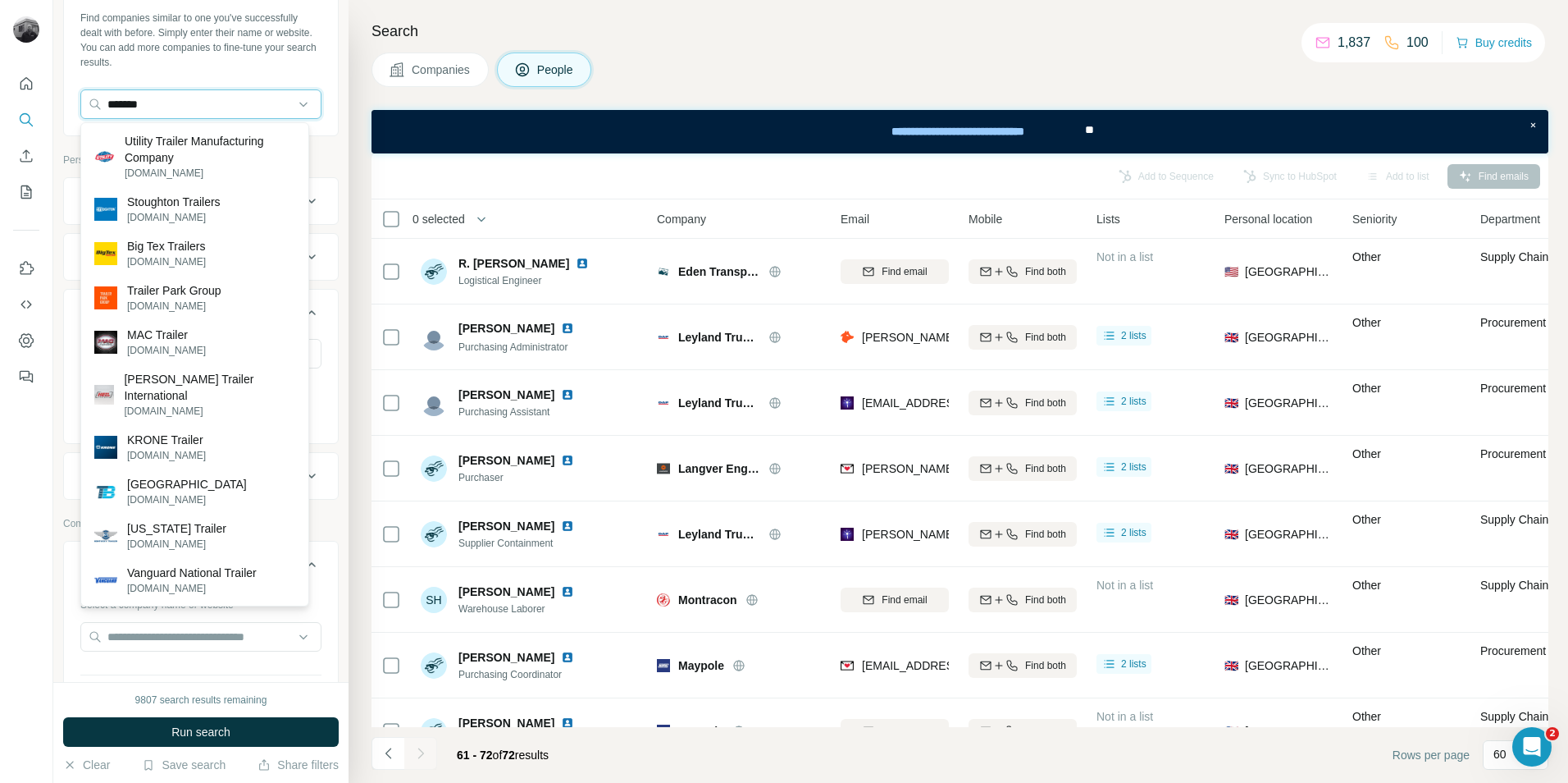
drag, startPoint x: 152, startPoint y: 98, endPoint x: 91, endPoint y: 76, distance: 64.8
click at [87, 106] on input "*******" at bounding box center [201, 105] width 241 height 30
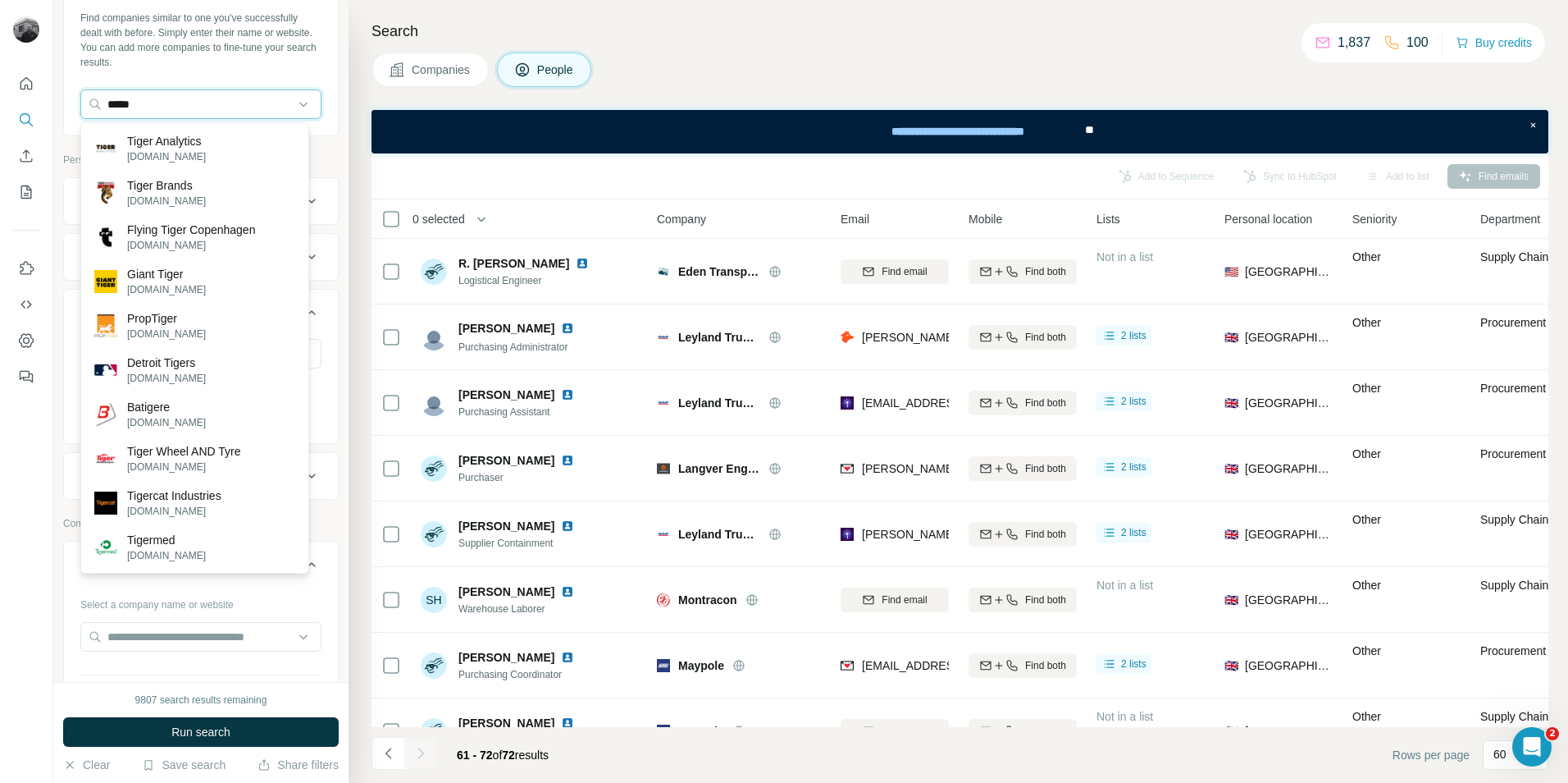
drag, startPoint x: 188, startPoint y: 113, endPoint x: 62, endPoint y: 103, distance: 126.4
click at [64, 106] on div "Find companies similar to one you've successfully dealt with before. Simply ent…" at bounding box center [201, 71] width 273 height 121
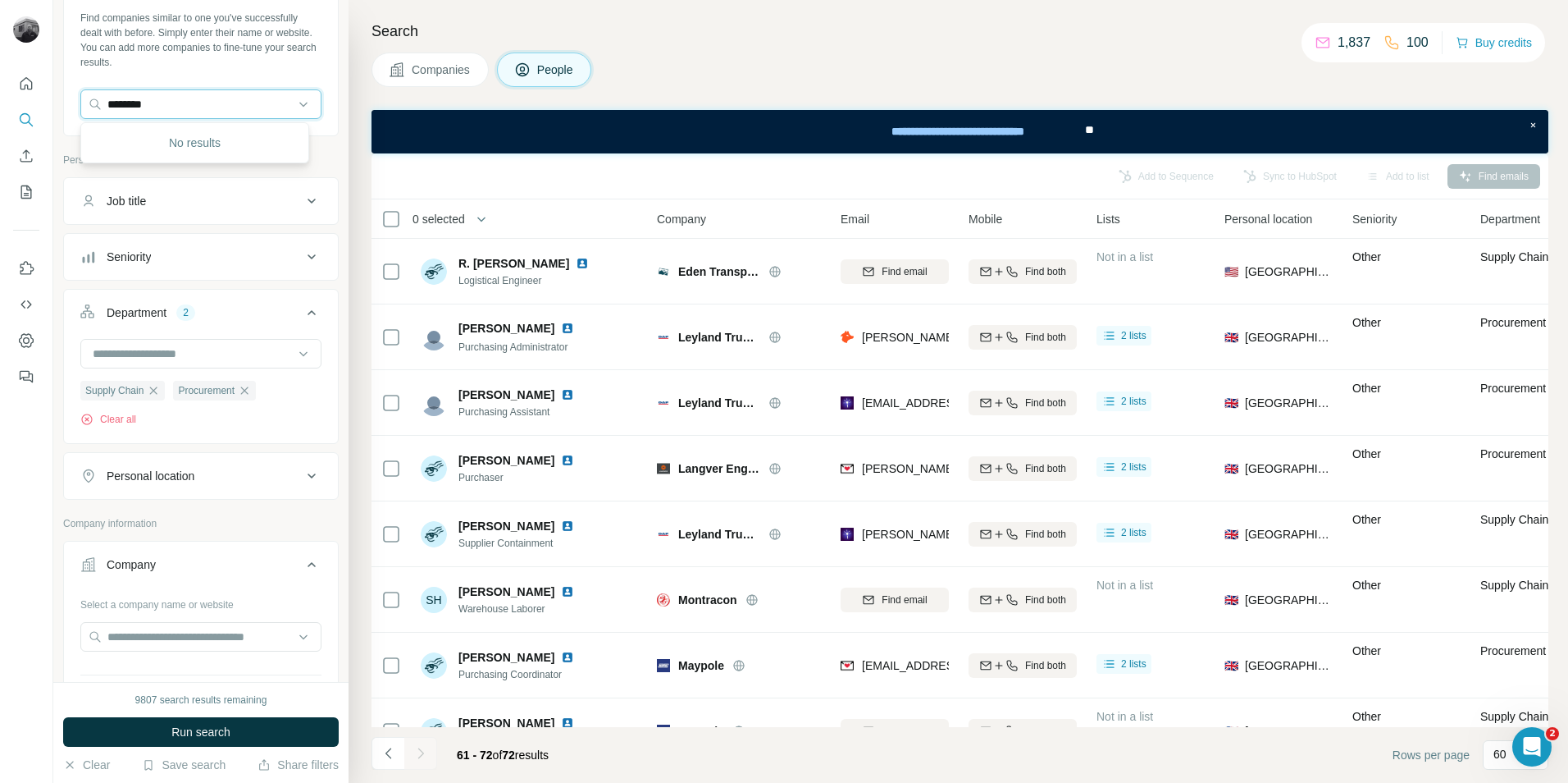
drag, startPoint x: 205, startPoint y: 99, endPoint x: 77, endPoint y: 99, distance: 128.0
click at [77, 99] on div "Find companies similar to one you've successfully dealt with before. Simply ent…" at bounding box center [201, 71] width 273 height 121
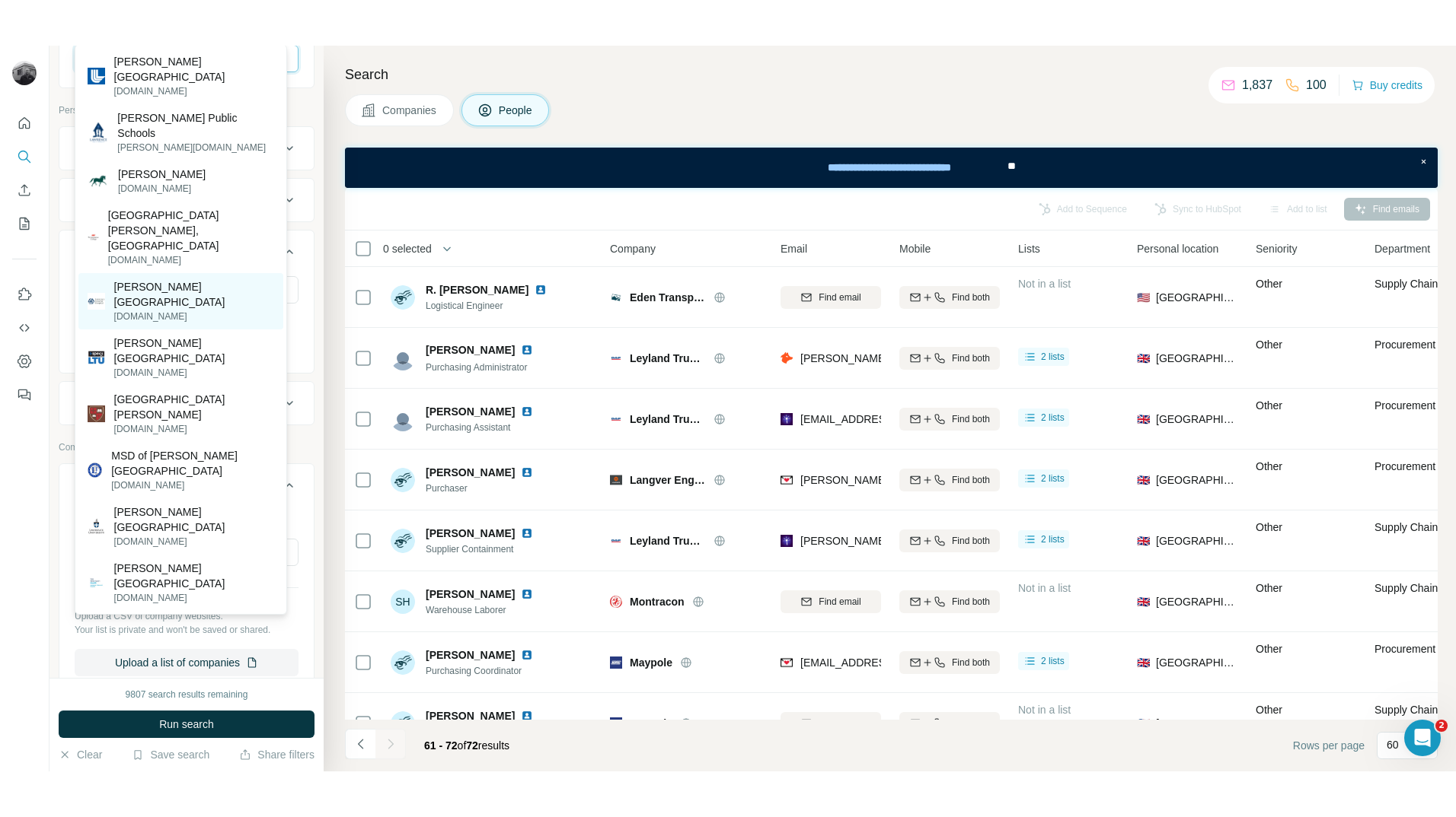
scroll to position [229, 0]
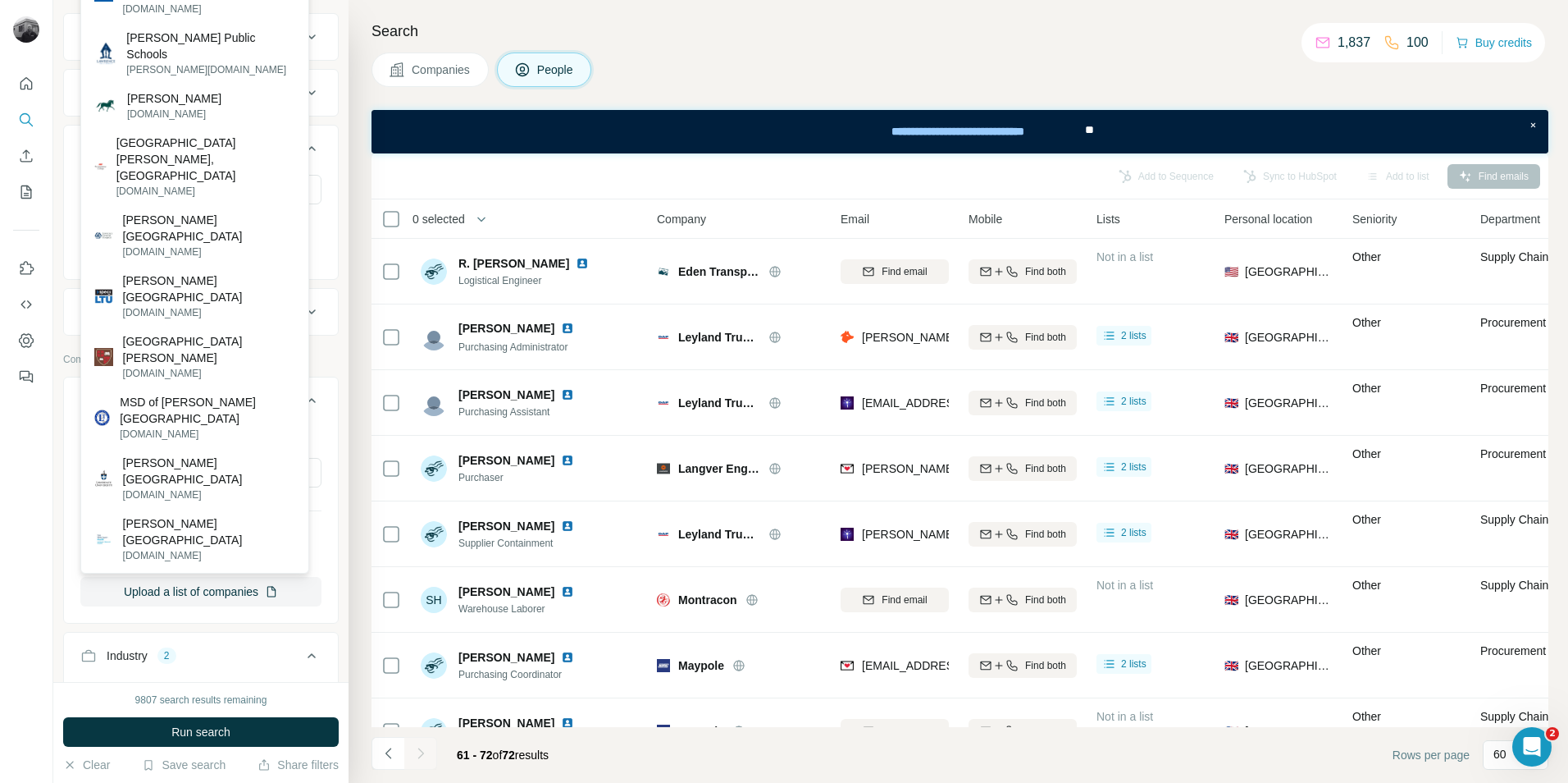
type input "********"
